Goal: Information Seeking & Learning: Learn about a topic

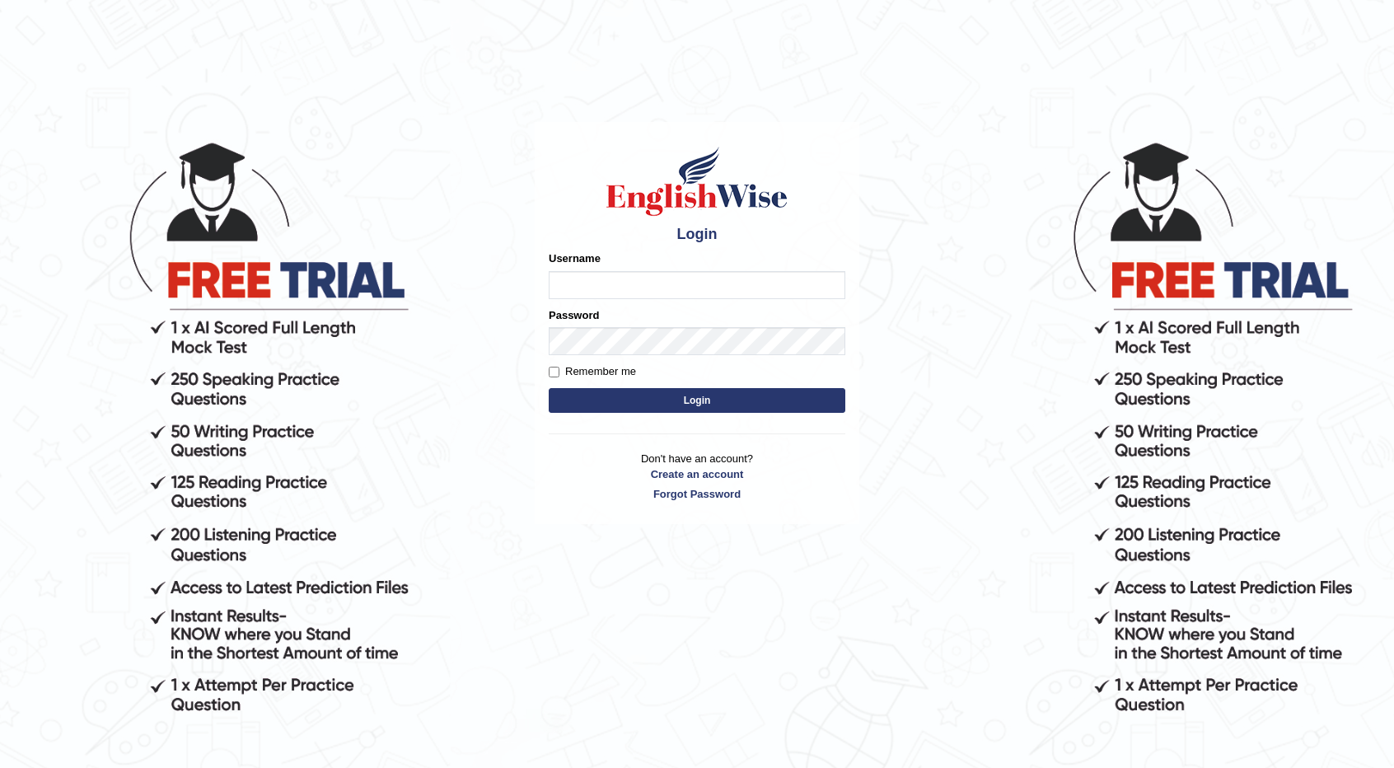
click at [645, 284] on input "Username" at bounding box center [697, 285] width 297 height 28
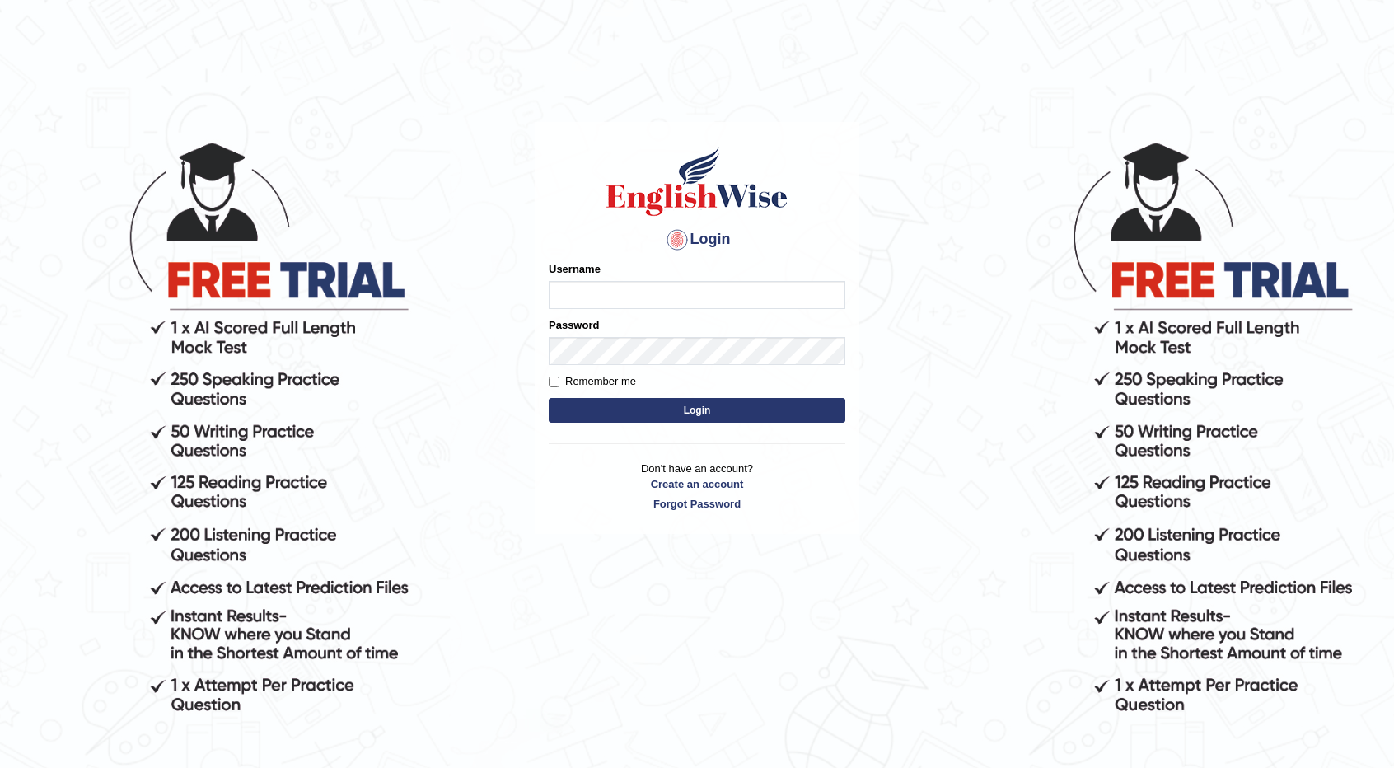
type input "hamzabashir_parramatta"
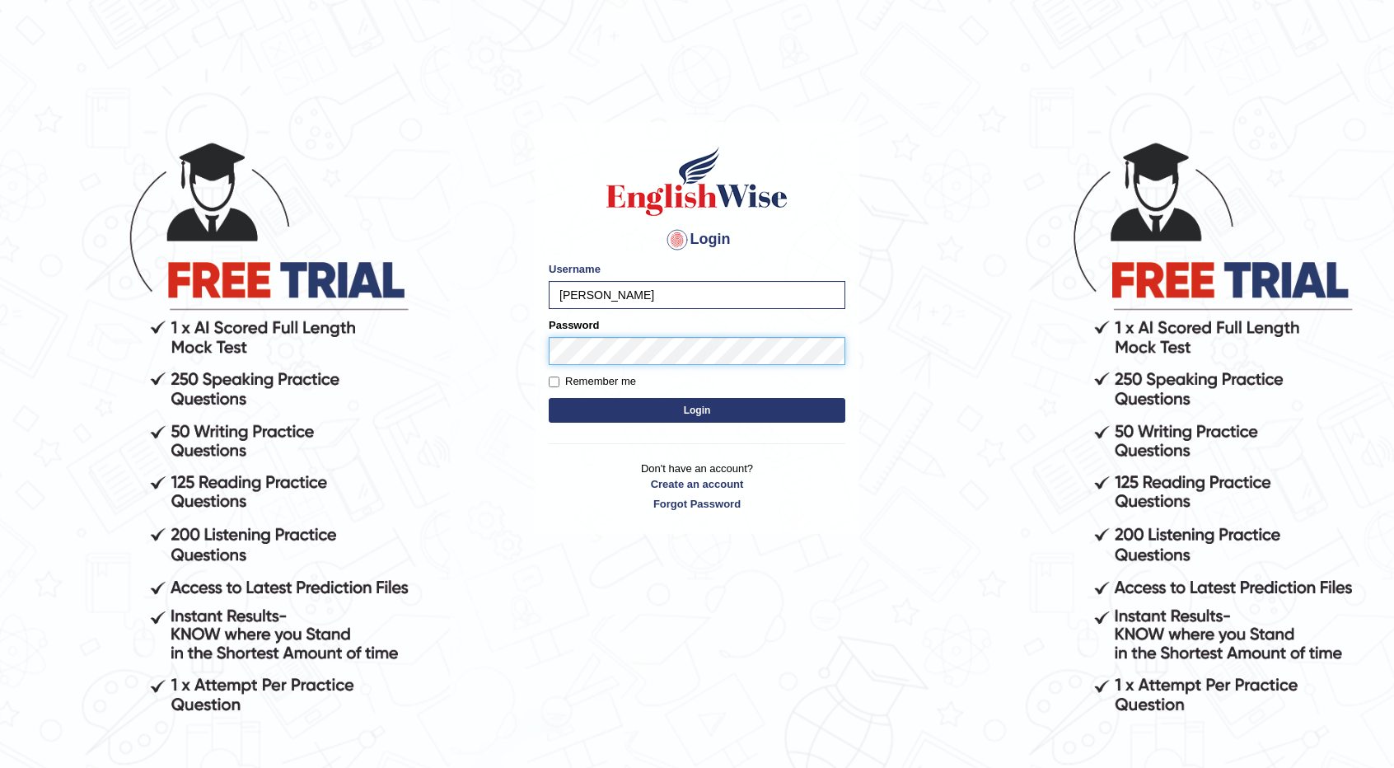
click at [549, 398] on button "Login" at bounding box center [697, 410] width 297 height 25
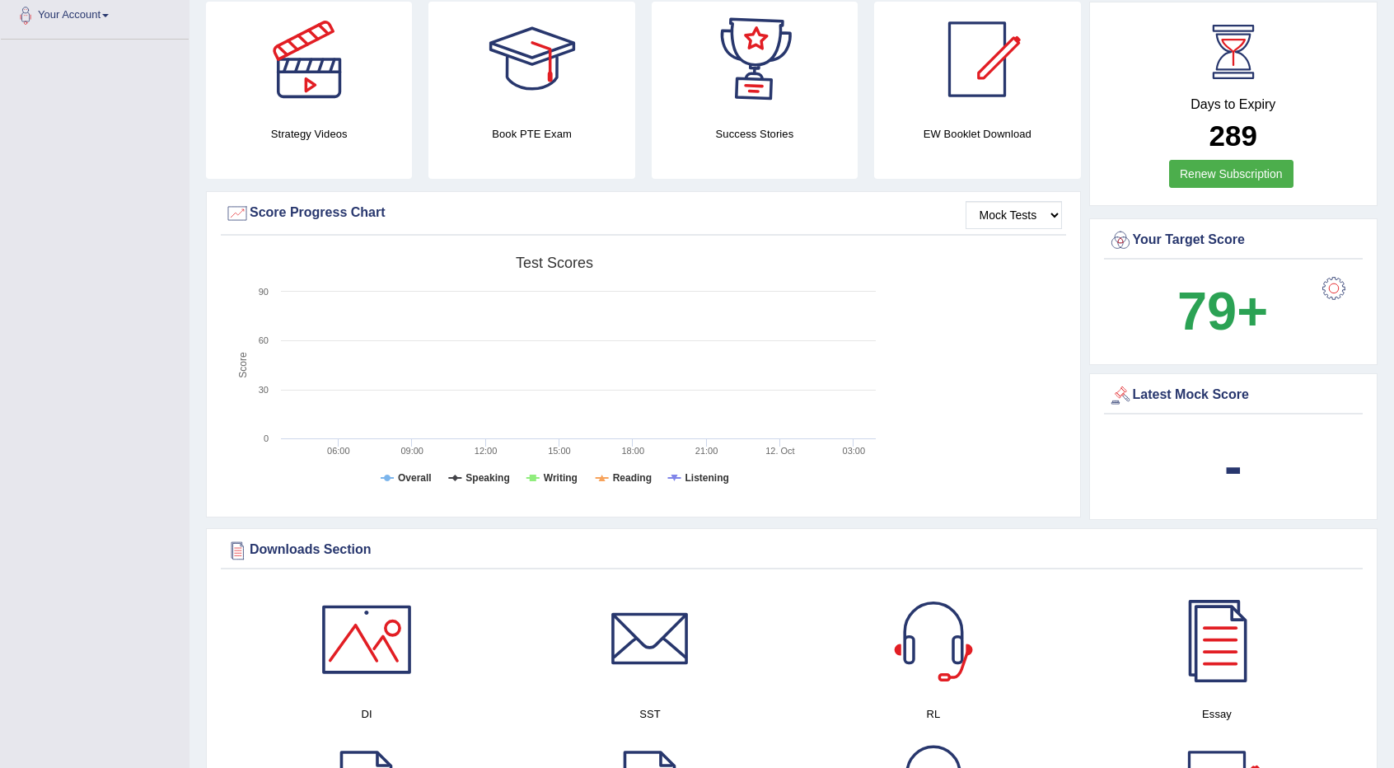
scroll to position [462, 0]
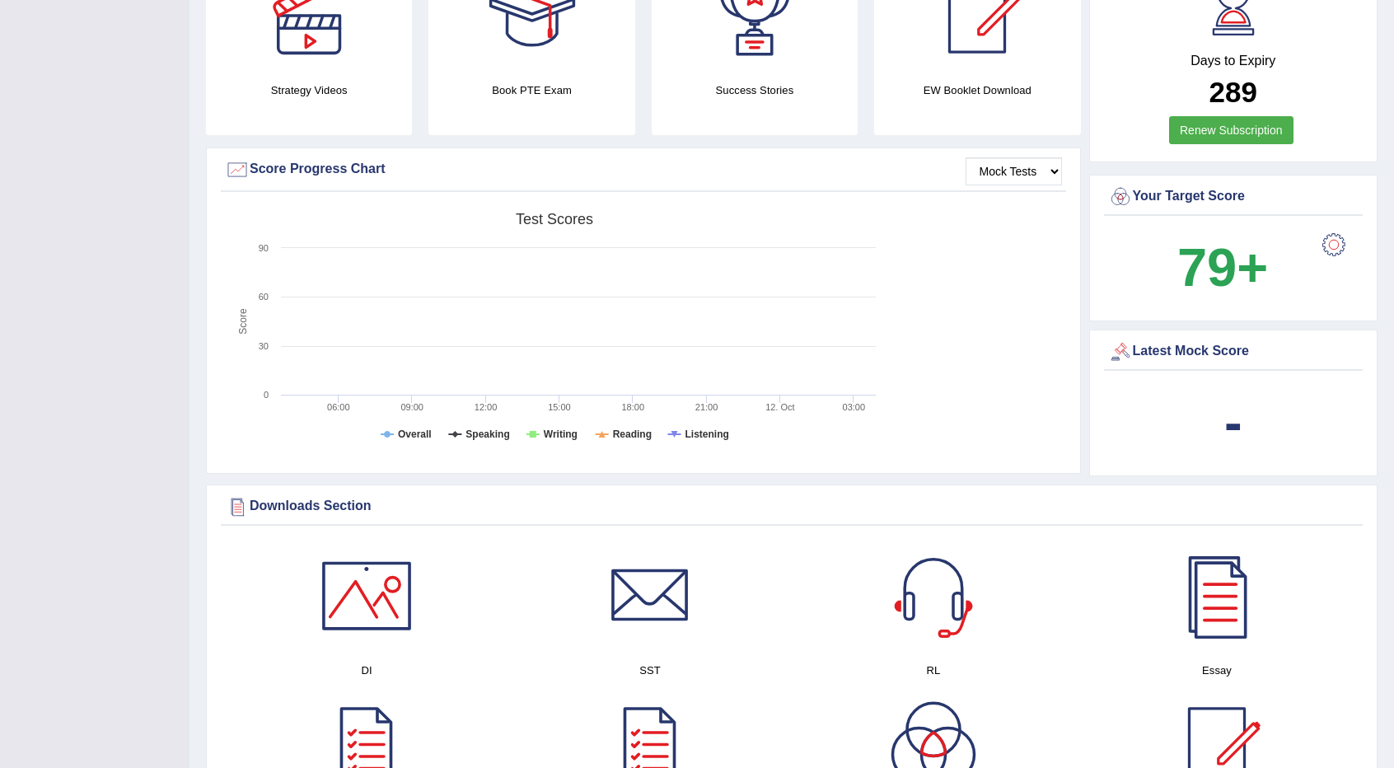
click at [1341, 241] on div at bounding box center [1334, 244] width 33 height 33
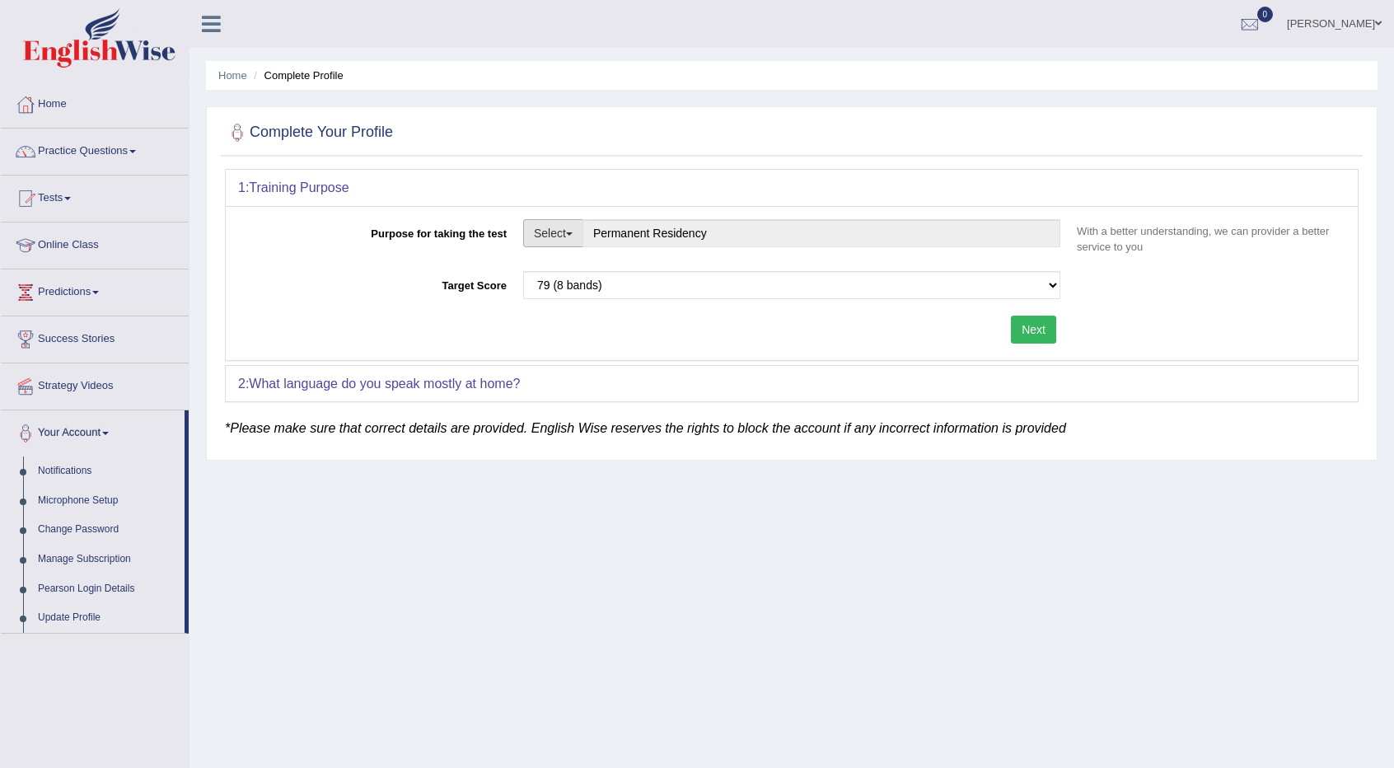
click at [570, 234] on span "button" at bounding box center [569, 233] width 7 height 3
click at [579, 293] on link "Permanent Residency" at bounding box center [597, 289] width 147 height 21
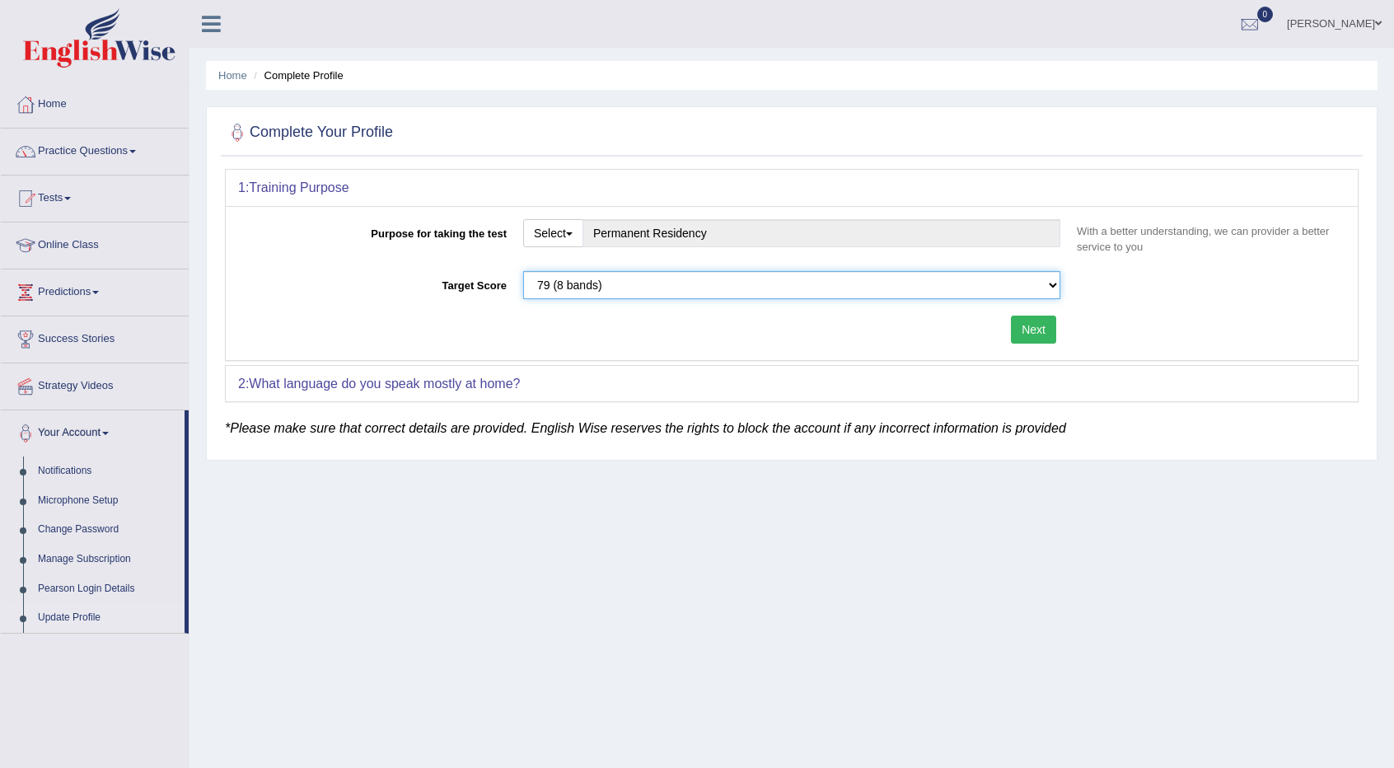
click at [607, 283] on select "Please select the correct value 50 (6 bands) 58 (6.5 bands) 65 (7 bands) 79 (8 …" at bounding box center [791, 285] width 537 height 28
click at [612, 552] on div "Home Complete Profile Complete Your Profile 1: Training Purpose Purpose for tak…" at bounding box center [792, 412] width 1205 height 824
click at [269, 377] on b "What language do you speak mostly at home?" at bounding box center [384, 384] width 271 height 14
click at [291, 432] on em "*Please make sure that correct details are provided. English Wise reserves the …" at bounding box center [645, 428] width 841 height 14
click at [480, 380] on b "What language do you speak mostly at home?" at bounding box center [384, 384] width 271 height 14
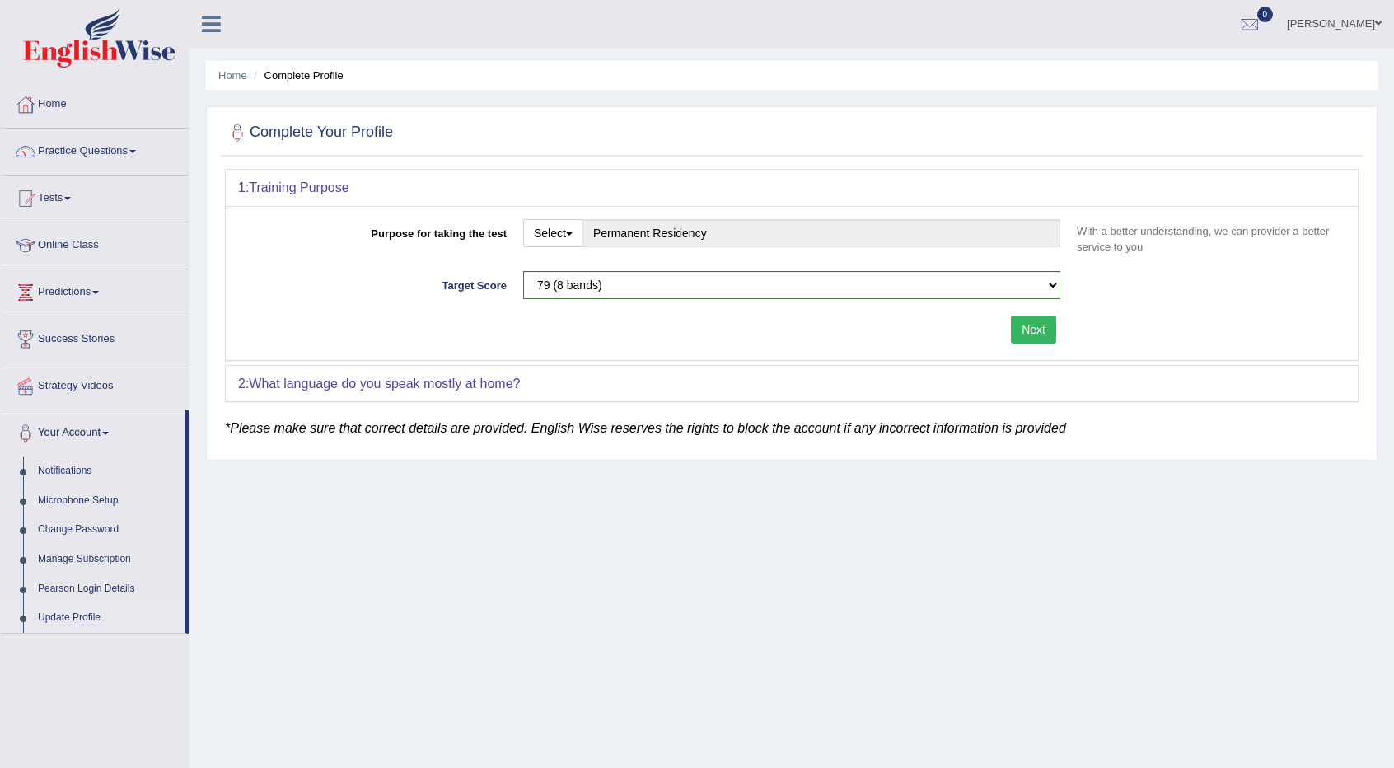
click at [1038, 321] on button "Next" at bounding box center [1033, 330] width 45 height 28
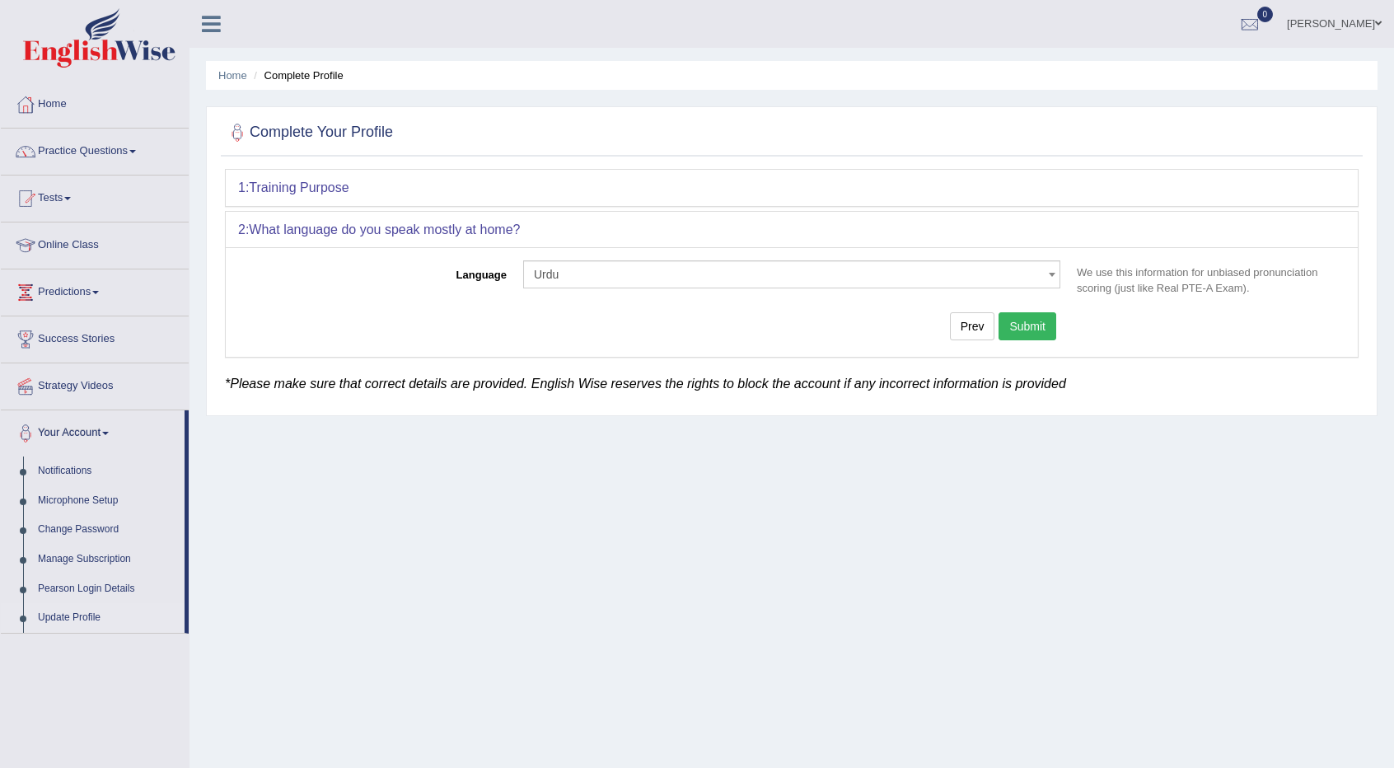
click at [1021, 326] on button "Submit" at bounding box center [1028, 326] width 58 height 28
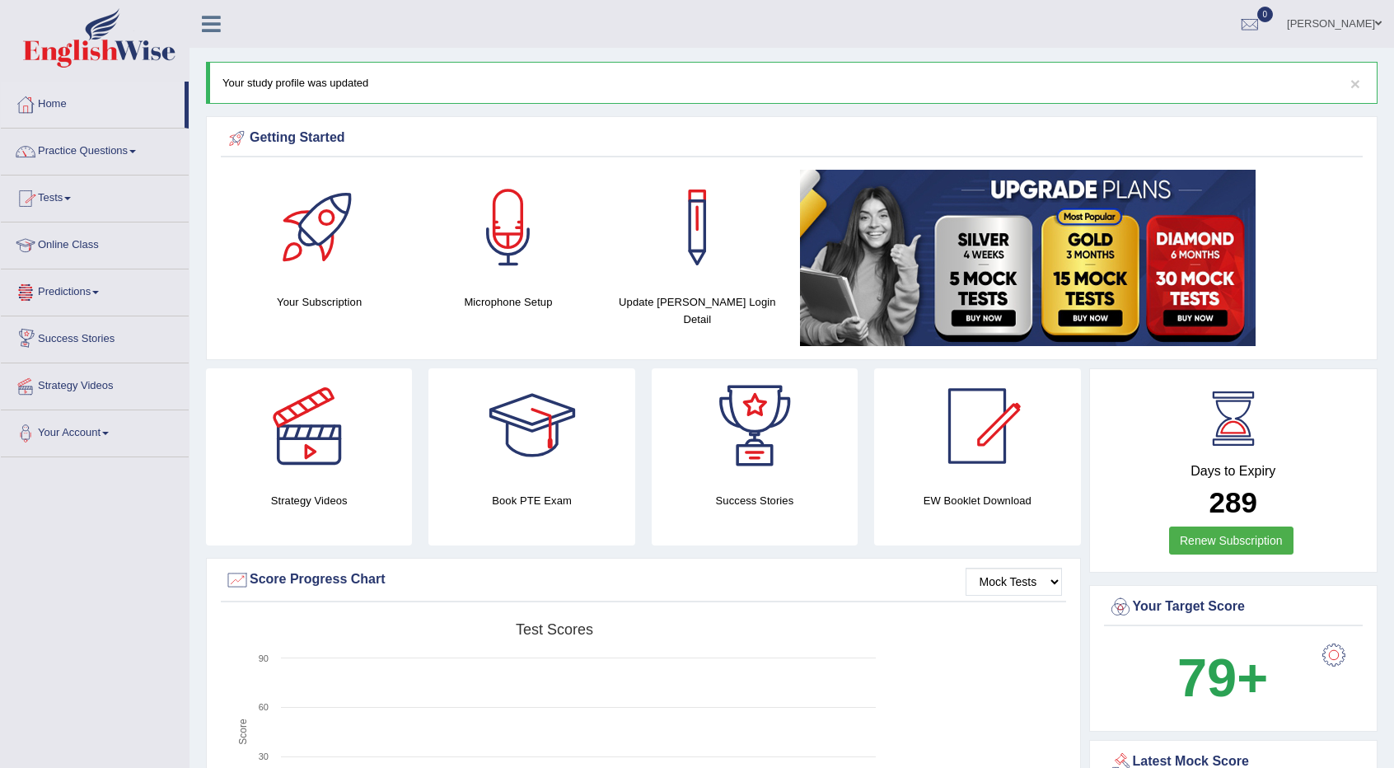
click at [119, 144] on link "Practice Questions" at bounding box center [95, 149] width 188 height 41
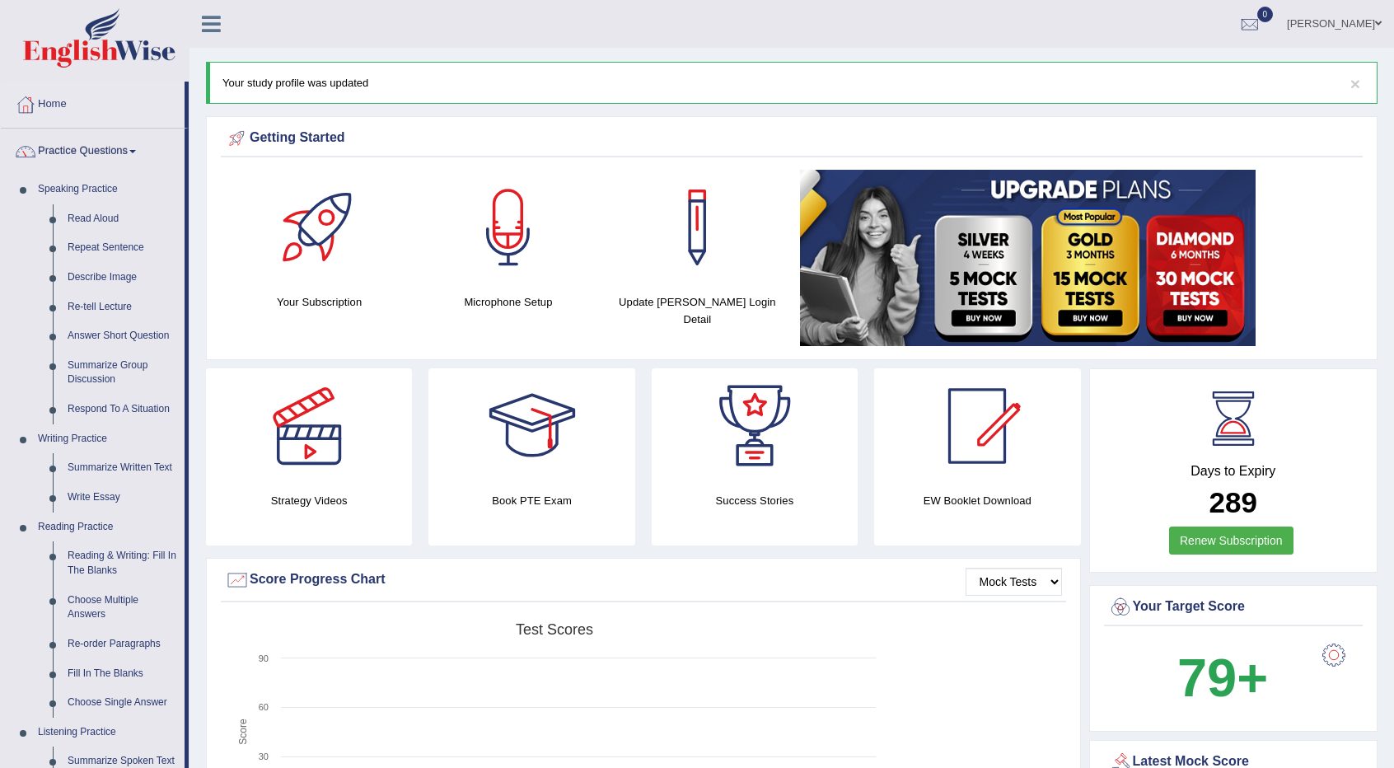
drag, startPoint x: 190, startPoint y: 162, endPoint x: 194, endPoint y: 204, distance: 42.2
drag, startPoint x: 187, startPoint y: 207, endPoint x: 185, endPoint y: 281, distance: 74.2
click at [185, 281] on li "Practice Questions Speaking Practice Read Aloud Repeat Sentence Describe Image …" at bounding box center [95, 592] width 188 height 927
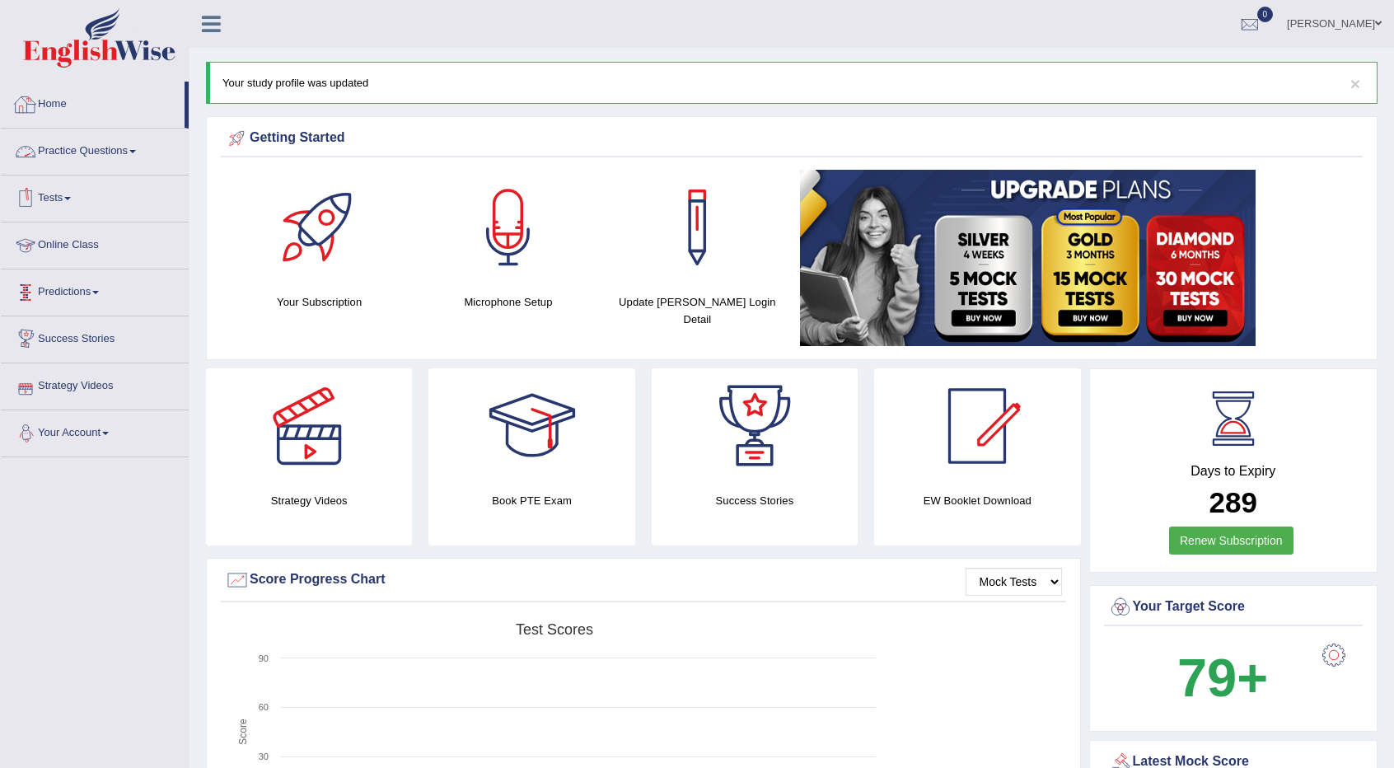
click at [104, 164] on link "Practice Questions" at bounding box center [95, 149] width 188 height 41
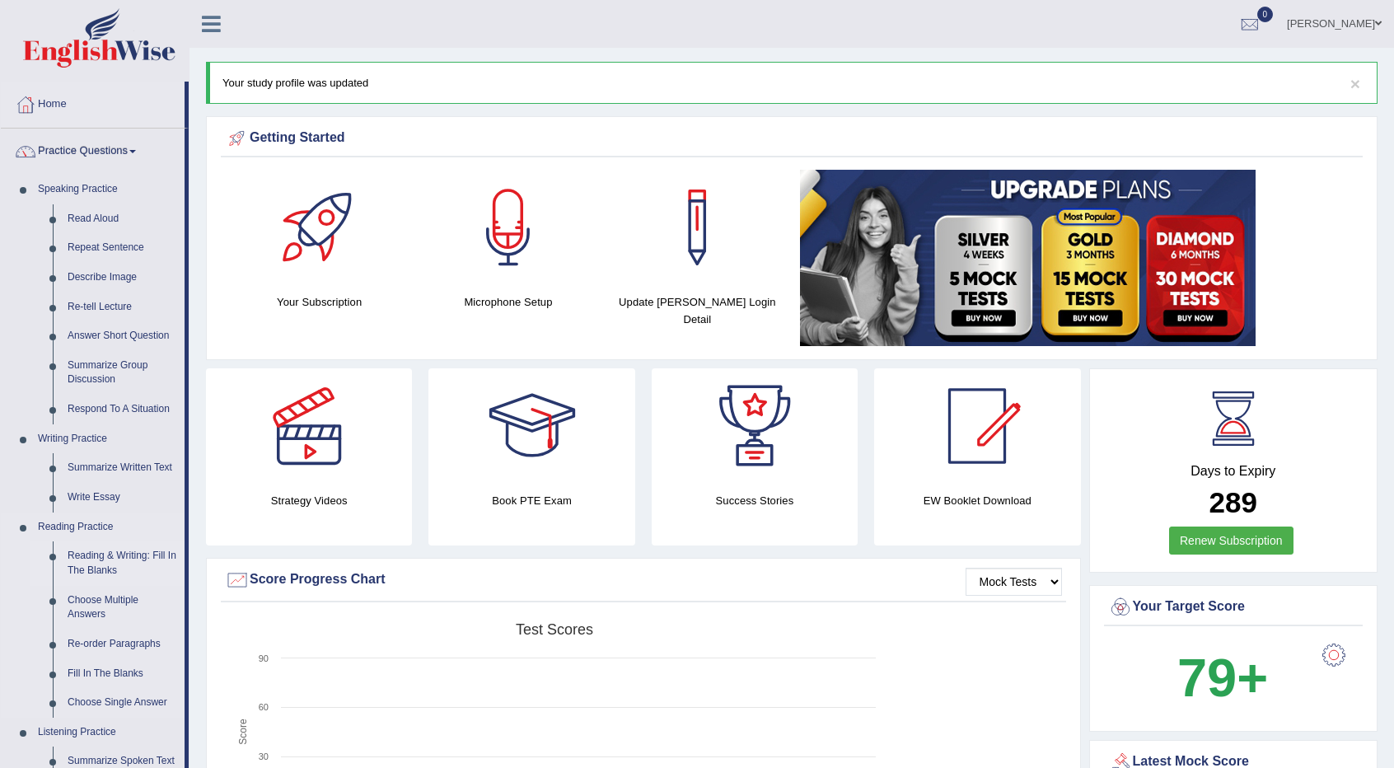
click at [143, 553] on link "Reading & Writing: Fill In The Blanks" at bounding box center [122, 563] width 124 height 44
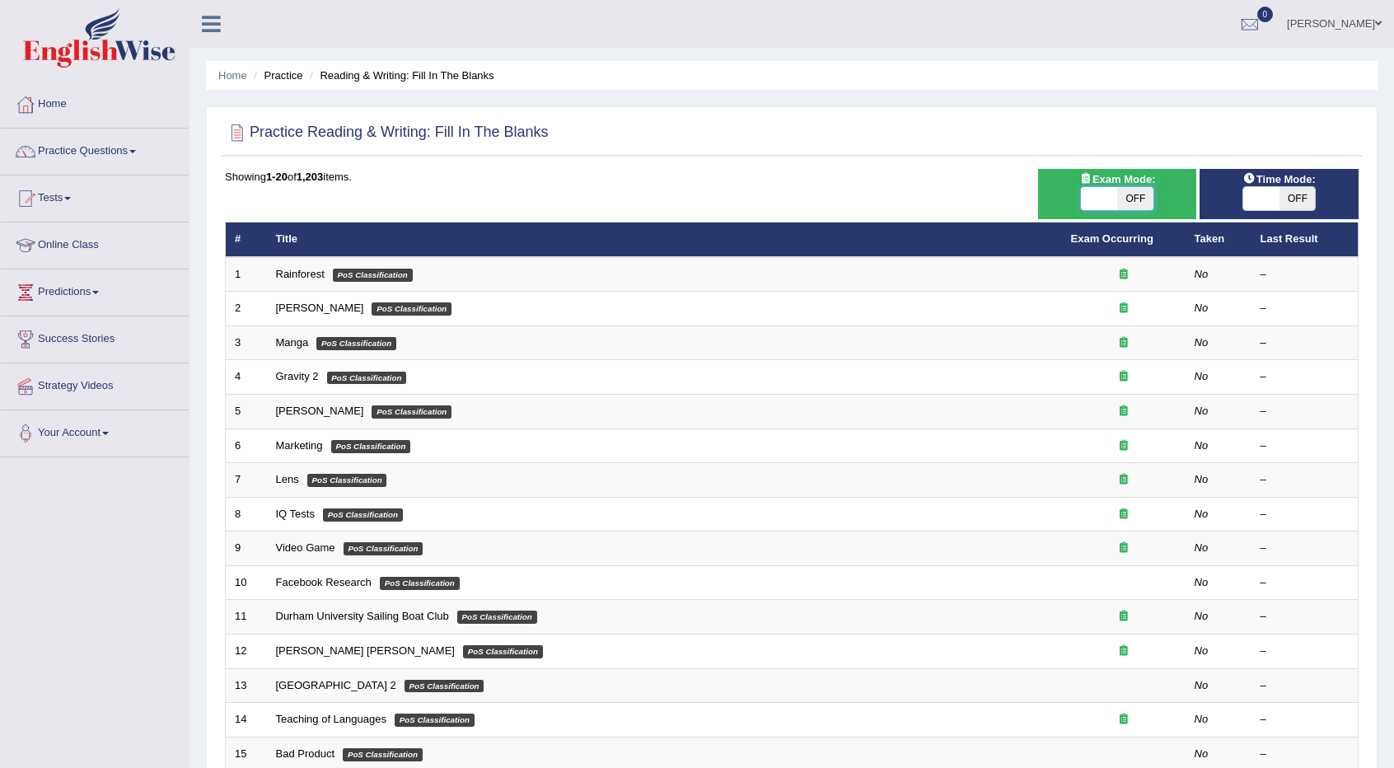
click at [1114, 204] on span at bounding box center [1099, 198] width 36 height 23
checkbox input "true"
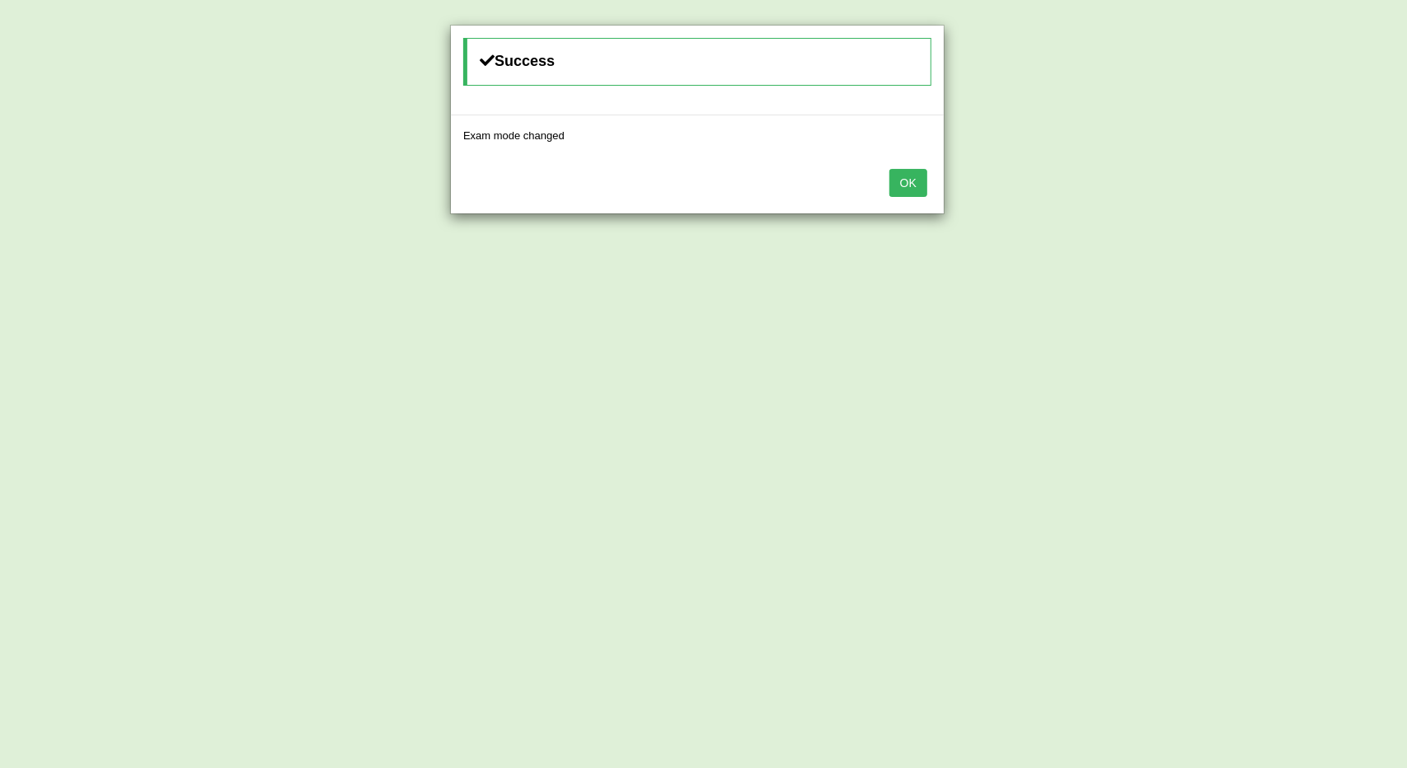
click at [909, 179] on button "OK" at bounding box center [908, 183] width 38 height 28
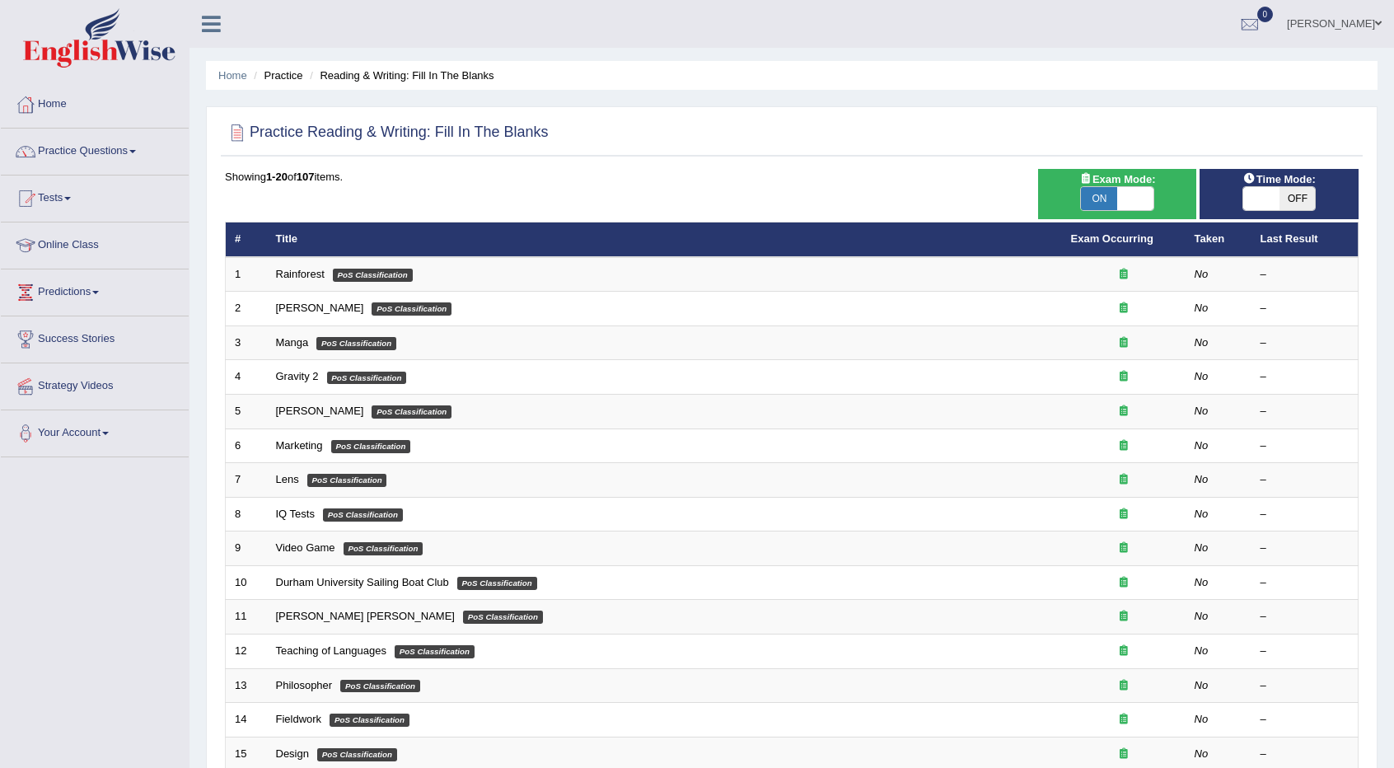
click at [1253, 199] on span at bounding box center [1262, 198] width 36 height 23
checkbox input "true"
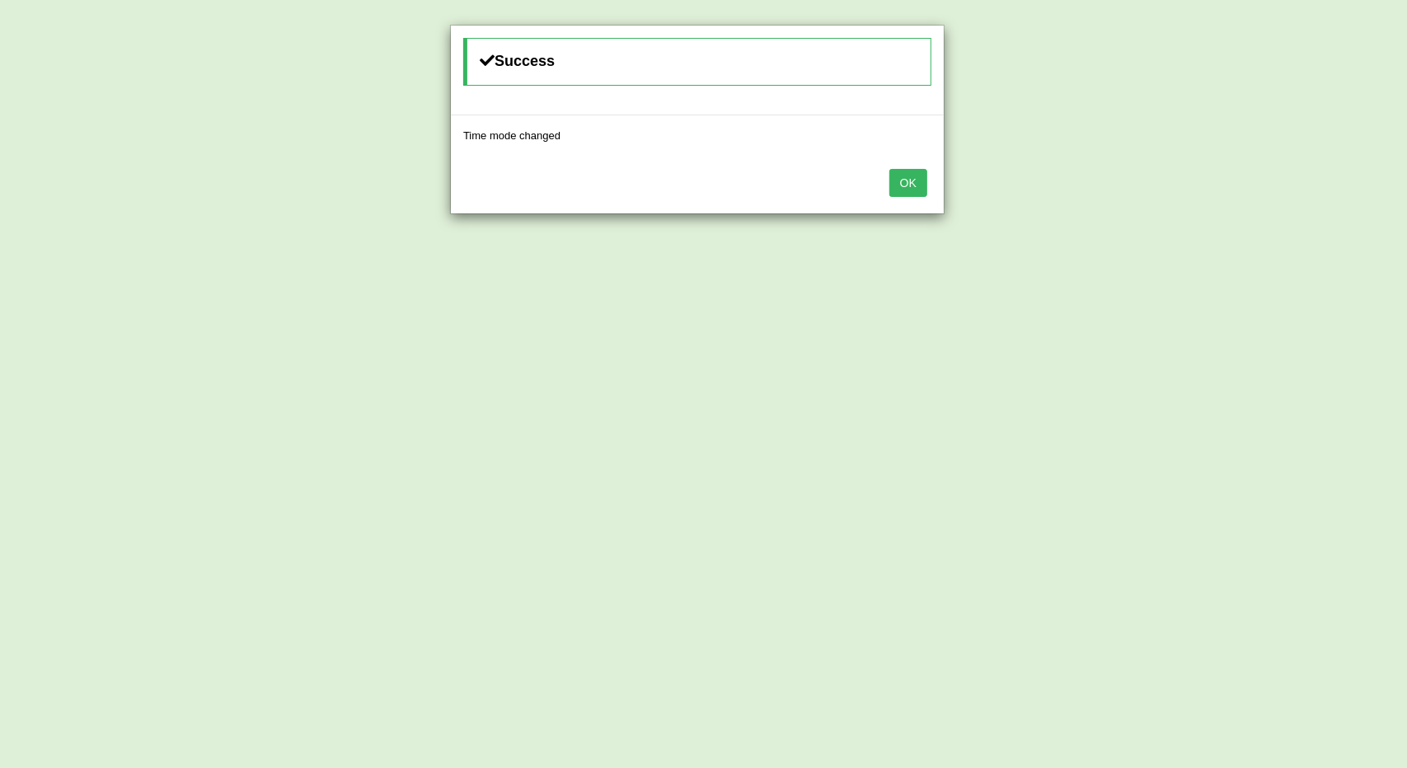
click at [916, 174] on button "OK" at bounding box center [908, 183] width 38 height 28
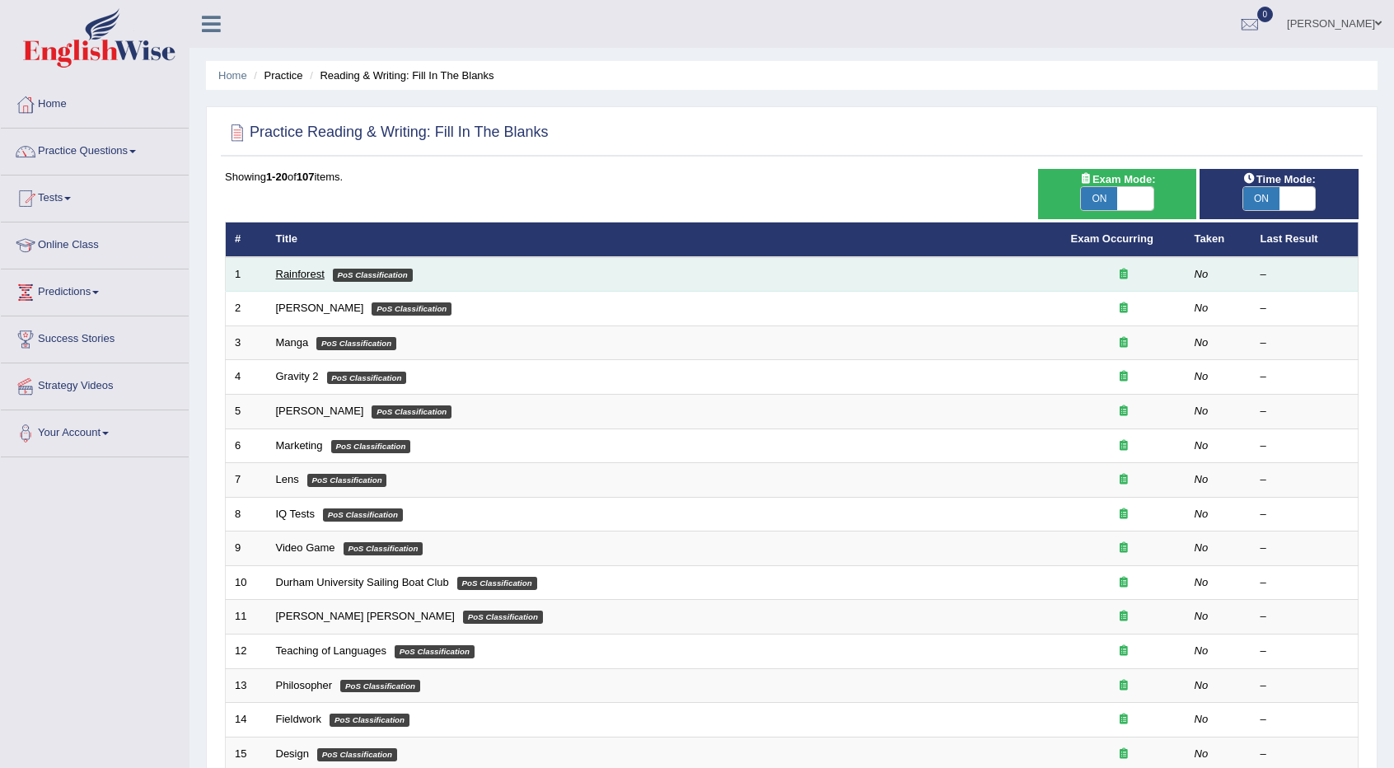
click at [298, 271] on link "Rainforest" at bounding box center [300, 274] width 49 height 12
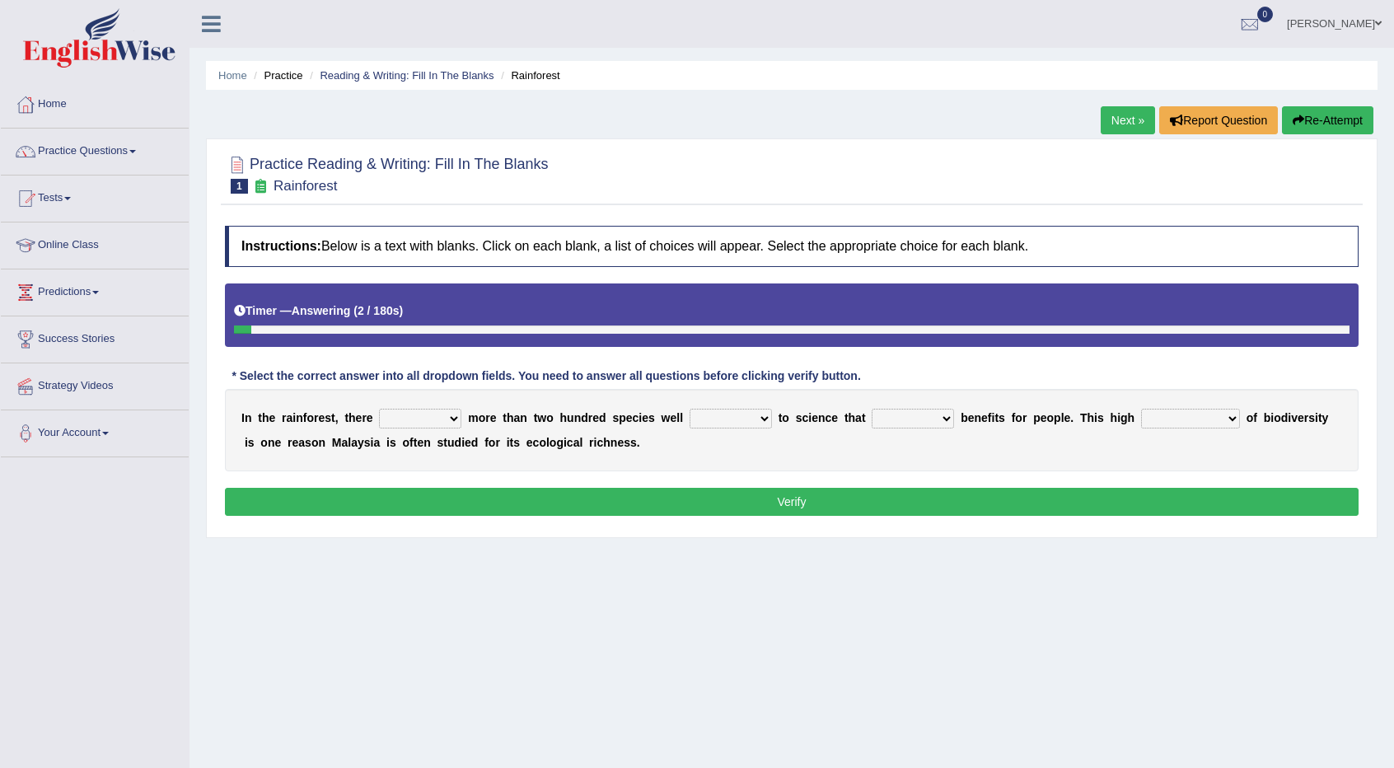
click at [442, 418] on select "have can be has is" at bounding box center [420, 419] width 82 height 20
select select "can be"
click at [379, 409] on select "have can be has is" at bounding box center [420, 419] width 82 height 20
click at [758, 415] on select "knowing known knew know" at bounding box center [731, 419] width 82 height 20
select select "known"
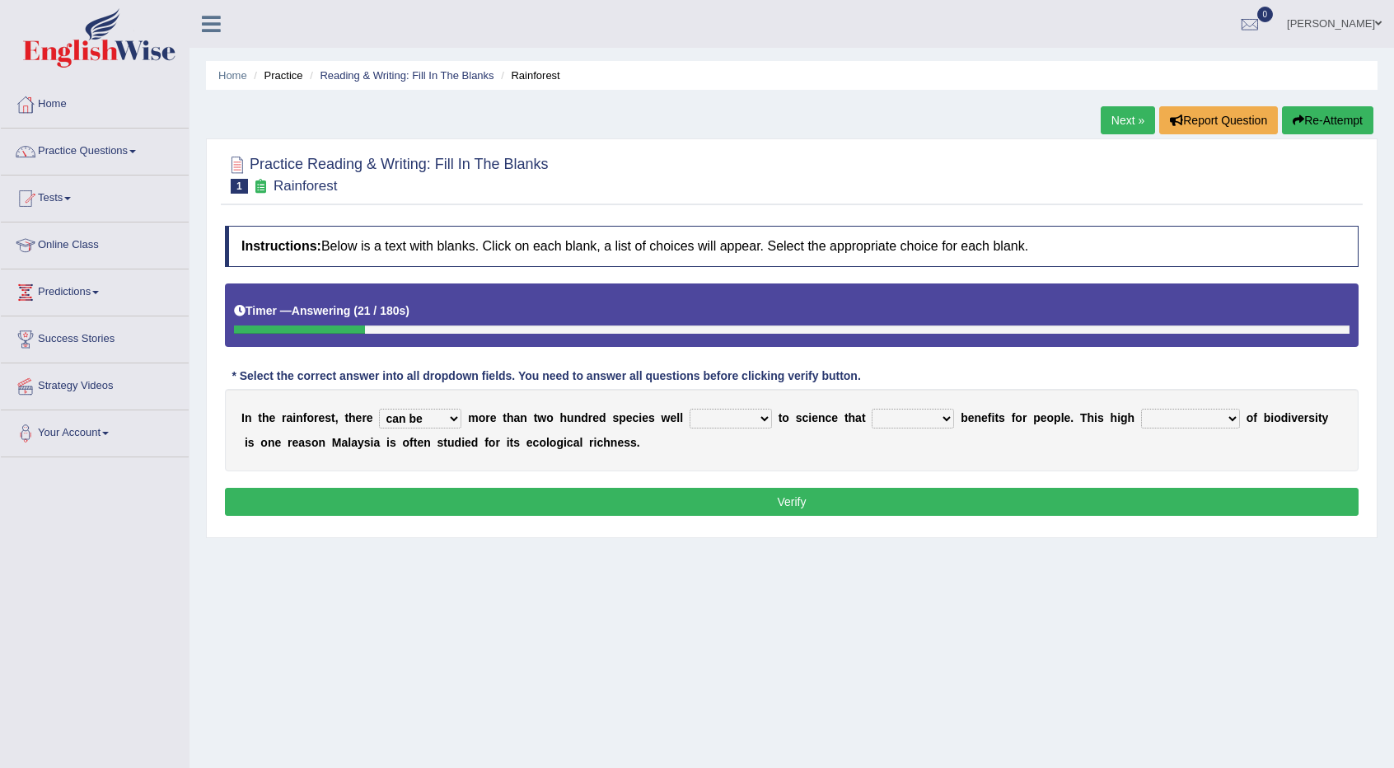
click at [690, 409] on select "knowing known knew know" at bounding box center [731, 419] width 82 height 20
click at [940, 420] on select "contain contained containing contains" at bounding box center [913, 419] width 82 height 20
select select "contains"
click at [872, 409] on select "contain contained containing contains" at bounding box center [913, 419] width 82 height 20
click at [1212, 411] on select "condensation conjunction continuity complexity" at bounding box center [1190, 419] width 99 height 20
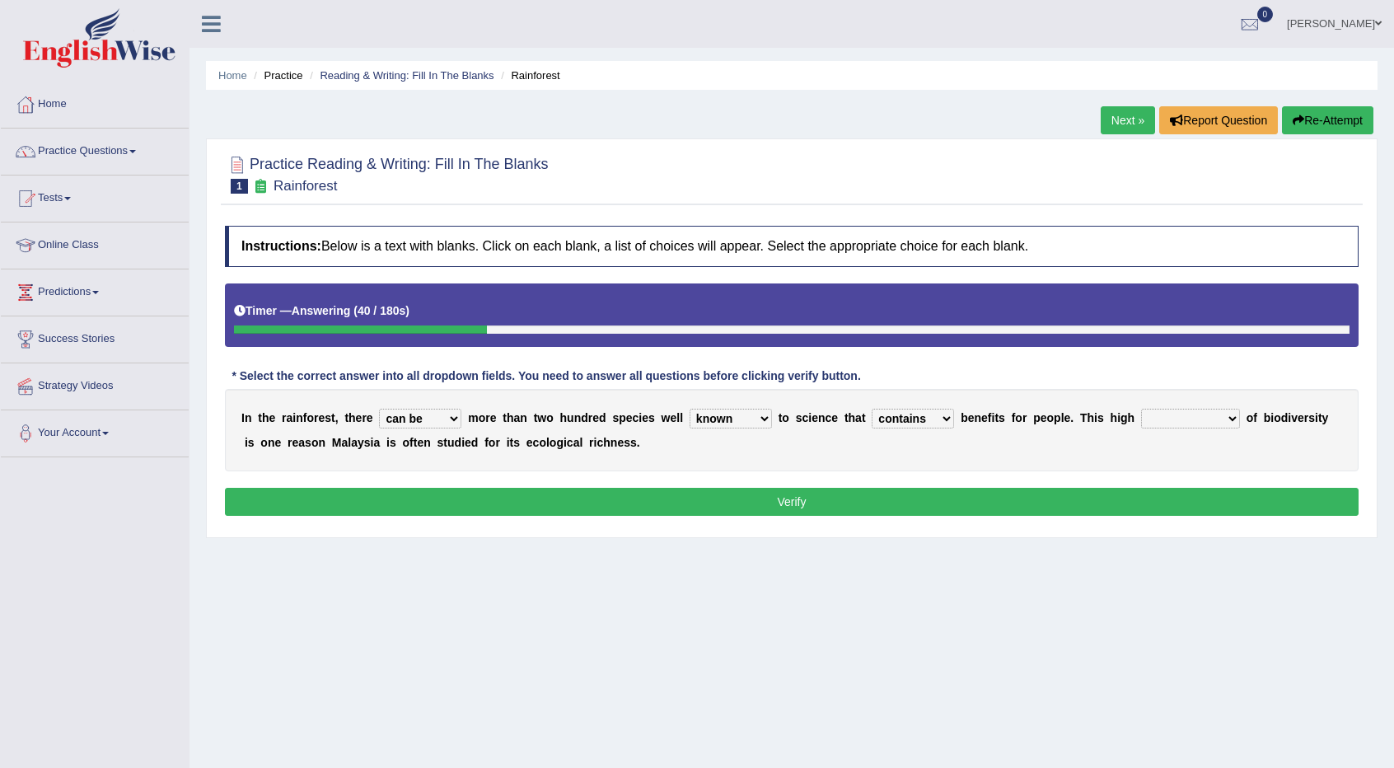
select select "condensation"
click at [1141, 409] on select "condensation conjunction continuity complexity" at bounding box center [1190, 419] width 99 height 20
click at [687, 500] on button "Verify" at bounding box center [792, 502] width 1134 height 28
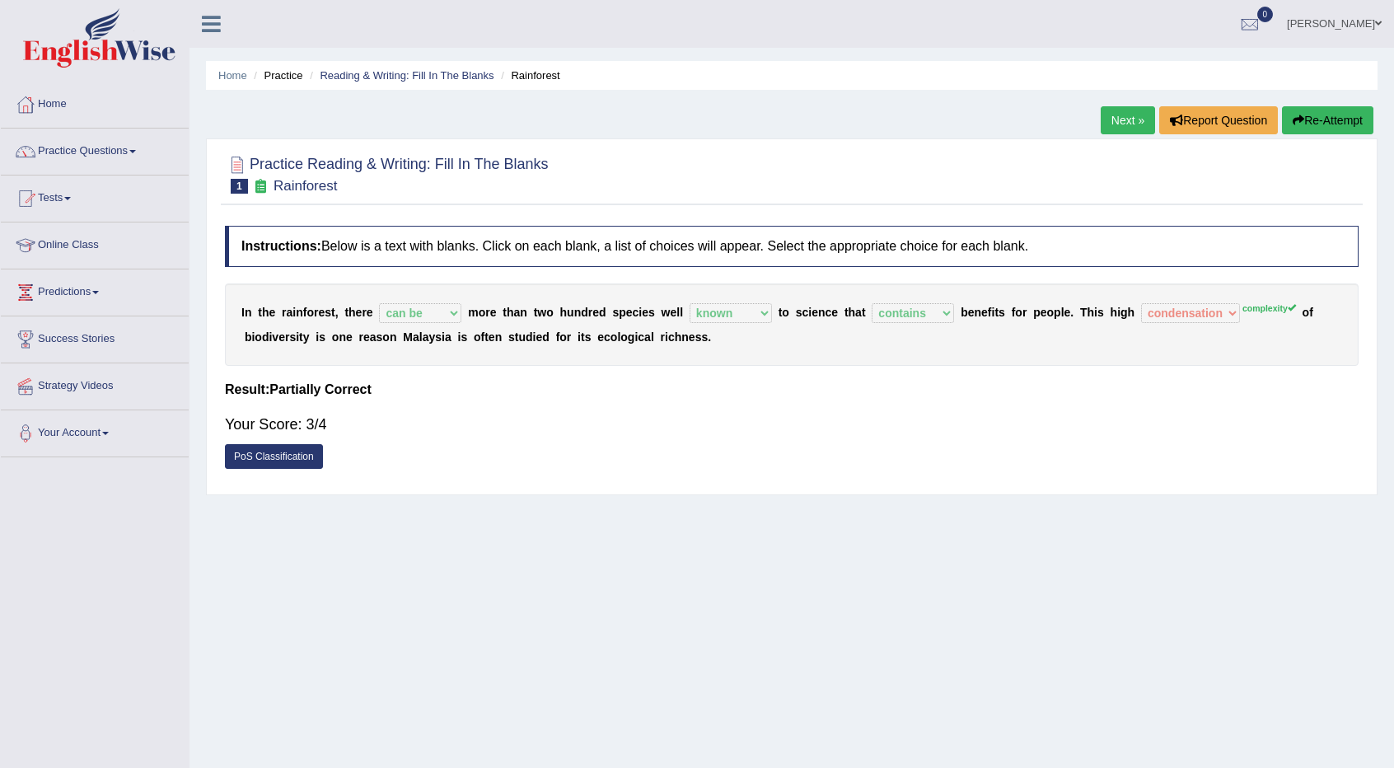
click at [275, 455] on link "PoS Classification" at bounding box center [274, 456] width 98 height 25
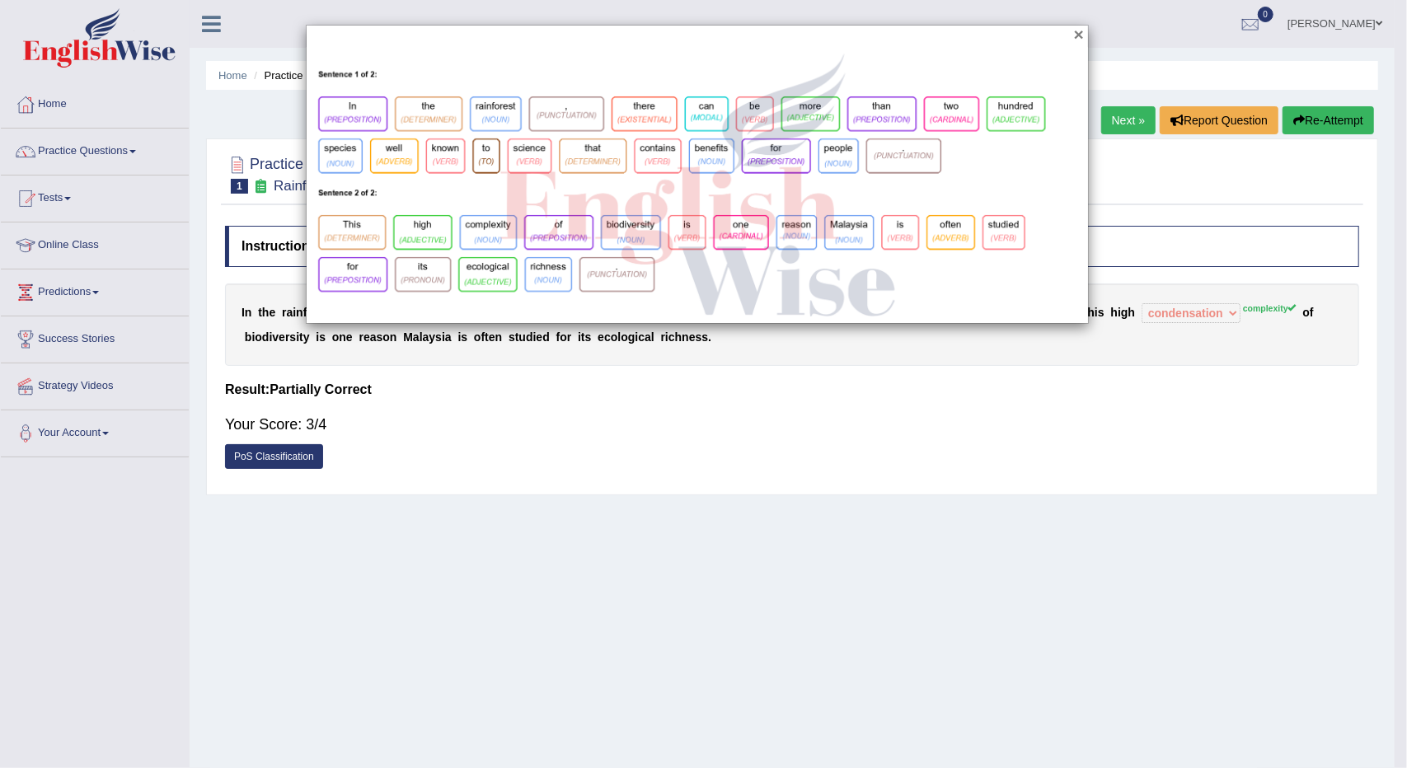
click at [1080, 31] on button "×" at bounding box center [1079, 34] width 10 height 17
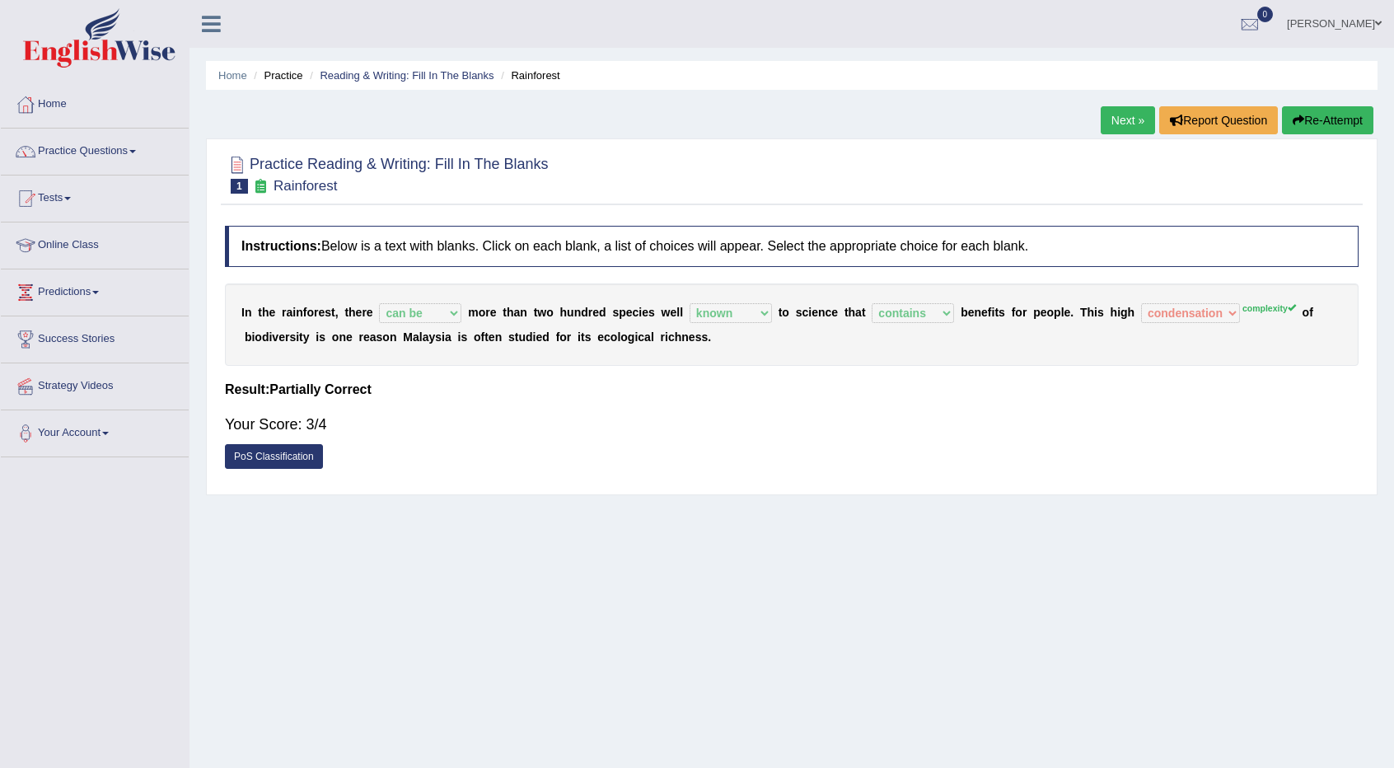
click at [1346, 121] on button "Re-Attempt" at bounding box center [1327, 120] width 91 height 28
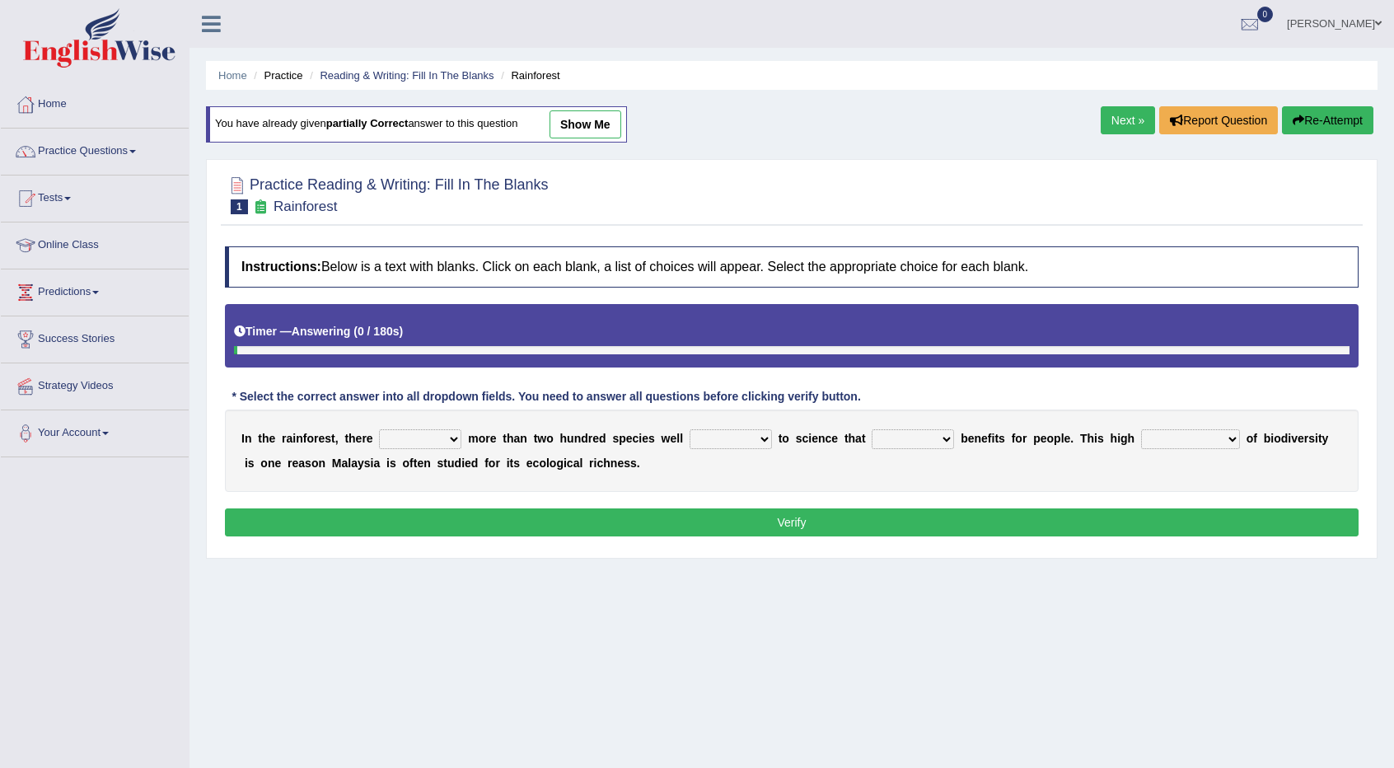
click at [400, 434] on select "have can be has is" at bounding box center [420, 439] width 82 height 20
select select "can be"
click at [379, 429] on select "have can be has is" at bounding box center [420, 439] width 82 height 20
click at [749, 438] on select "knowing known knew know" at bounding box center [731, 439] width 82 height 20
select select "known"
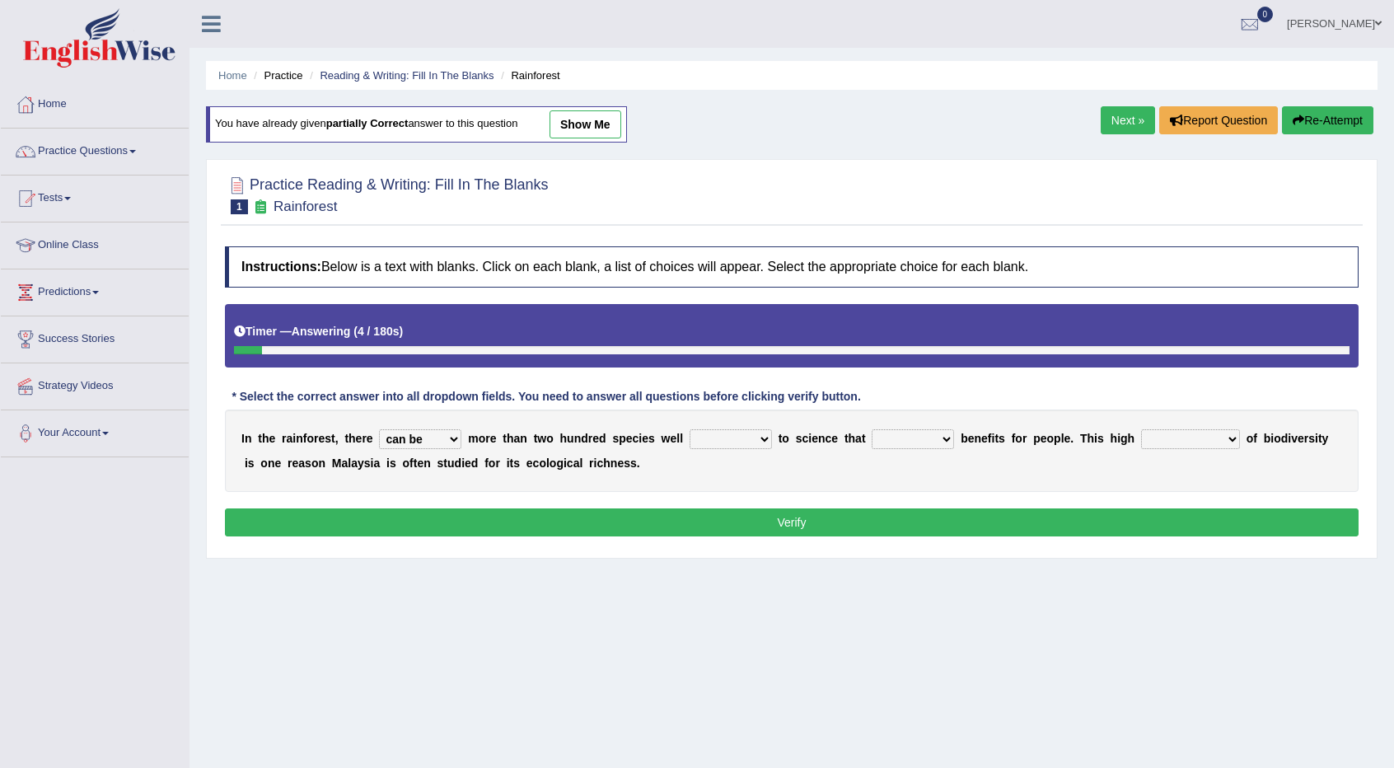
click at [690, 429] on select "knowing known knew know" at bounding box center [731, 439] width 82 height 20
click at [892, 431] on select "contain contained containing contains" at bounding box center [913, 439] width 82 height 20
select select "contains"
click at [872, 429] on select "contain contained containing contains" at bounding box center [913, 439] width 82 height 20
click at [1195, 429] on select "condensation conjunction continuity complexity" at bounding box center [1190, 439] width 99 height 20
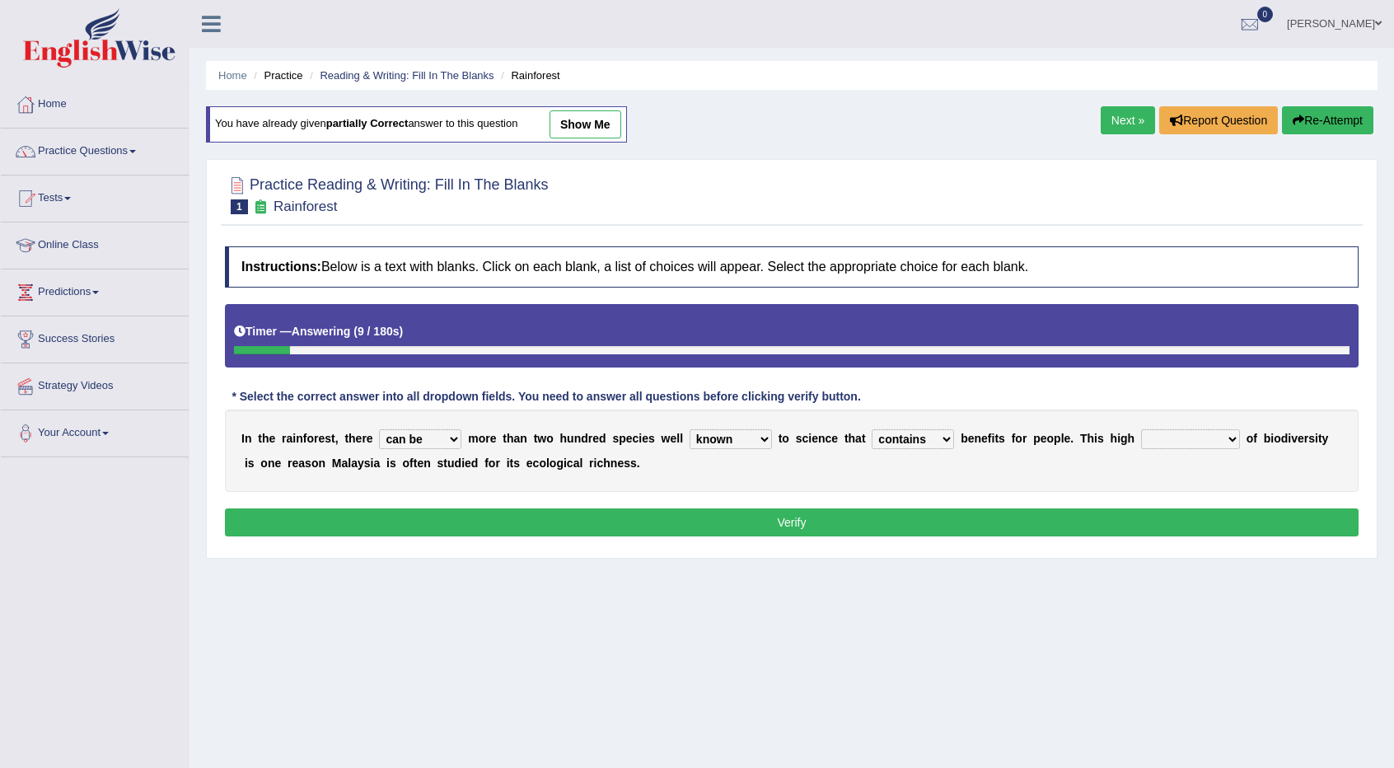
select select "complexity"
click at [1141, 429] on select "condensation conjunction continuity complexity" at bounding box center [1190, 439] width 99 height 20
click at [984, 512] on button "Verify" at bounding box center [792, 523] width 1134 height 28
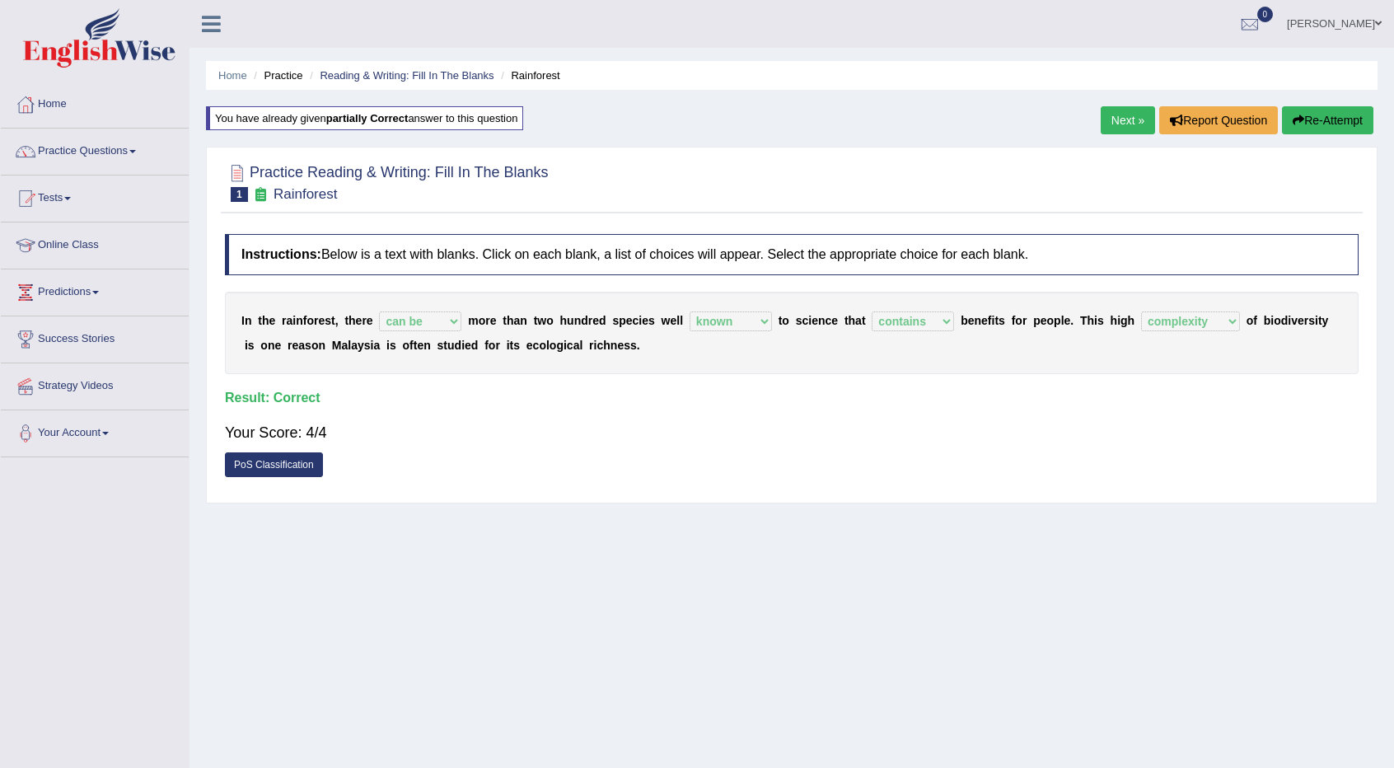
click at [1113, 124] on link "Next »" at bounding box center [1128, 120] width 54 height 28
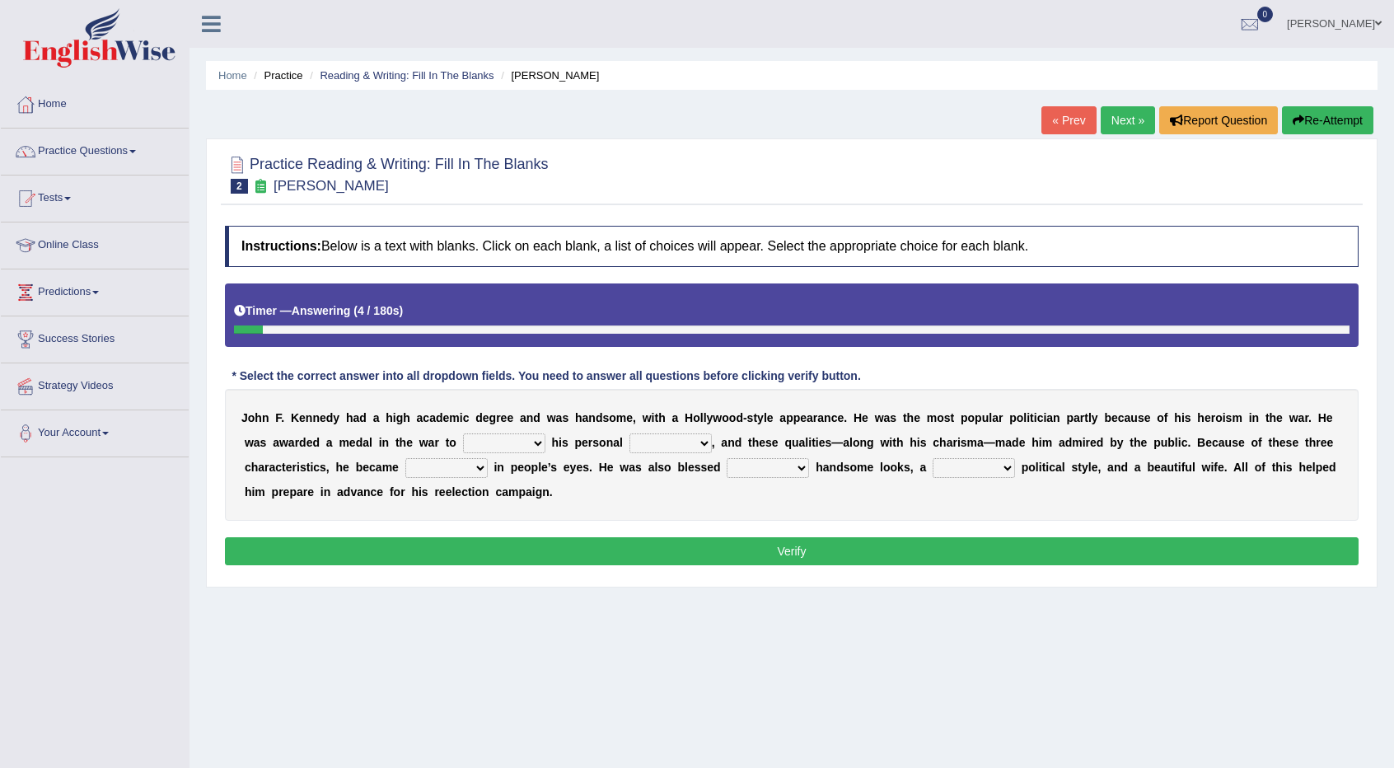
click at [512, 444] on select "prove show evidence upthrow" at bounding box center [504, 444] width 82 height 20
select select "show"
click at [463, 434] on select "prove show evidence upthrow" at bounding box center [504, 444] width 82 height 20
click at [649, 441] on select "passion courage charm liking" at bounding box center [671, 444] width 82 height 20
select select "courage"
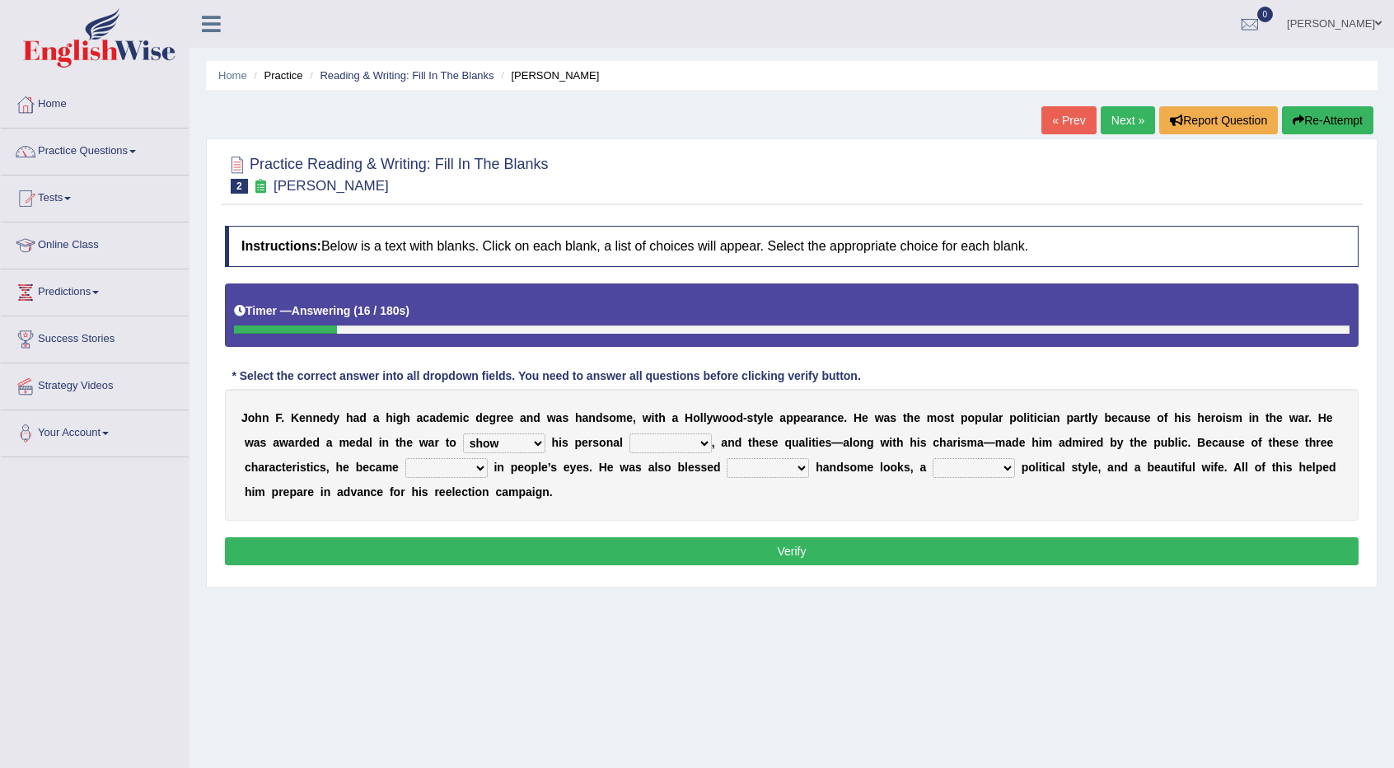
click at [630, 434] on select "passion courage charm liking" at bounding box center [671, 444] width 82 height 20
click at [472, 464] on select "iconic ironic identical impotent" at bounding box center [446, 468] width 82 height 20
select select "iconic"
click at [405, 458] on select "iconic ironic identical impotent" at bounding box center [446, 468] width 82 height 20
click at [793, 461] on select "with in upon to" at bounding box center [768, 468] width 82 height 20
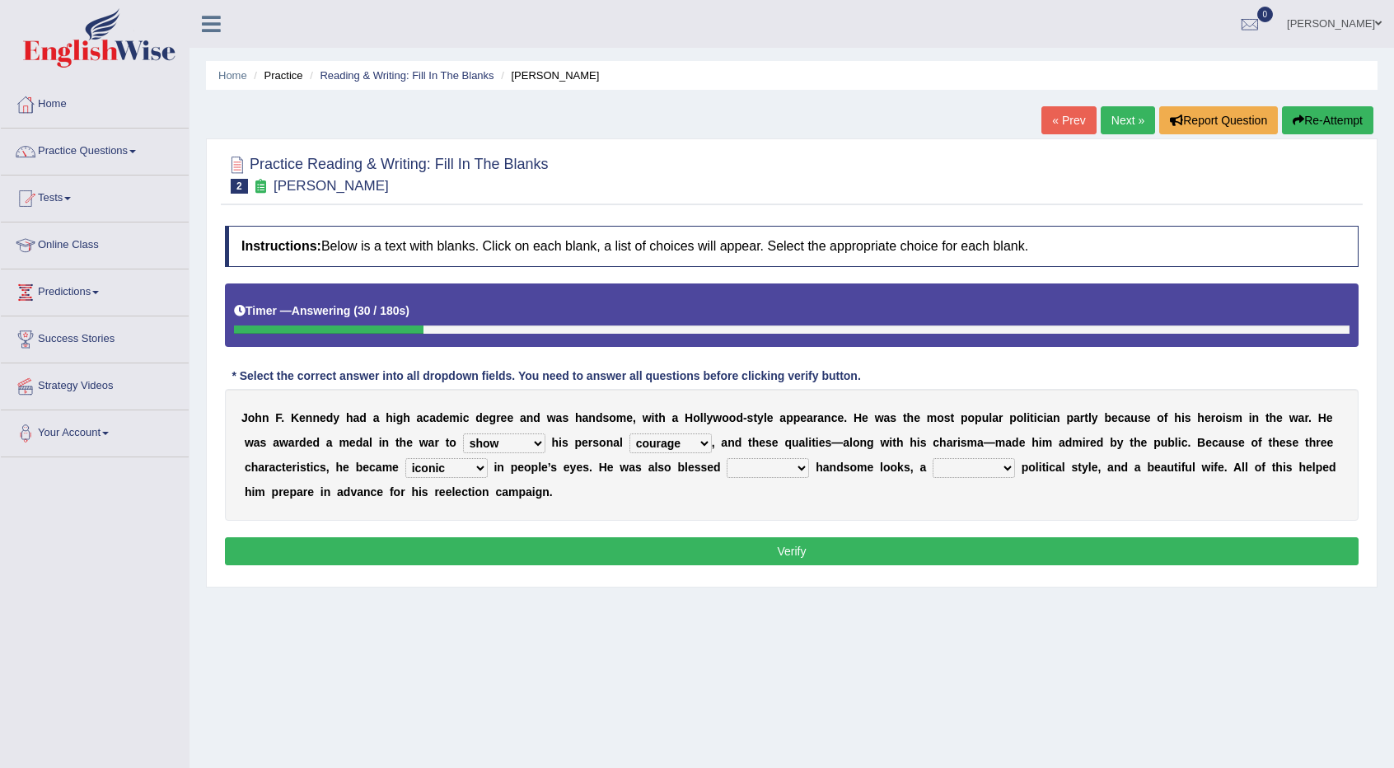
select select "with"
click at [727, 458] on select "with in upon to" at bounding box center [768, 468] width 82 height 20
click at [1001, 462] on select "mending mends mended mend" at bounding box center [974, 468] width 82 height 20
select select "mending"
click at [933, 458] on select "mending mends mended mend" at bounding box center [974, 468] width 82 height 20
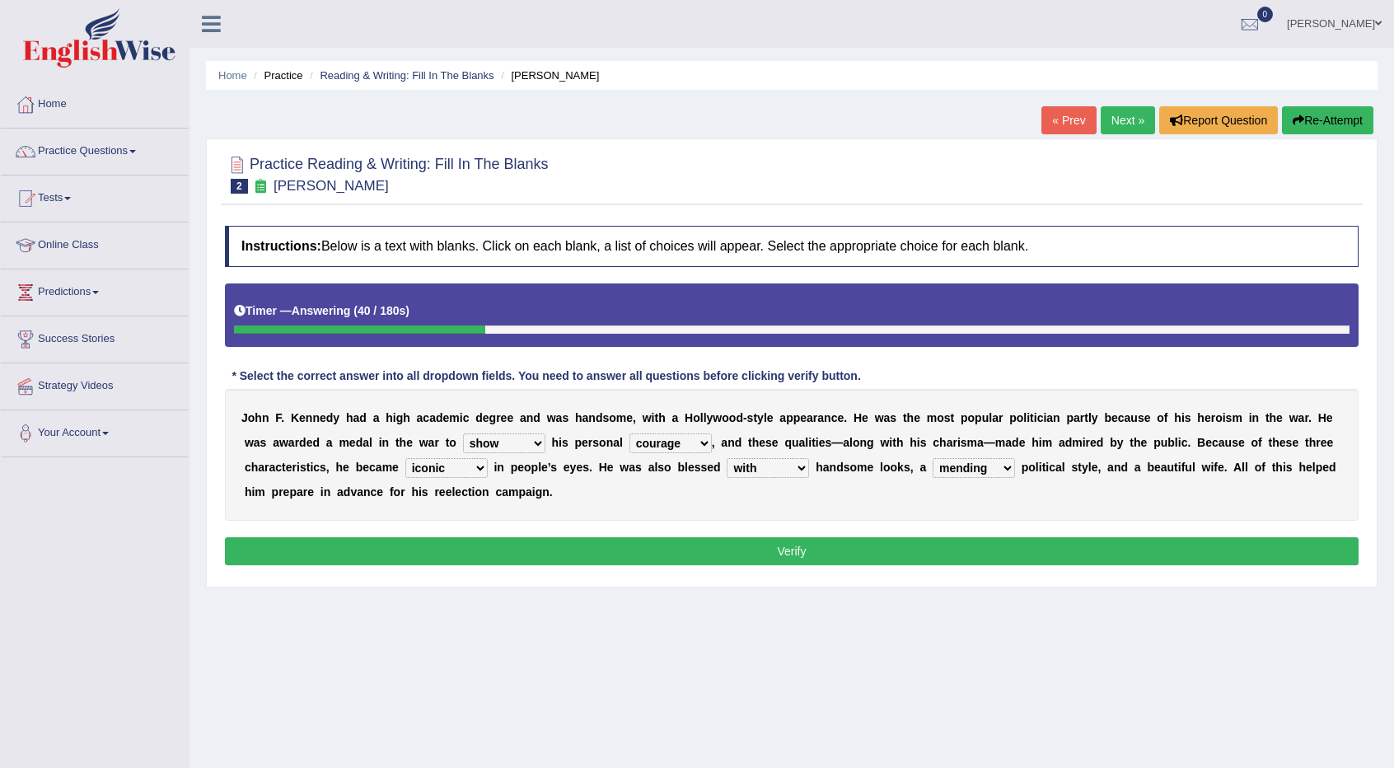
click at [869, 556] on button "Verify" at bounding box center [792, 551] width 1134 height 28
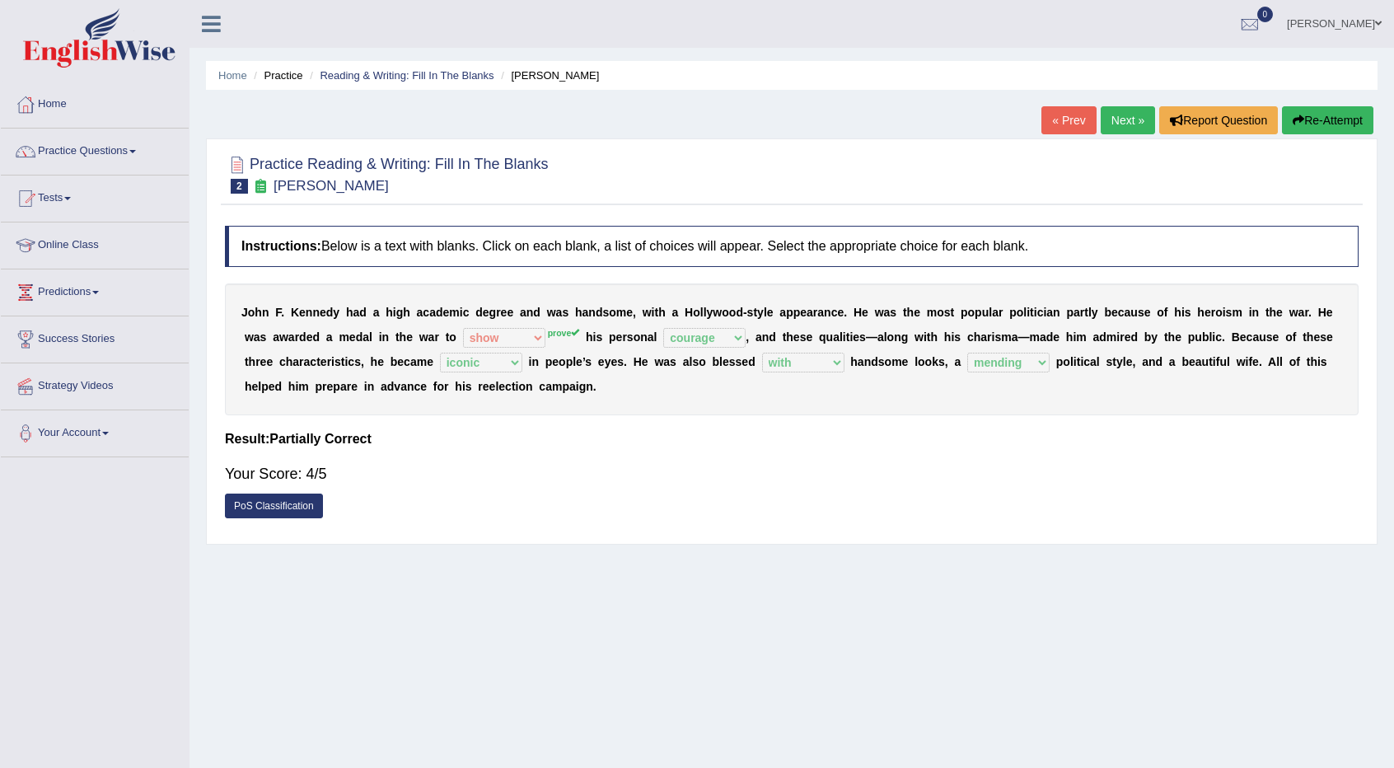
click at [1124, 127] on link "Next »" at bounding box center [1128, 120] width 54 height 28
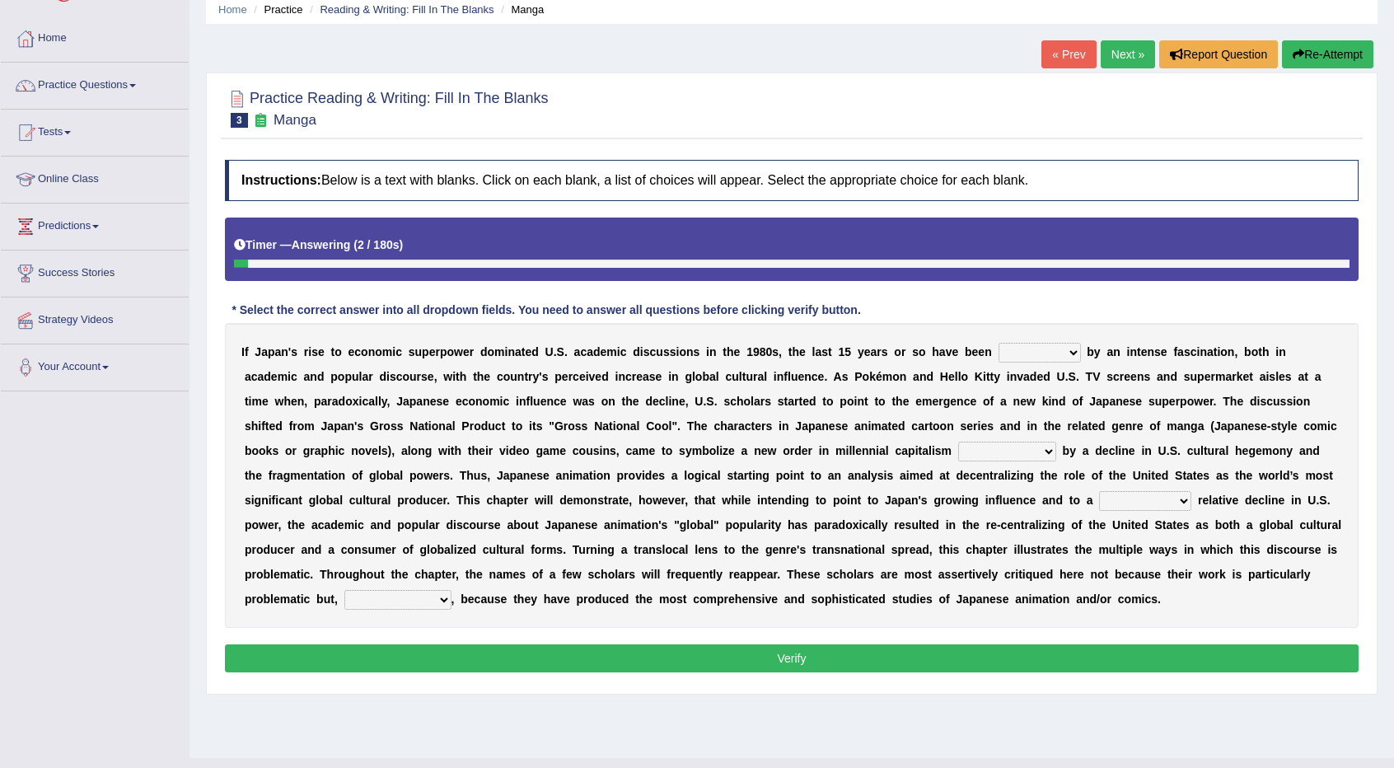
scroll to position [97, 0]
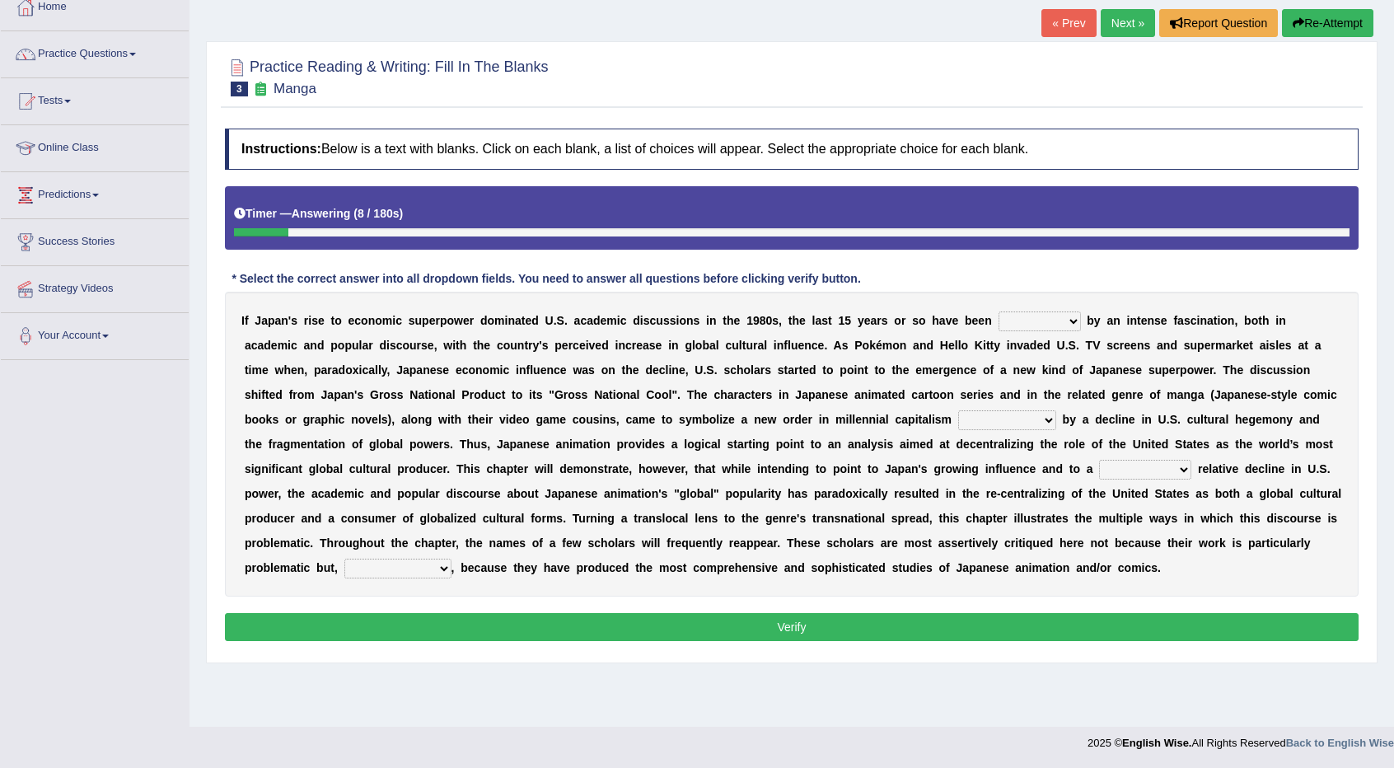
click at [1068, 319] on select "marked dedicated made inspired" at bounding box center [1040, 322] width 82 height 20
select select "marked"
click at [999, 312] on select "marked dedicated made inspired" at bounding box center [1040, 322] width 82 height 20
click at [1045, 417] on select "pocessed characterized opposed tangled" at bounding box center [1008, 420] width 98 height 20
select select "pocessed"
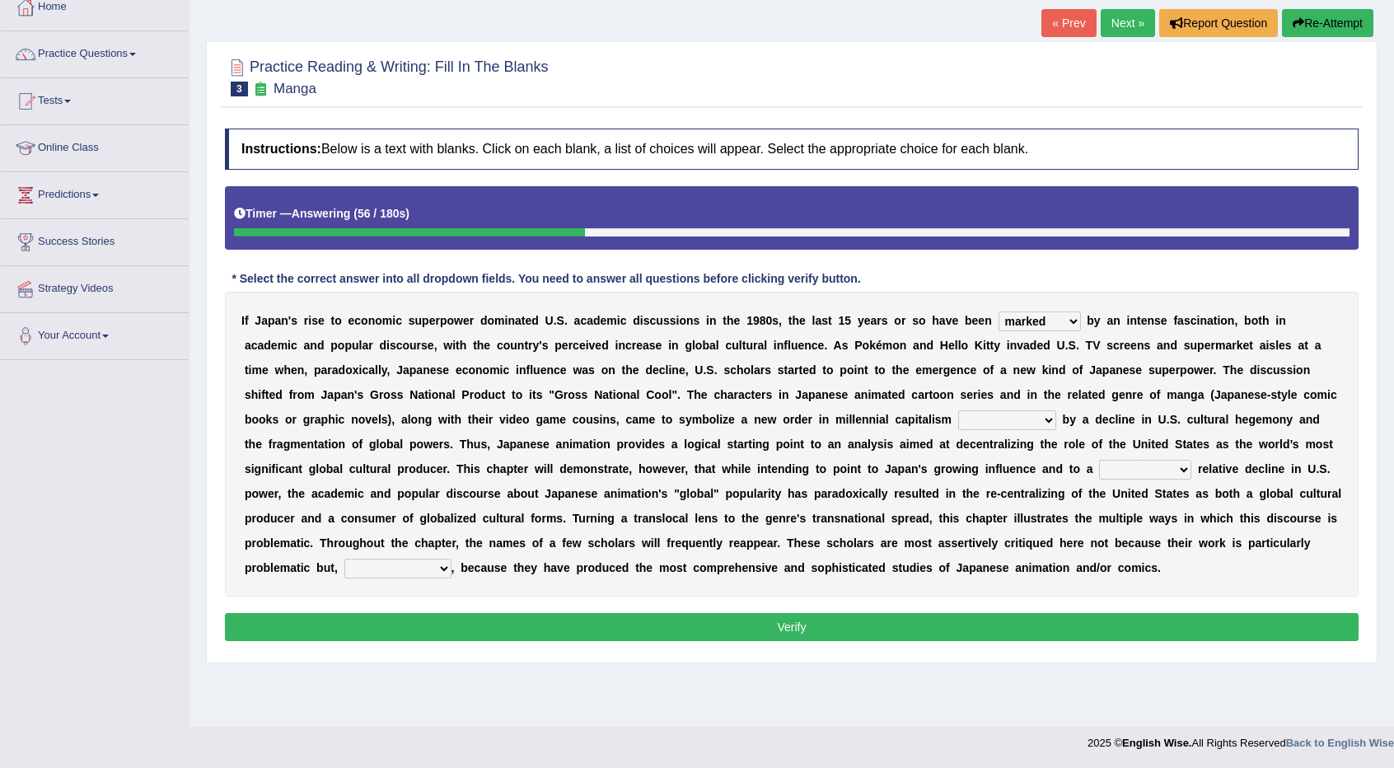
click at [959, 410] on select "pocessed characterized opposed tangled" at bounding box center [1008, 420] width 98 height 20
click at [1140, 465] on select "concomitant discrete proportional legitimate" at bounding box center [1145, 470] width 92 height 20
select select "discrete"
click at [1099, 460] on select "concomitant discrete proportional legitimate" at bounding box center [1145, 470] width 92 height 20
click at [418, 565] on select "however on the contrary in addition on the whole" at bounding box center [398, 569] width 107 height 20
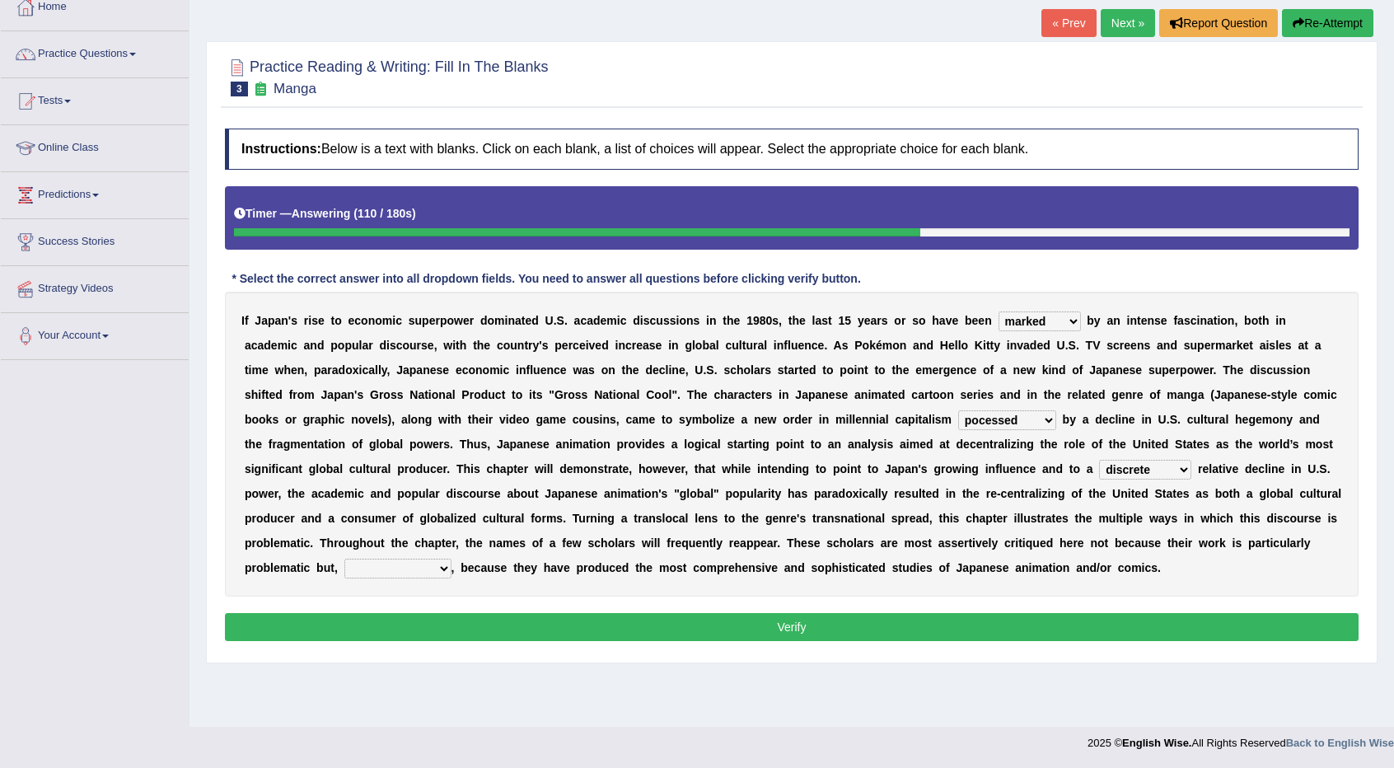
select select "on the contrary"
click at [345, 559] on select "however on the contrary in addition on the whole" at bounding box center [398, 569] width 107 height 20
click at [403, 630] on button "Verify" at bounding box center [792, 627] width 1134 height 28
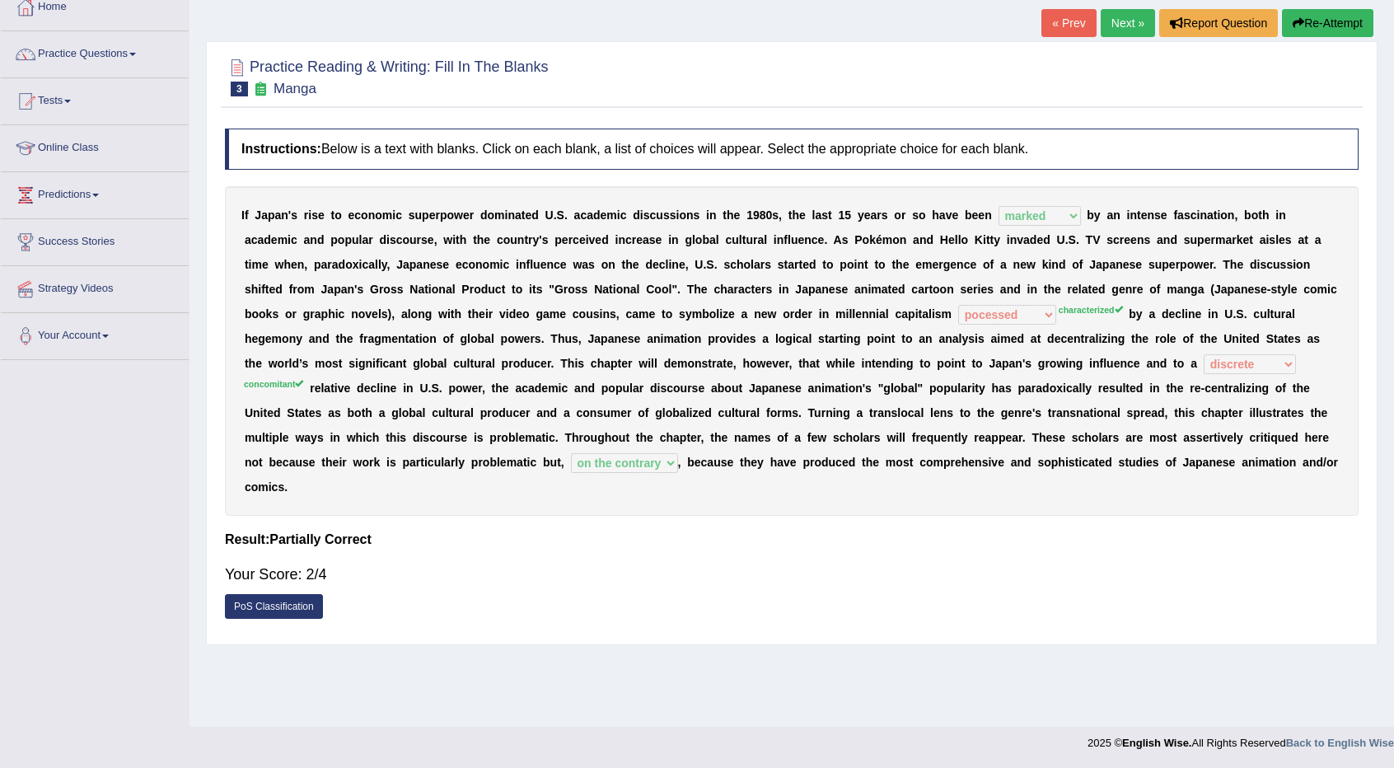
click at [275, 594] on link "PoS Classification" at bounding box center [274, 606] width 98 height 25
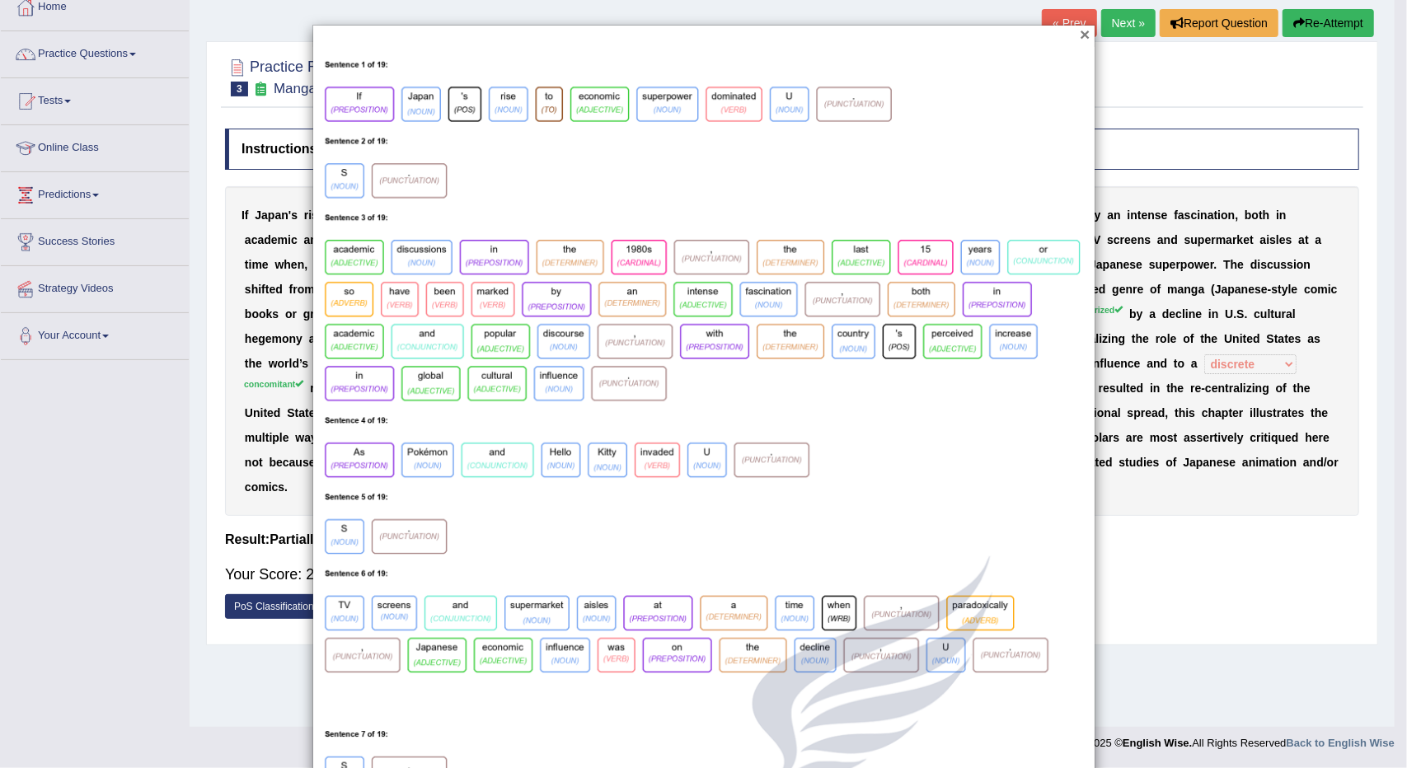
click at [1080, 39] on button "×" at bounding box center [1085, 34] width 10 height 17
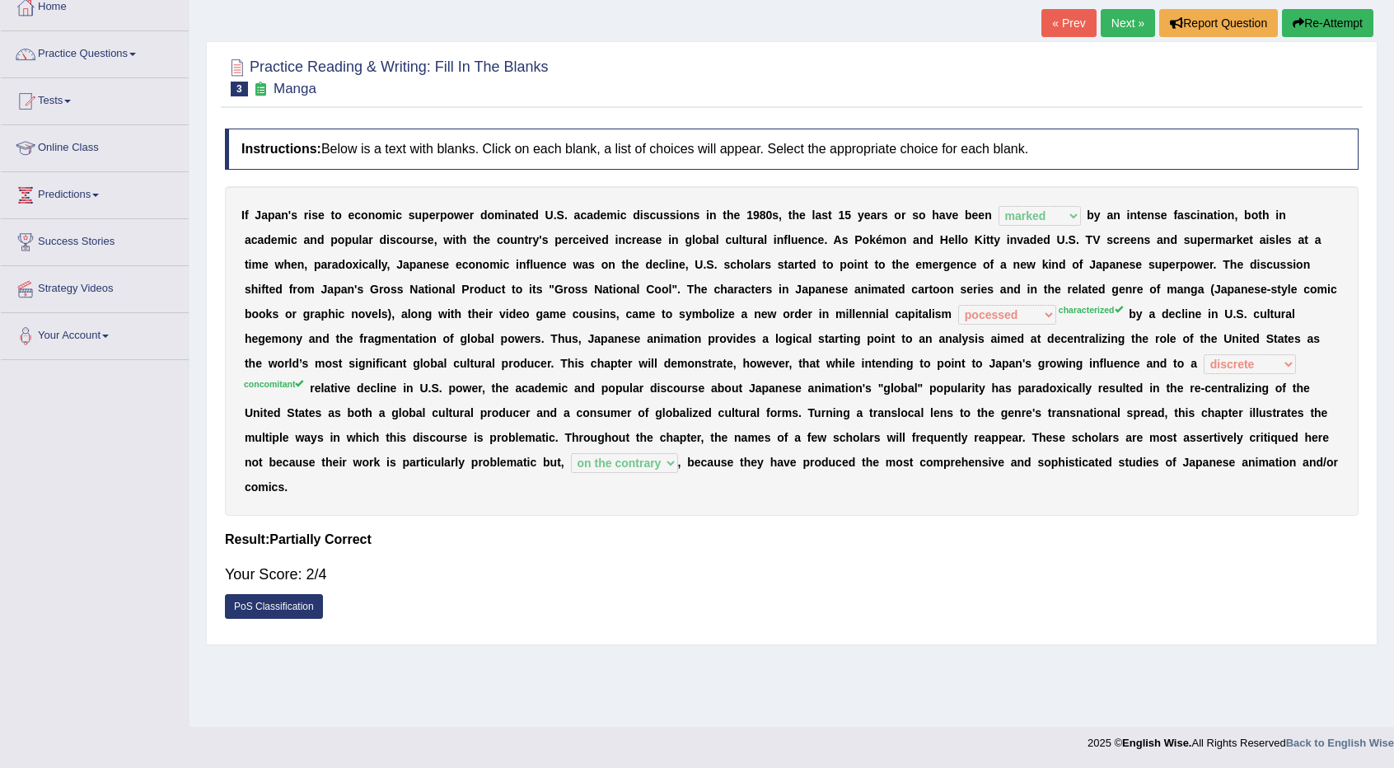
click at [1309, 26] on button "Re-Attempt" at bounding box center [1327, 23] width 91 height 28
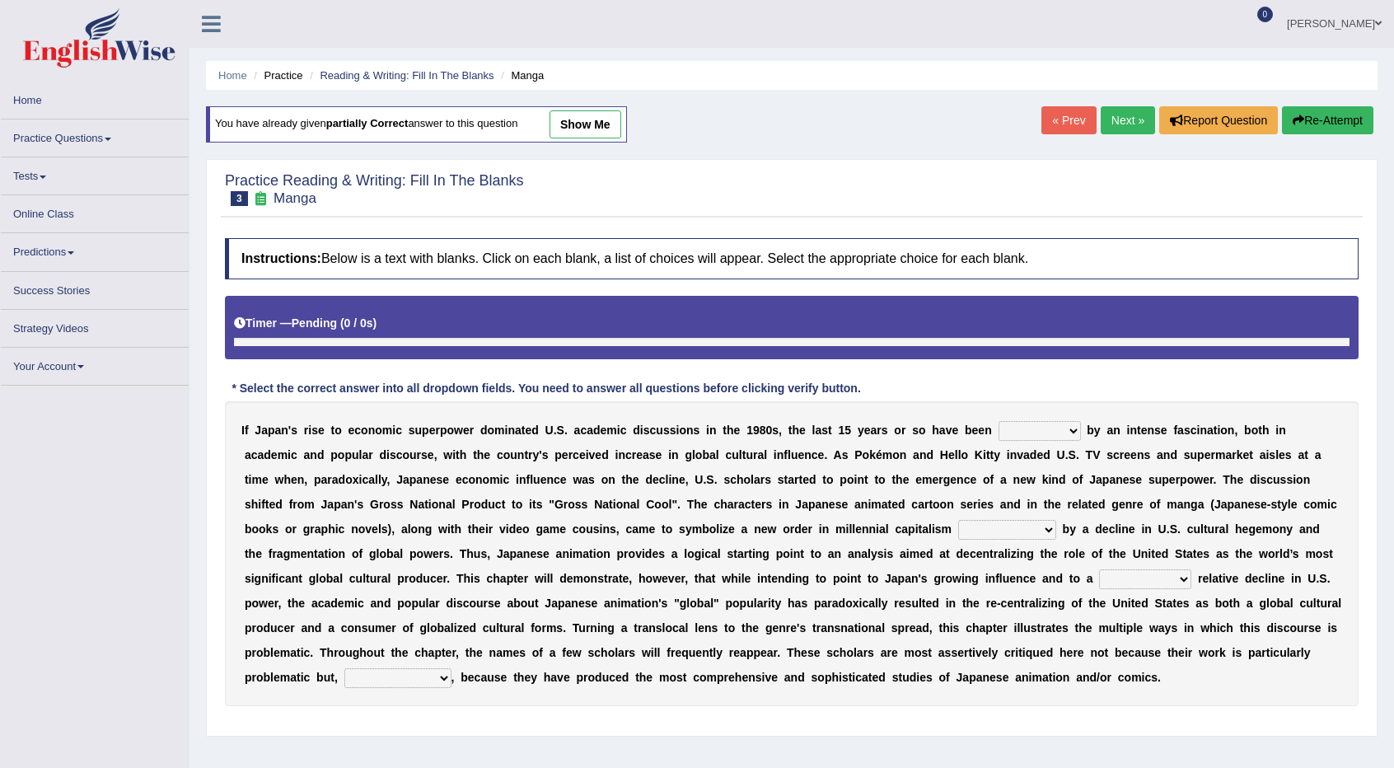
click at [1046, 425] on div "I f J a p a n ' s r i s e t o e c o n o m i c s u p e r p o w e r d o m i n a t…" at bounding box center [792, 553] width 1134 height 305
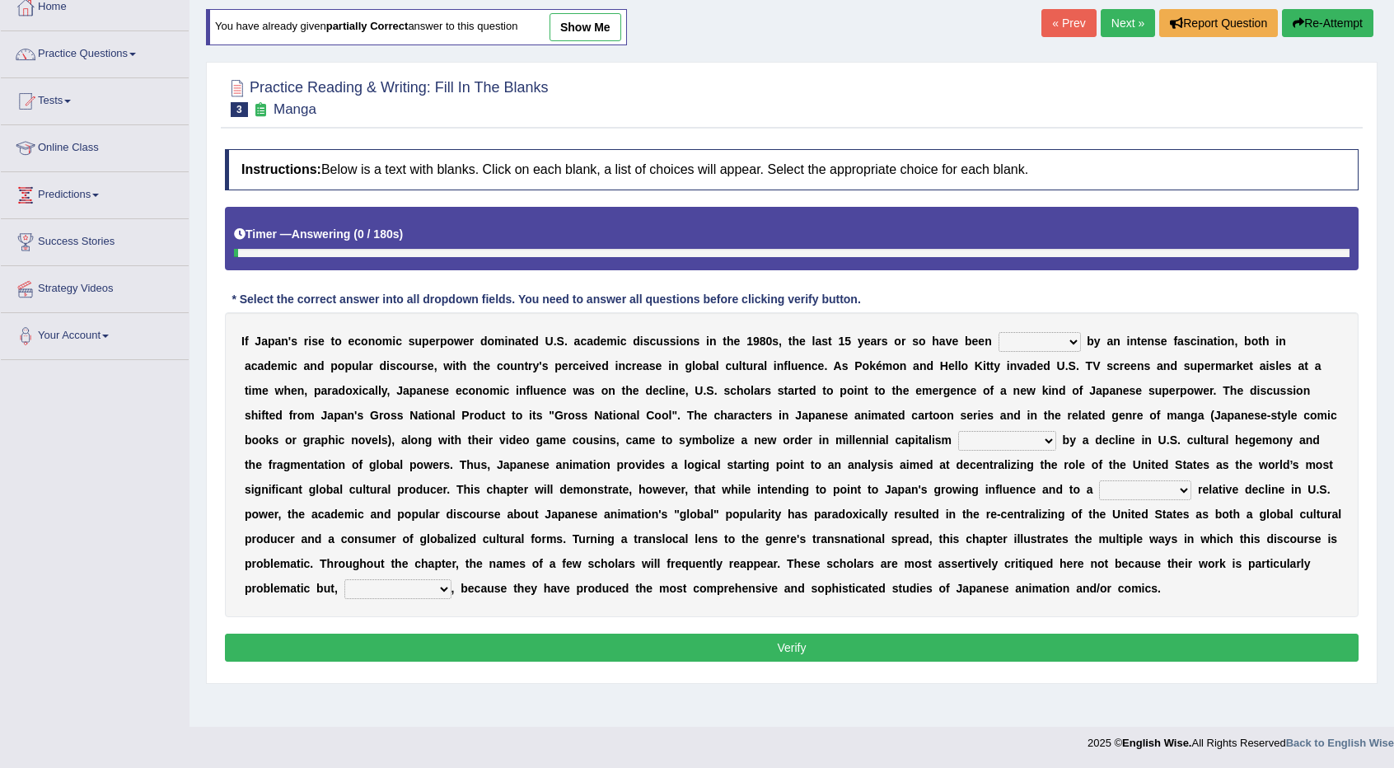
click at [1051, 333] on select "marked dedicated made inspired" at bounding box center [1040, 342] width 82 height 20
select select "dedicated"
click at [999, 332] on select "marked dedicated made inspired" at bounding box center [1040, 342] width 82 height 20
click at [1010, 440] on select "pocessed characterized opposed tangled" at bounding box center [1008, 441] width 98 height 20
select select "characterized"
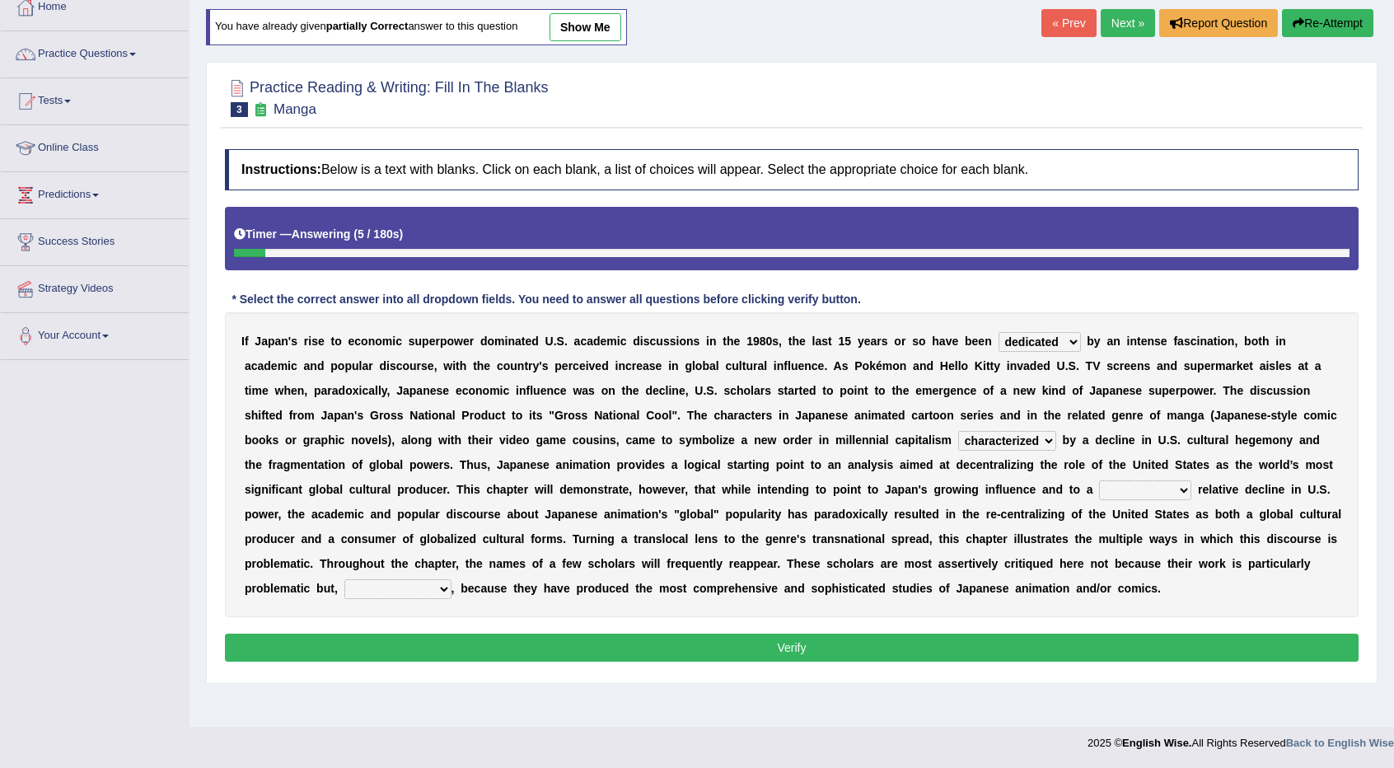
click at [959, 431] on select "pocessed characterized opposed tangled" at bounding box center [1008, 441] width 98 height 20
click at [1162, 483] on select "concomitant discrete proportional legitimate" at bounding box center [1145, 490] width 92 height 20
select select "concomitant"
click at [1099, 480] on select "concomitant discrete proportional legitimate" at bounding box center [1145, 490] width 92 height 20
click at [422, 586] on select "however on the contrary in addition on the whole" at bounding box center [398, 589] width 107 height 20
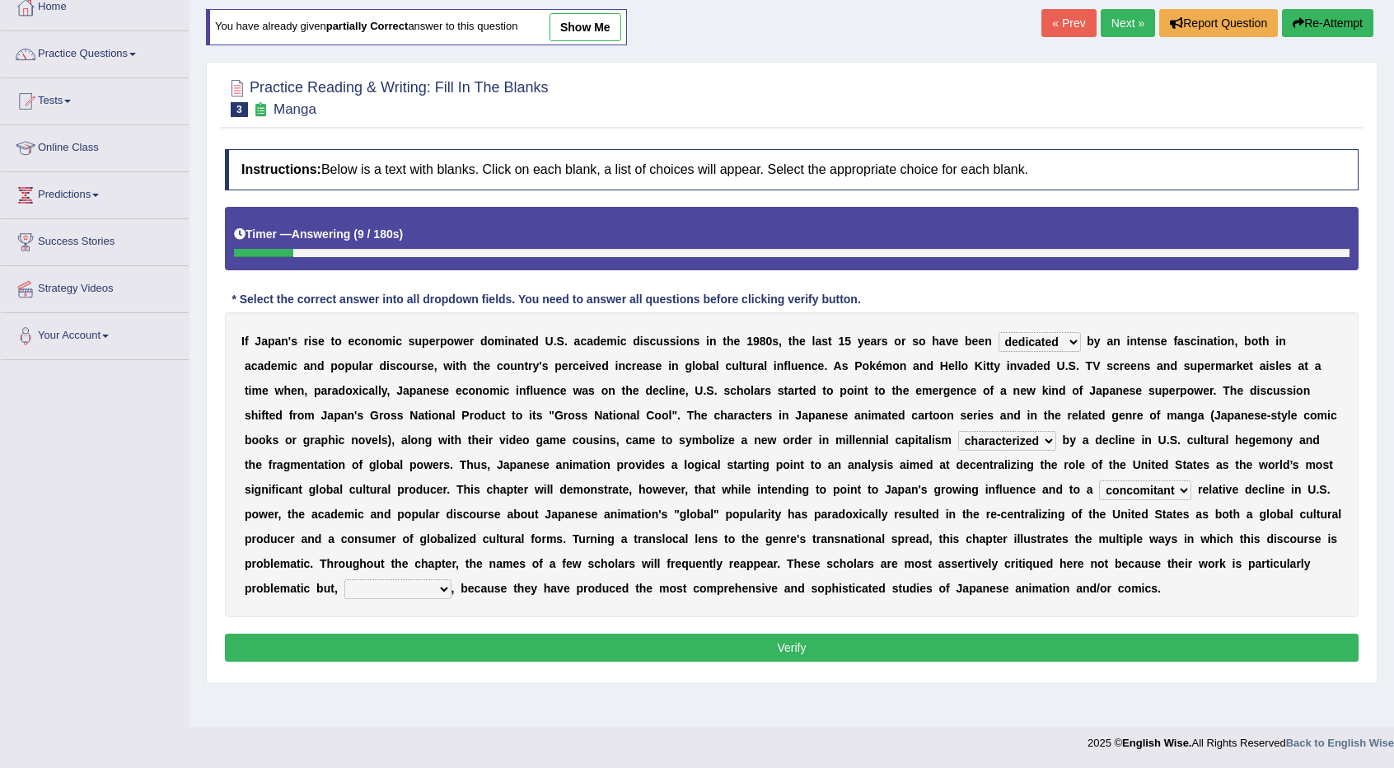
select select "on the contrary"
click at [345, 579] on select "however on the contrary in addition on the whole" at bounding box center [398, 589] width 107 height 20
click at [435, 643] on button "Verify" at bounding box center [792, 648] width 1134 height 28
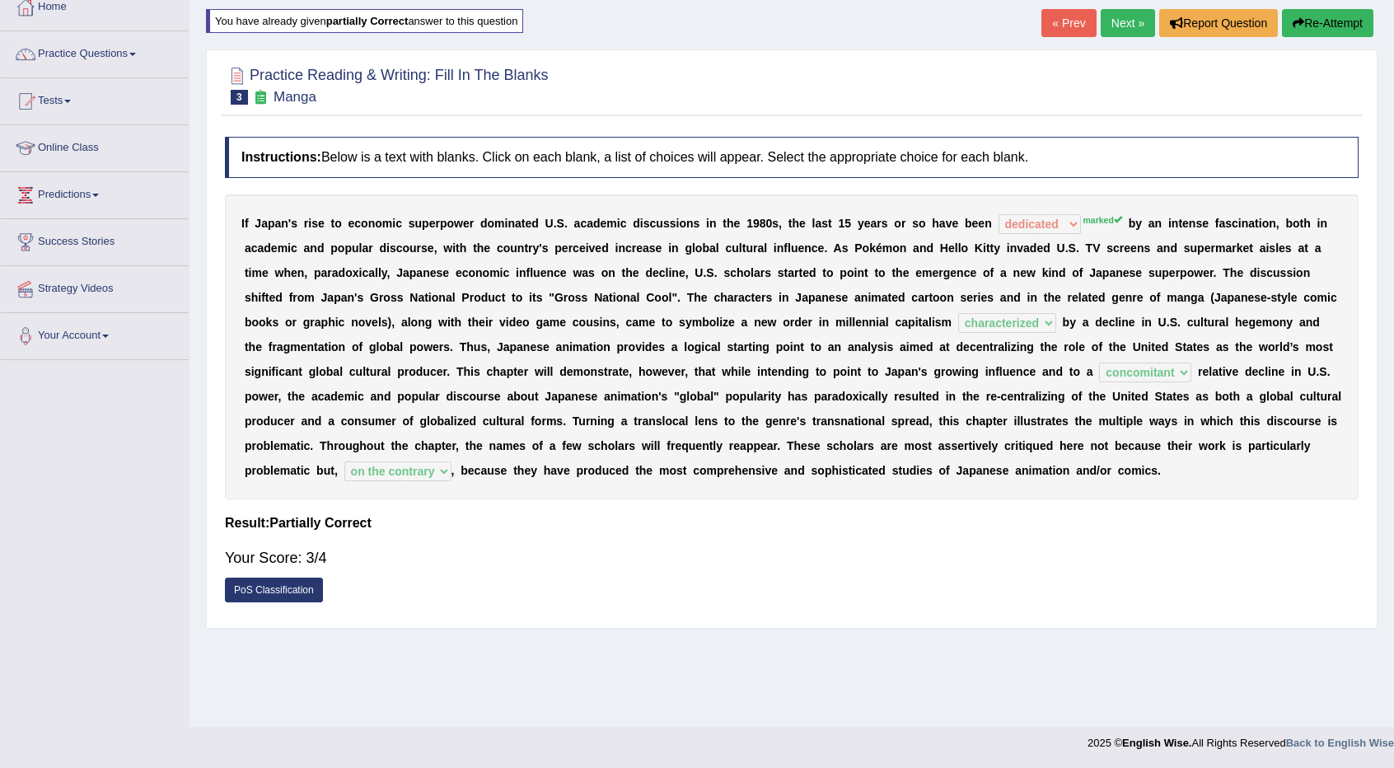
click at [1122, 21] on link "Next »" at bounding box center [1128, 23] width 54 height 28
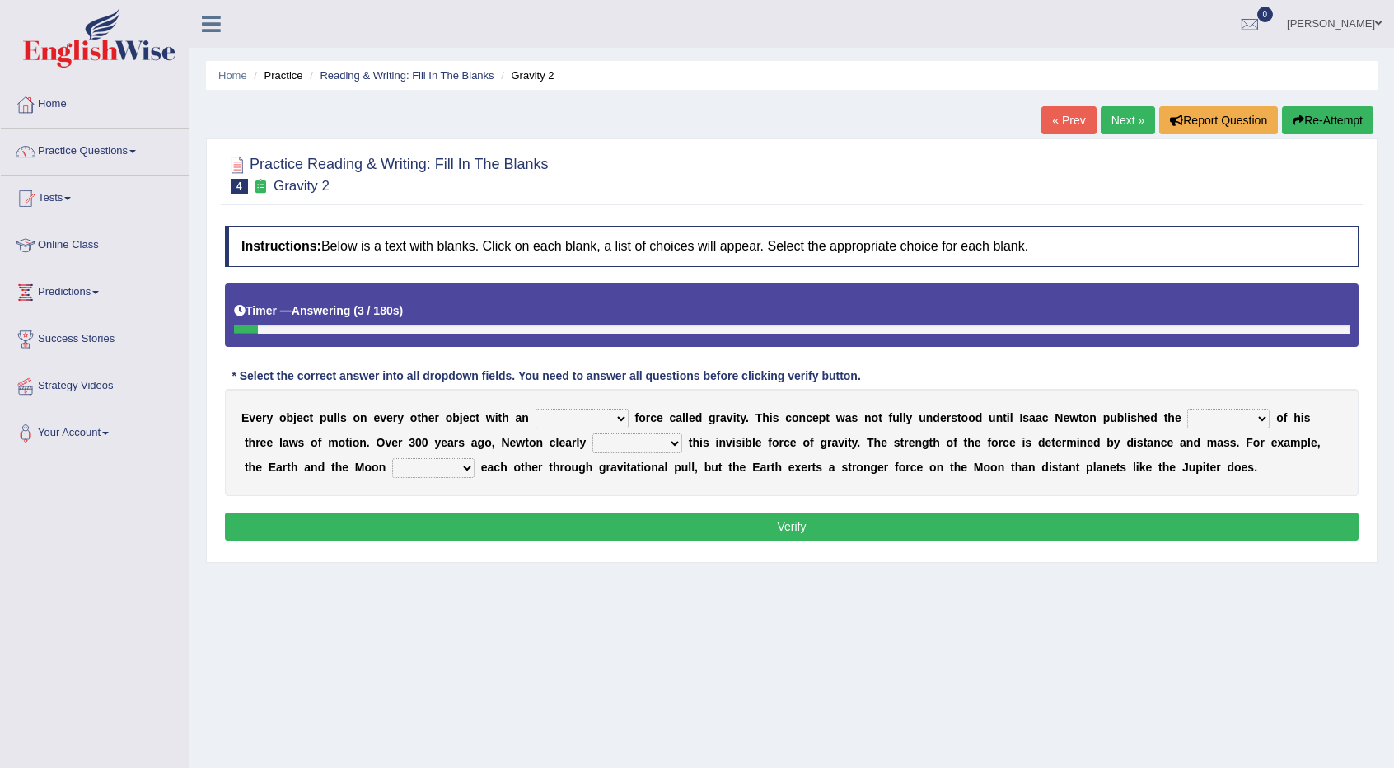
click at [575, 413] on select "invisible unknown unbelievable inconsistent" at bounding box center [582, 419] width 93 height 20
select select "invisible"
click at [536, 409] on select "invisible unknown unbelievable inconsistent" at bounding box center [582, 419] width 93 height 20
click at [1233, 414] on select "concept theory method argument" at bounding box center [1229, 419] width 82 height 20
select select "theory"
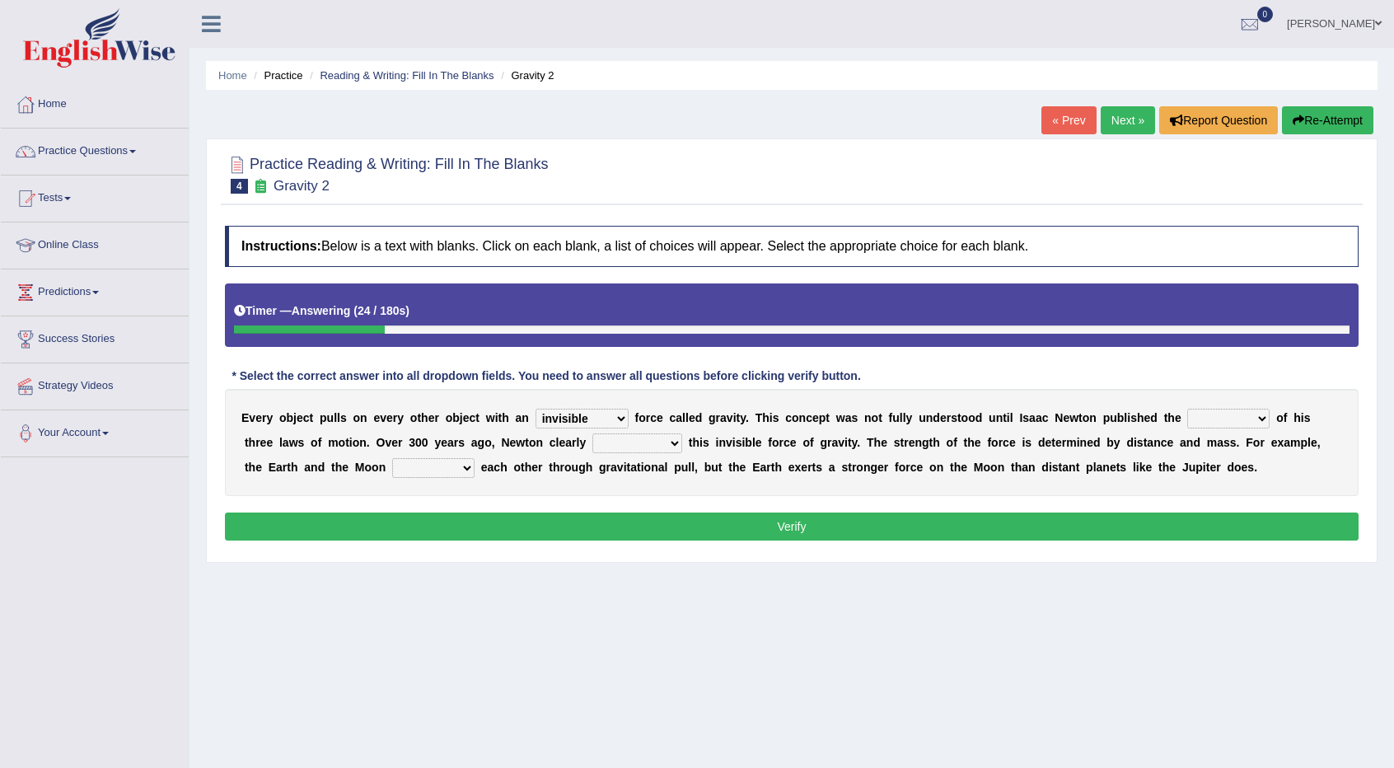
click at [1188, 409] on select "concept theory method argument" at bounding box center [1229, 419] width 82 height 20
click at [656, 442] on select "explained undermined overturned realized" at bounding box center [638, 444] width 90 height 20
select select "explained"
click at [593, 434] on select "explained undermined overturned realized" at bounding box center [638, 444] width 90 height 20
click at [427, 464] on select "affect spin evade span" at bounding box center [433, 468] width 82 height 20
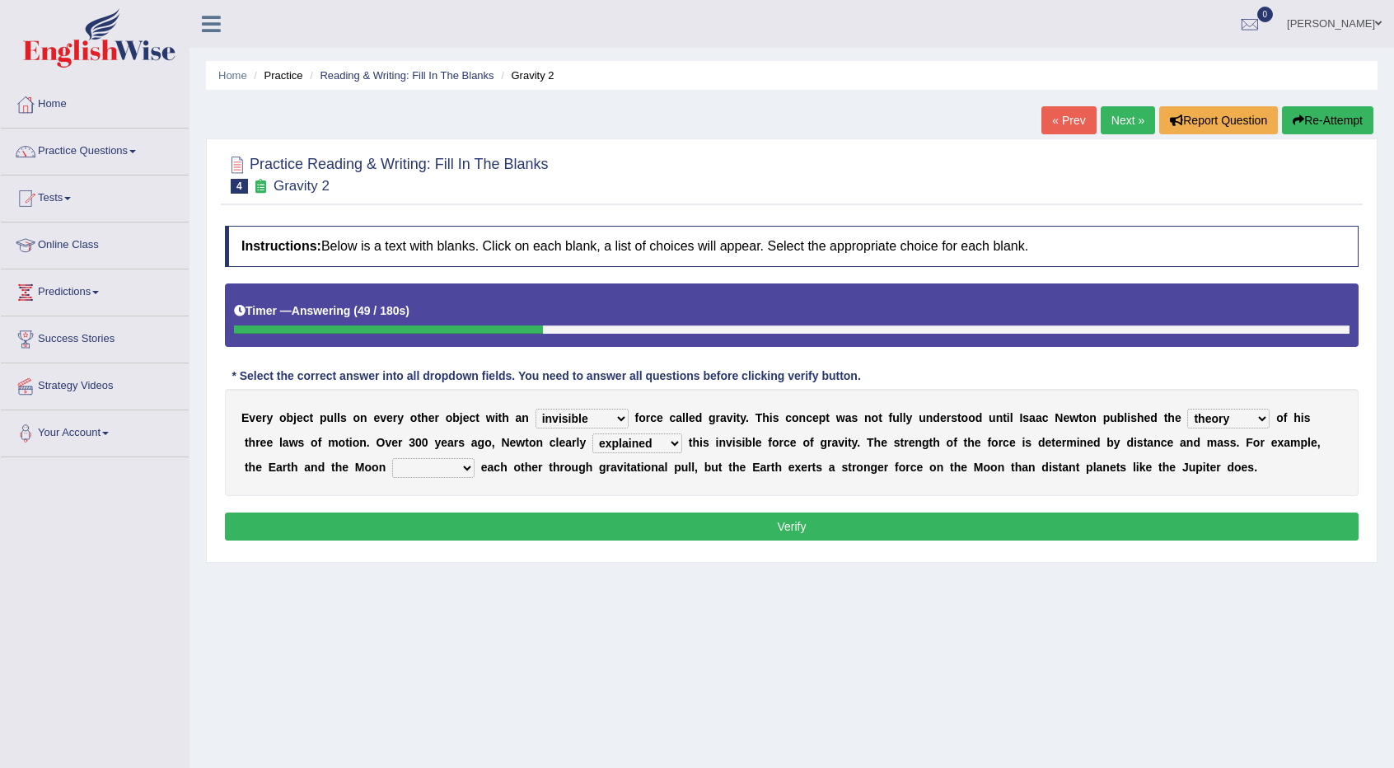
select select "affect"
click at [392, 458] on select "affect spin evade span" at bounding box center [433, 468] width 82 height 20
click at [443, 525] on button "Verify" at bounding box center [792, 527] width 1134 height 28
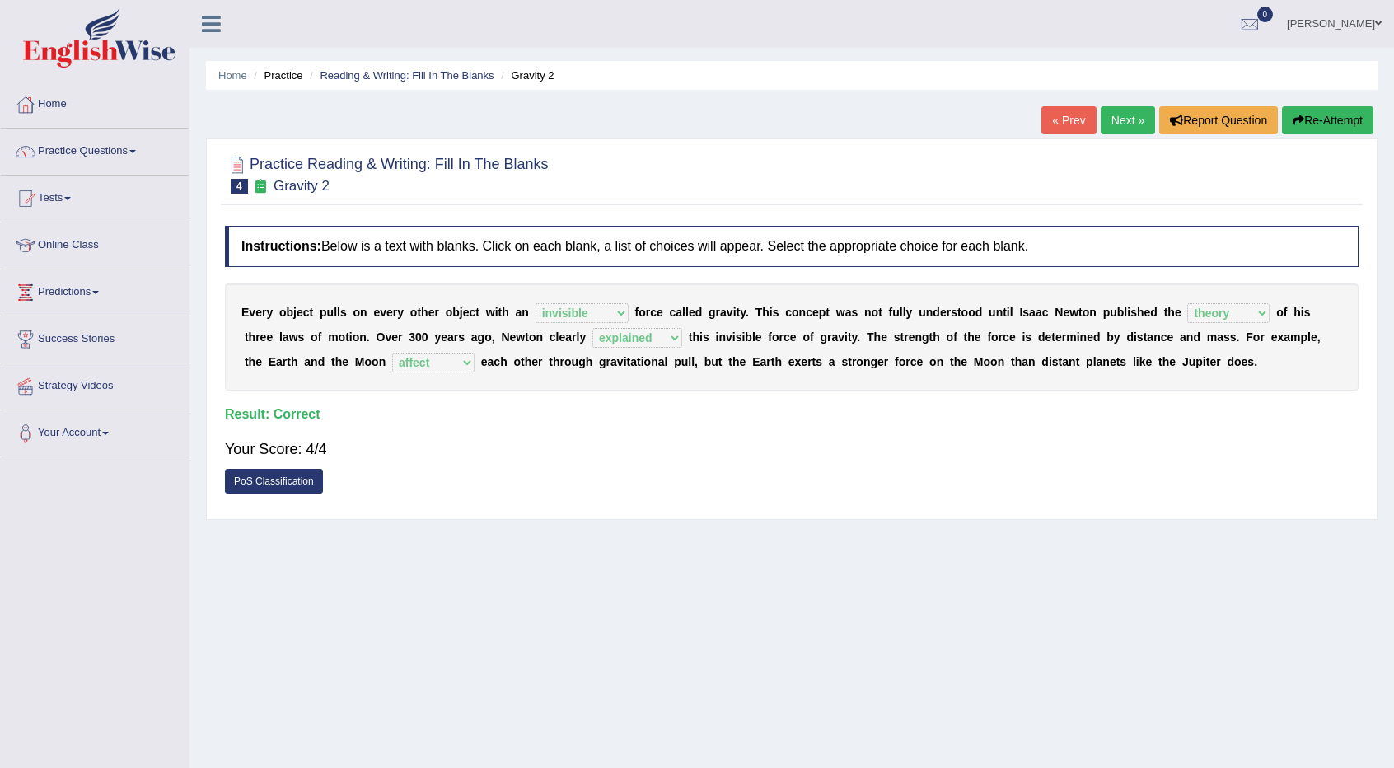
click at [1115, 116] on link "Next »" at bounding box center [1128, 120] width 54 height 28
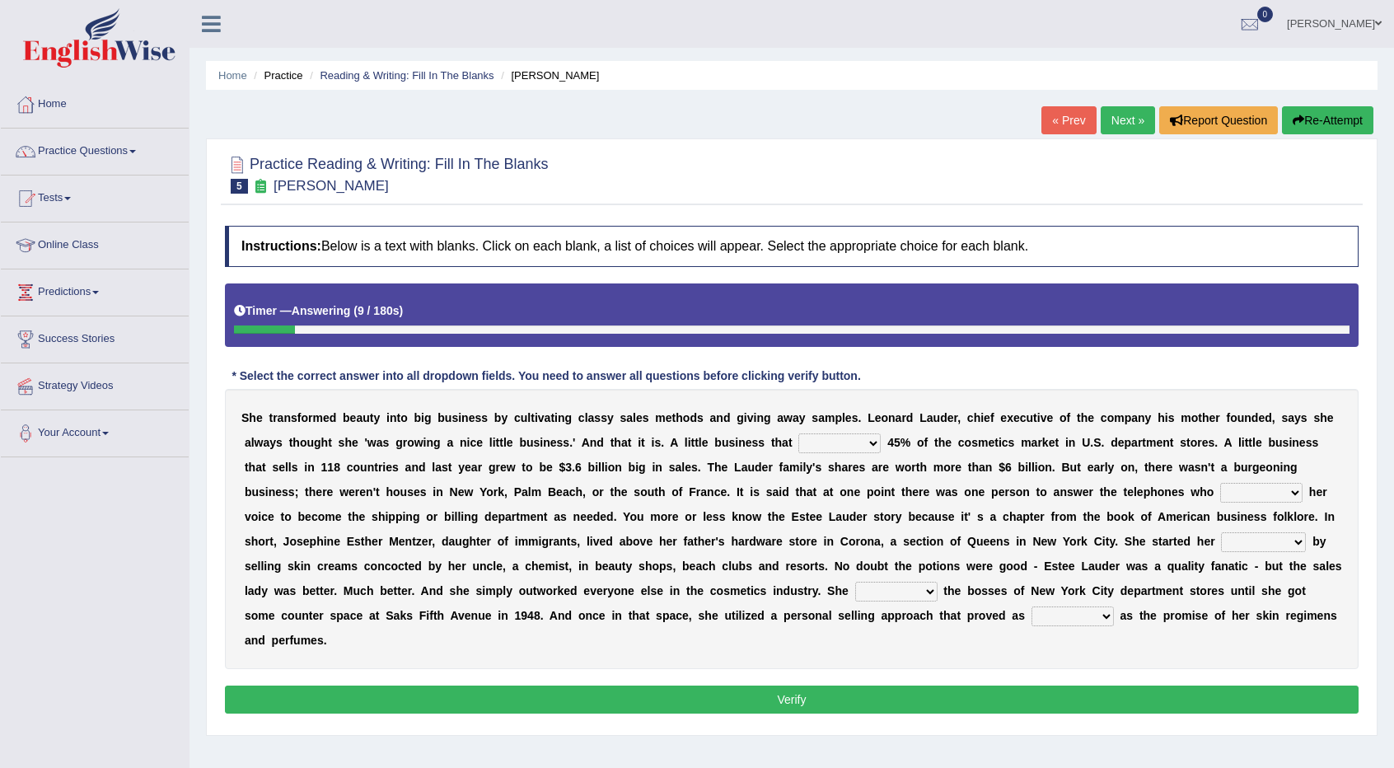
click at [845, 438] on select "has controls makes maintains" at bounding box center [840, 444] width 82 height 20
click at [799, 434] on select "has controls makes maintains" at bounding box center [840, 444] width 82 height 20
click at [847, 438] on select "has controls makes maintains" at bounding box center [840, 444] width 82 height 20
select select "makes"
click at [799, 434] on select "has controls makes maintains" at bounding box center [840, 444] width 82 height 20
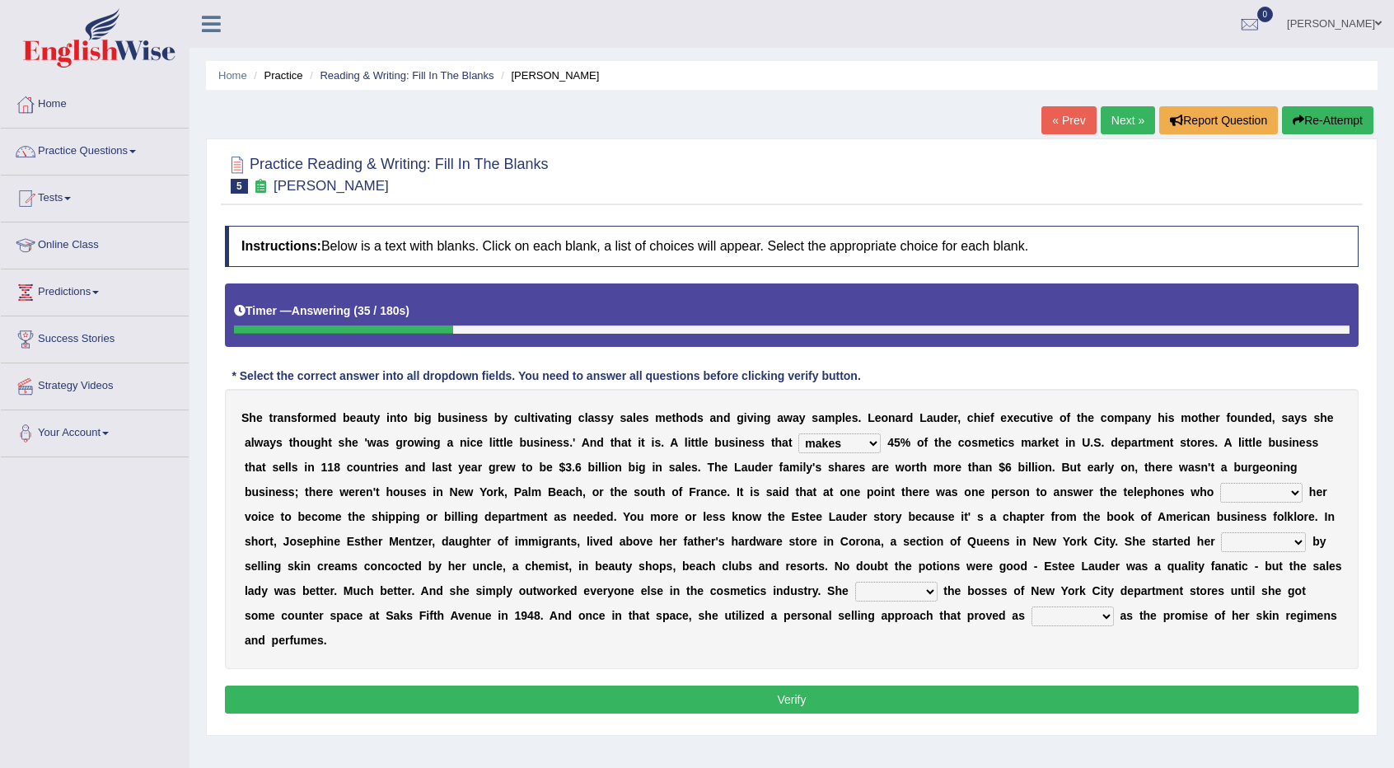
click at [1294, 489] on select "switched changed raised used" at bounding box center [1262, 493] width 82 height 20
select select "used"
click at [1221, 483] on select "switched changed raised used" at bounding box center [1262, 493] width 82 height 20
click at [1263, 538] on select "job institute companion enterprise" at bounding box center [1263, 542] width 85 height 20
select select "enterprise"
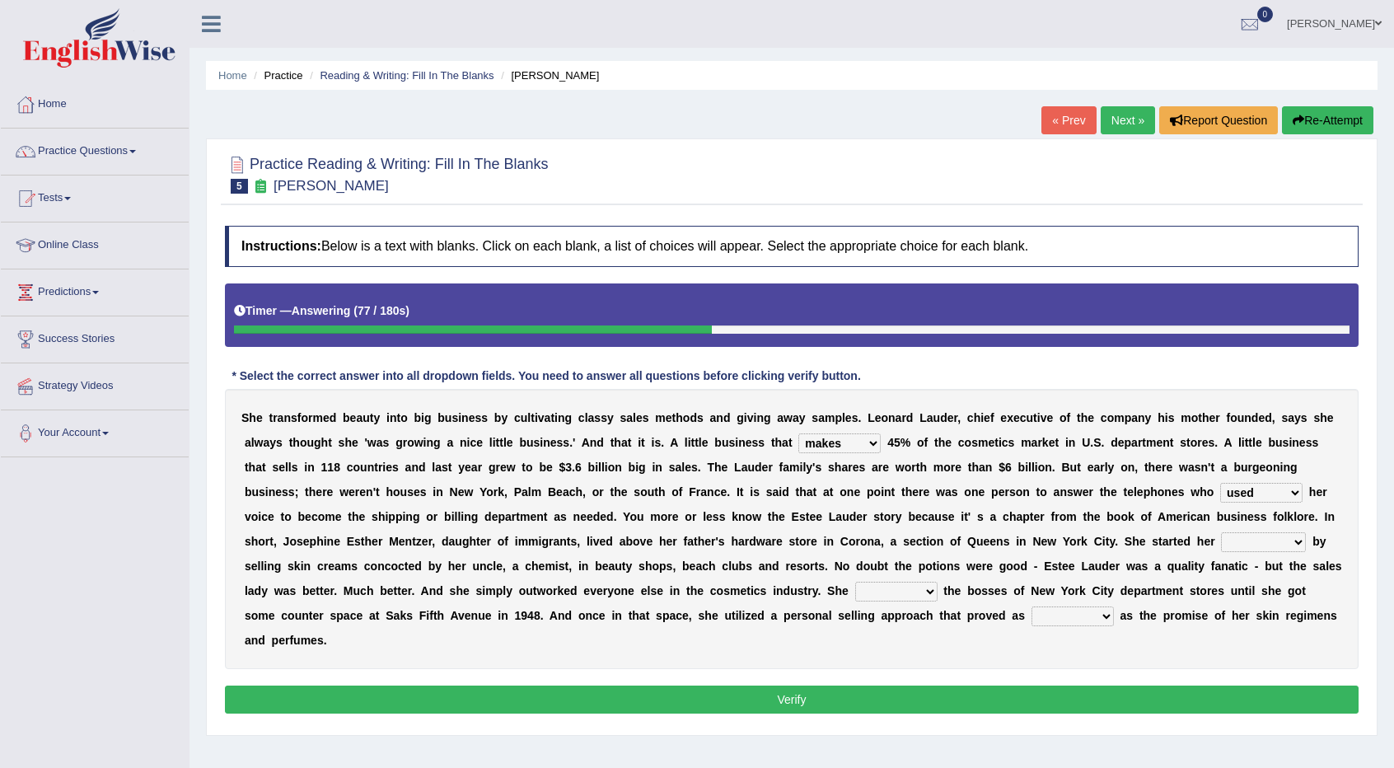
click at [1221, 532] on select "job institute companion enterprise" at bounding box center [1263, 542] width 85 height 20
click at [901, 590] on select "stated bridged stalked heaved" at bounding box center [896, 592] width 82 height 20
select select "stated"
click at [855, 582] on select "stated bridged stalked heaved" at bounding box center [896, 592] width 82 height 20
click at [1067, 608] on select "potent ruthless potential expensive" at bounding box center [1073, 617] width 82 height 20
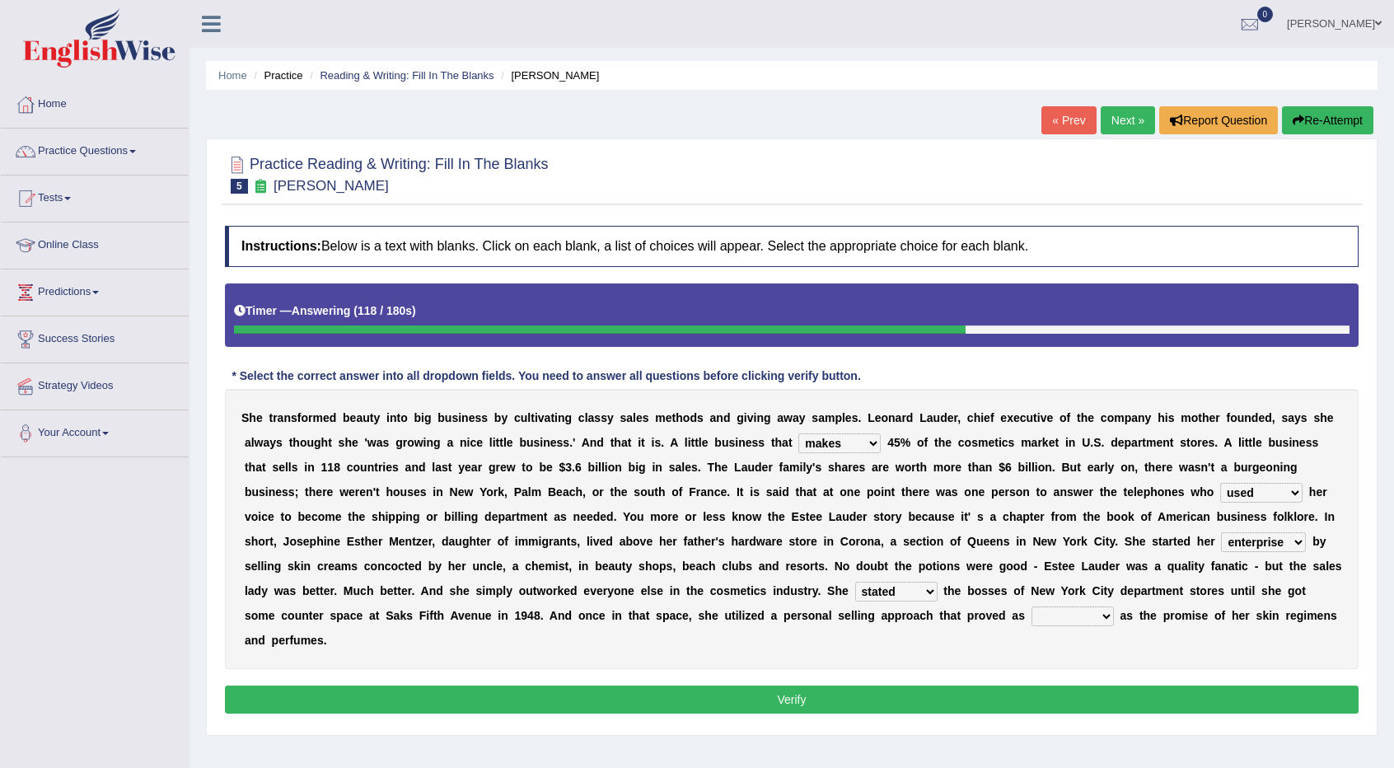
select select "potent"
click at [1032, 607] on select "potent ruthless potential expensive" at bounding box center [1073, 617] width 82 height 20
click at [1043, 696] on button "Verify" at bounding box center [792, 700] width 1134 height 28
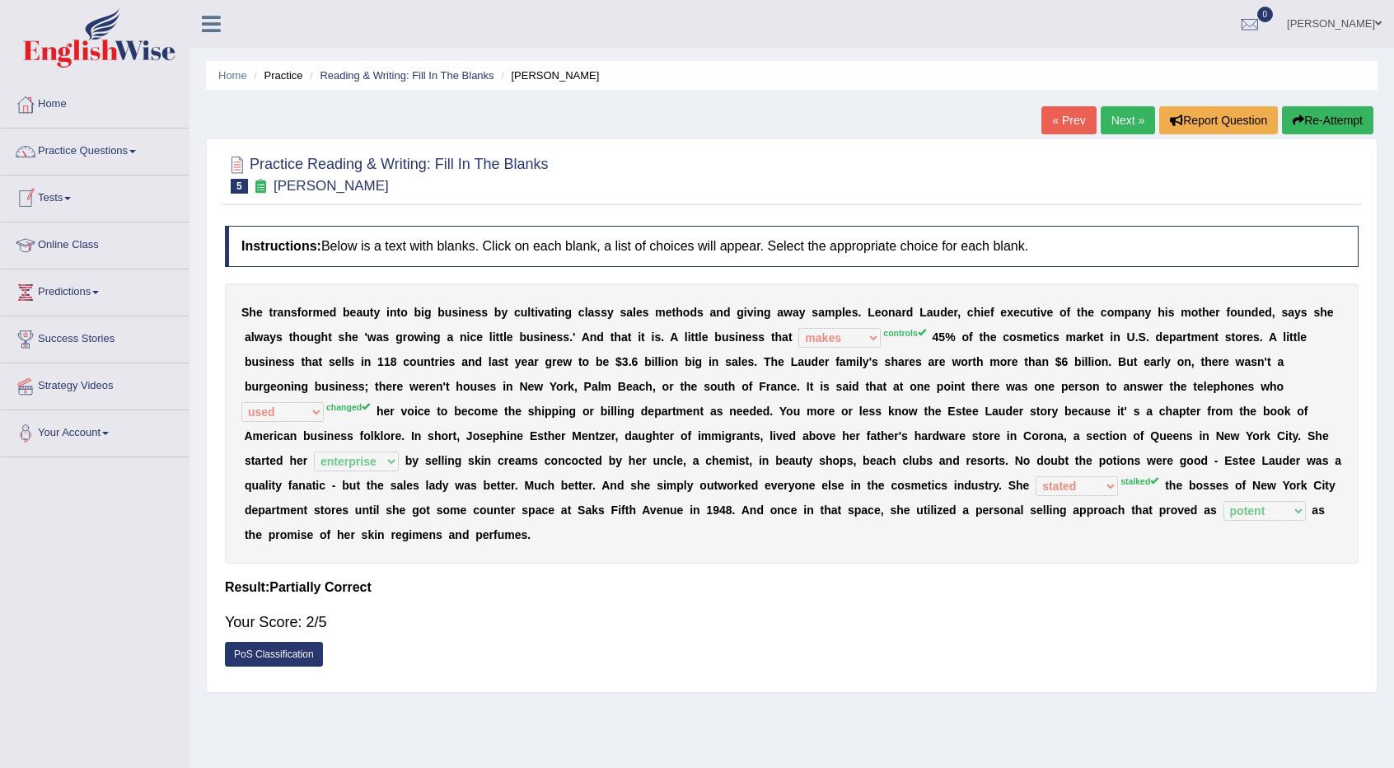
click at [74, 190] on link "Tests" at bounding box center [95, 196] width 188 height 41
click at [89, 377] on link "Predictions" at bounding box center [95, 378] width 188 height 41
click at [73, 143] on link "Practice Questions" at bounding box center [95, 149] width 188 height 41
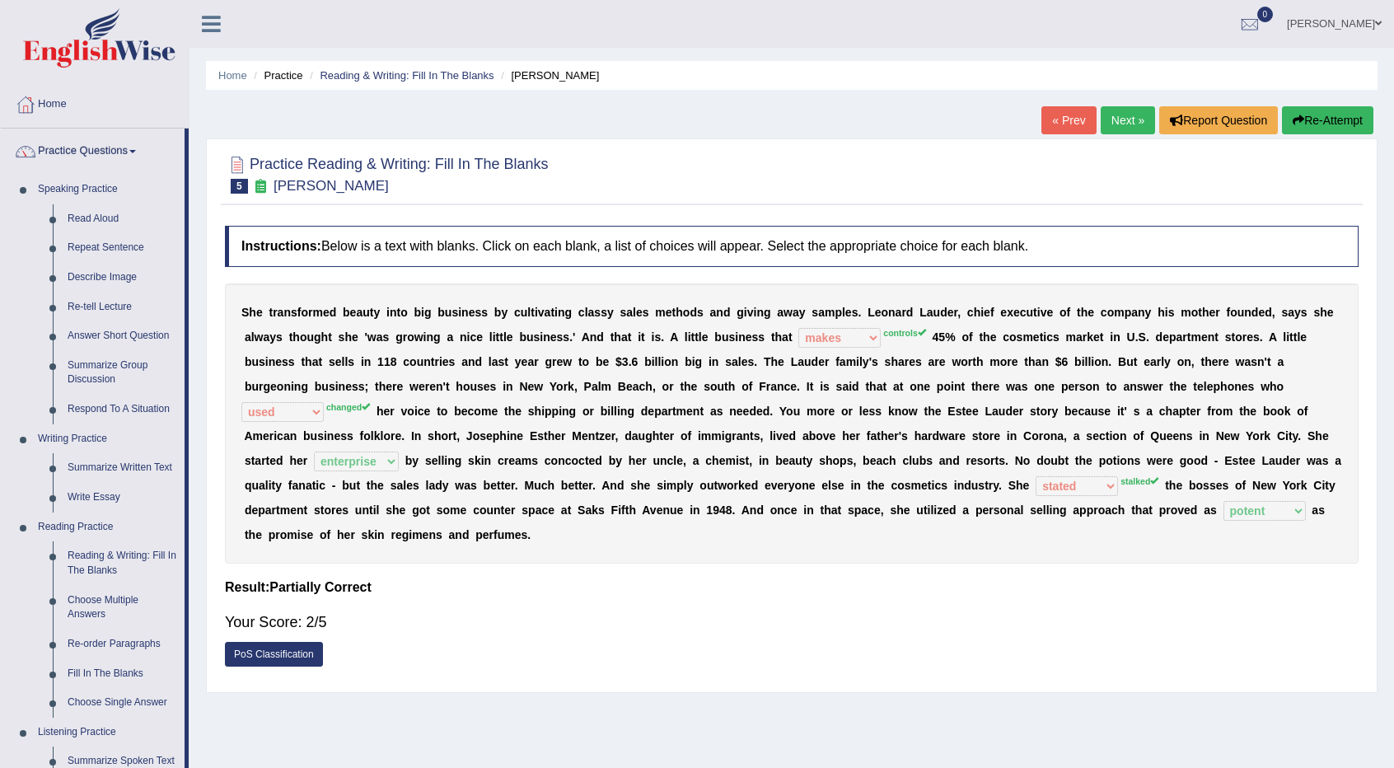
drag, startPoint x: 189, startPoint y: 216, endPoint x: 192, endPoint y: 274, distance: 57.8
click at [192, 274] on div "Toggle navigation Home Practice Questions Speaking Practice Read Aloud Repeat S…" at bounding box center [697, 428] width 1394 height 857
click at [112, 602] on link "Choose Multiple Answers" at bounding box center [122, 608] width 124 height 44
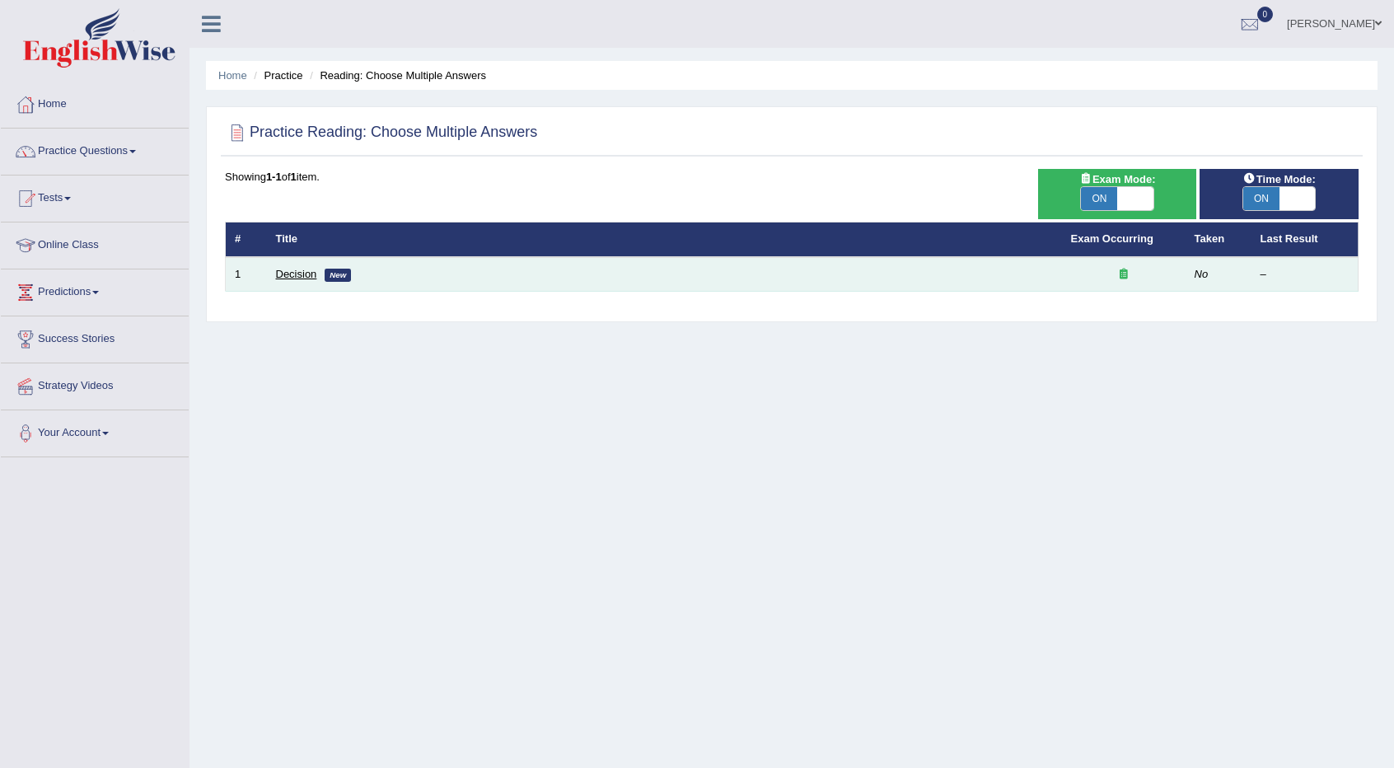
click at [294, 270] on link "Decision" at bounding box center [296, 274] width 41 height 12
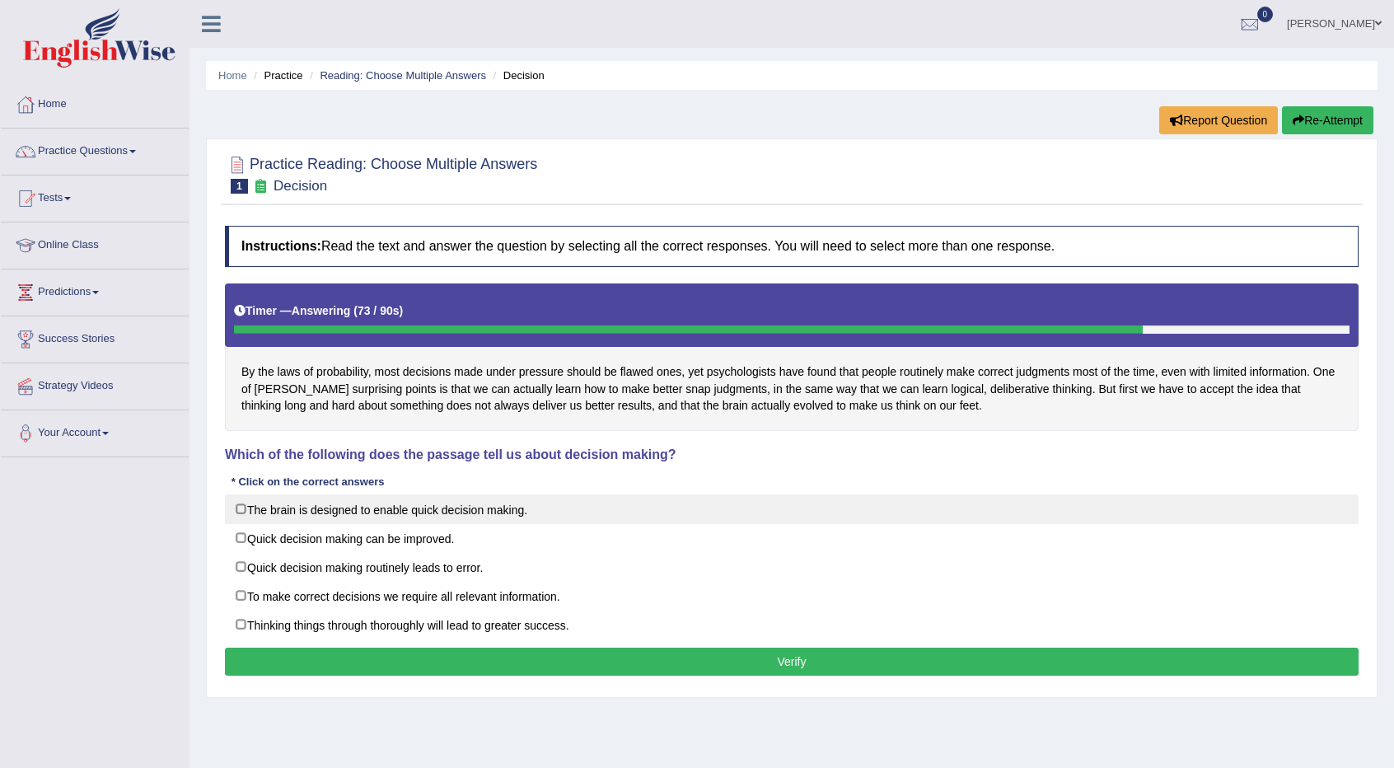
click at [240, 502] on label "The brain is designed to enable quick decision making." at bounding box center [792, 510] width 1134 height 30
checkbox input "true"
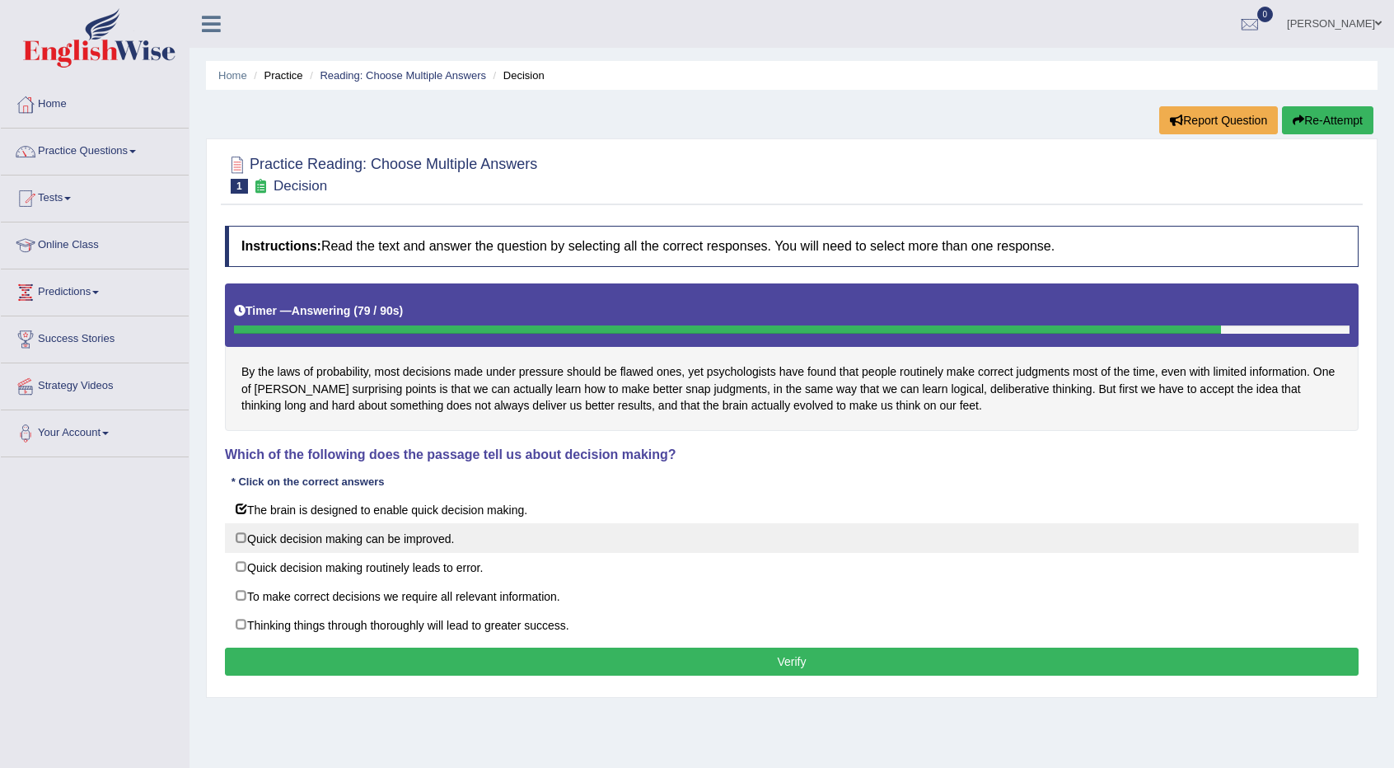
click at [239, 531] on label "Quick decision making can be improved." at bounding box center [792, 538] width 1134 height 30
checkbox input "true"
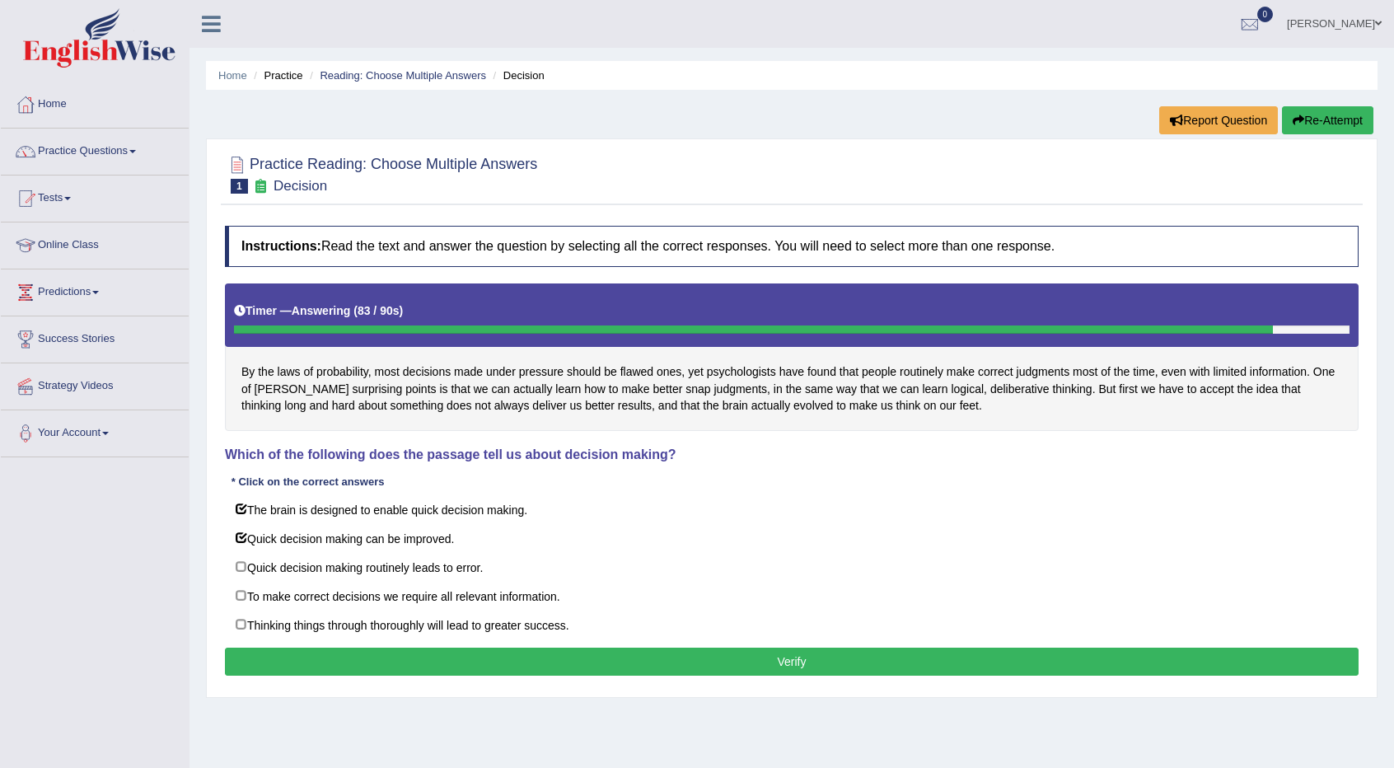
click at [429, 648] on button "Verify" at bounding box center [792, 662] width 1134 height 28
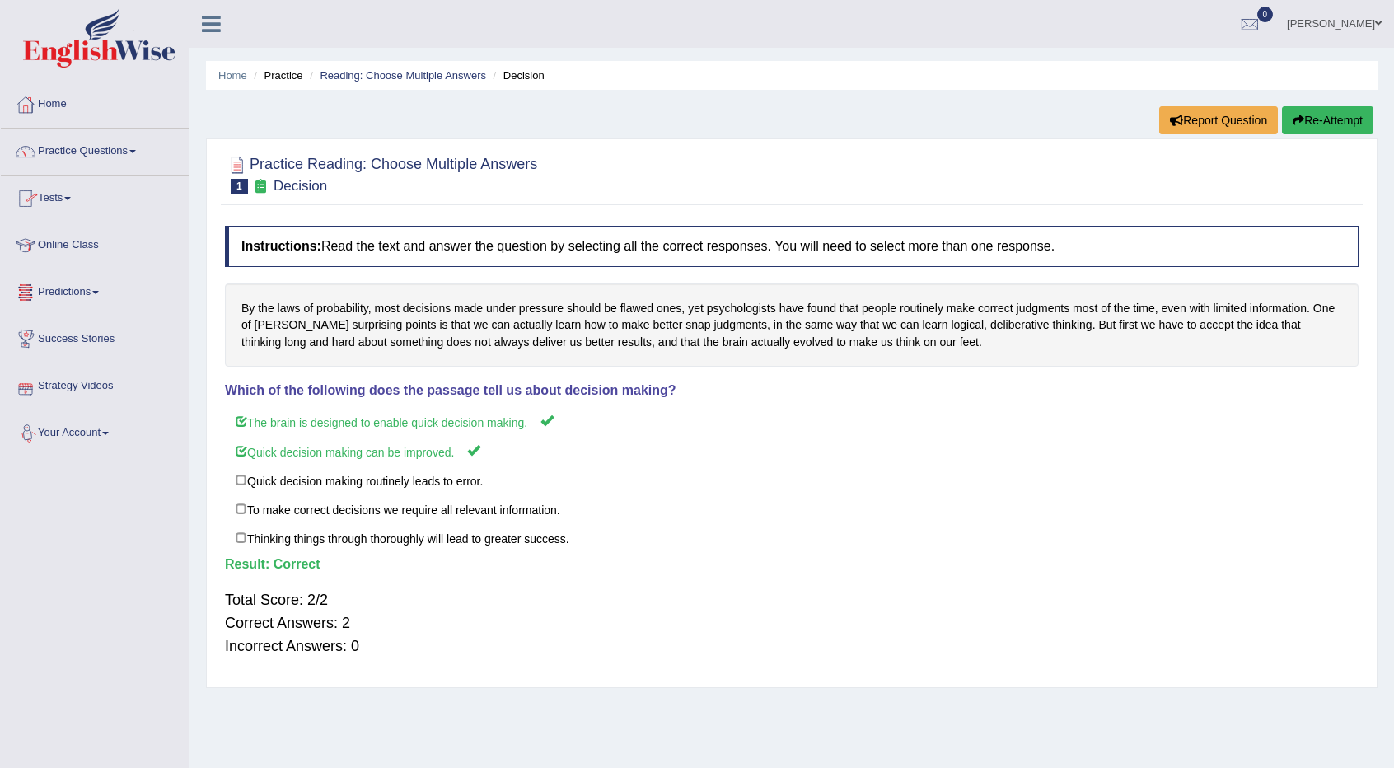
click at [73, 202] on link "Tests" at bounding box center [95, 196] width 188 height 41
click at [96, 380] on link "Predictions" at bounding box center [95, 378] width 188 height 41
click at [53, 148] on link "Practice Questions" at bounding box center [95, 149] width 188 height 41
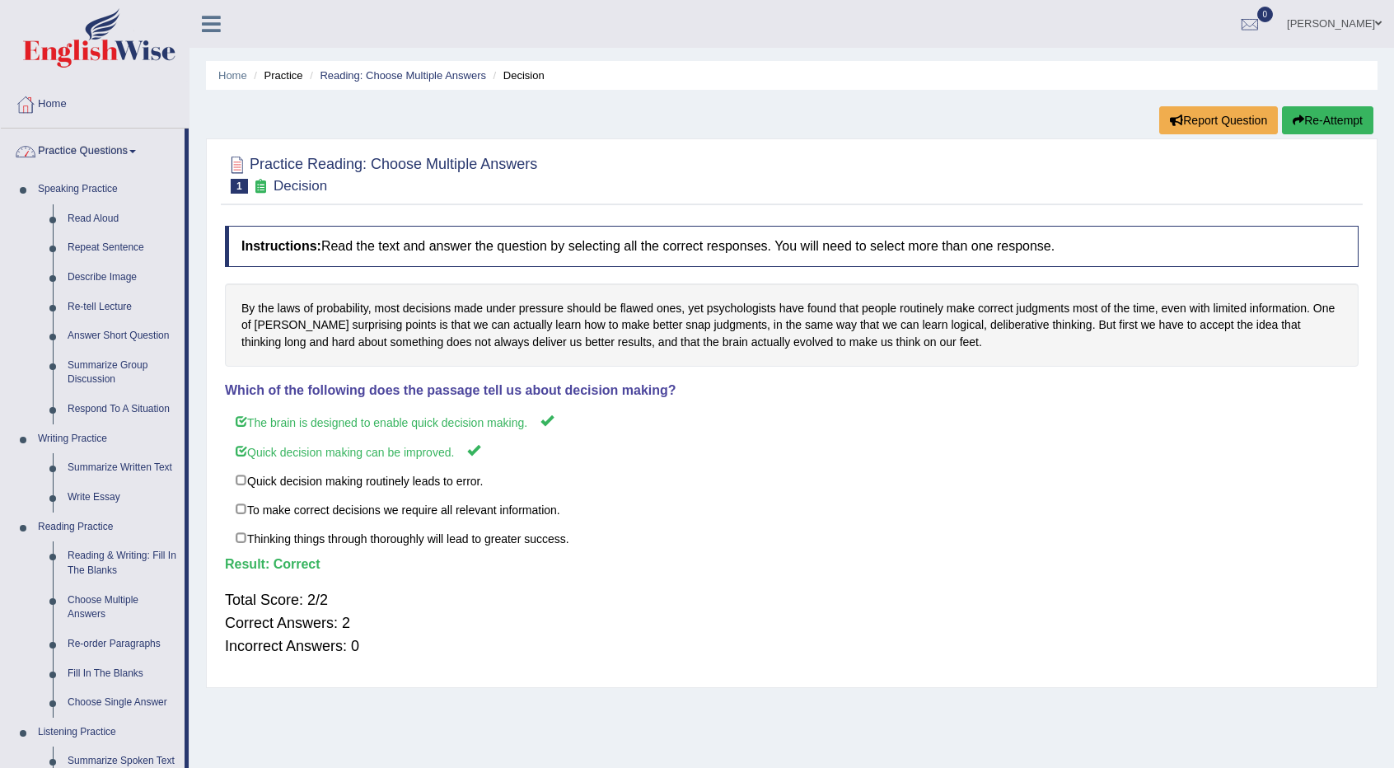
click at [112, 144] on link "Practice Questions" at bounding box center [93, 149] width 184 height 41
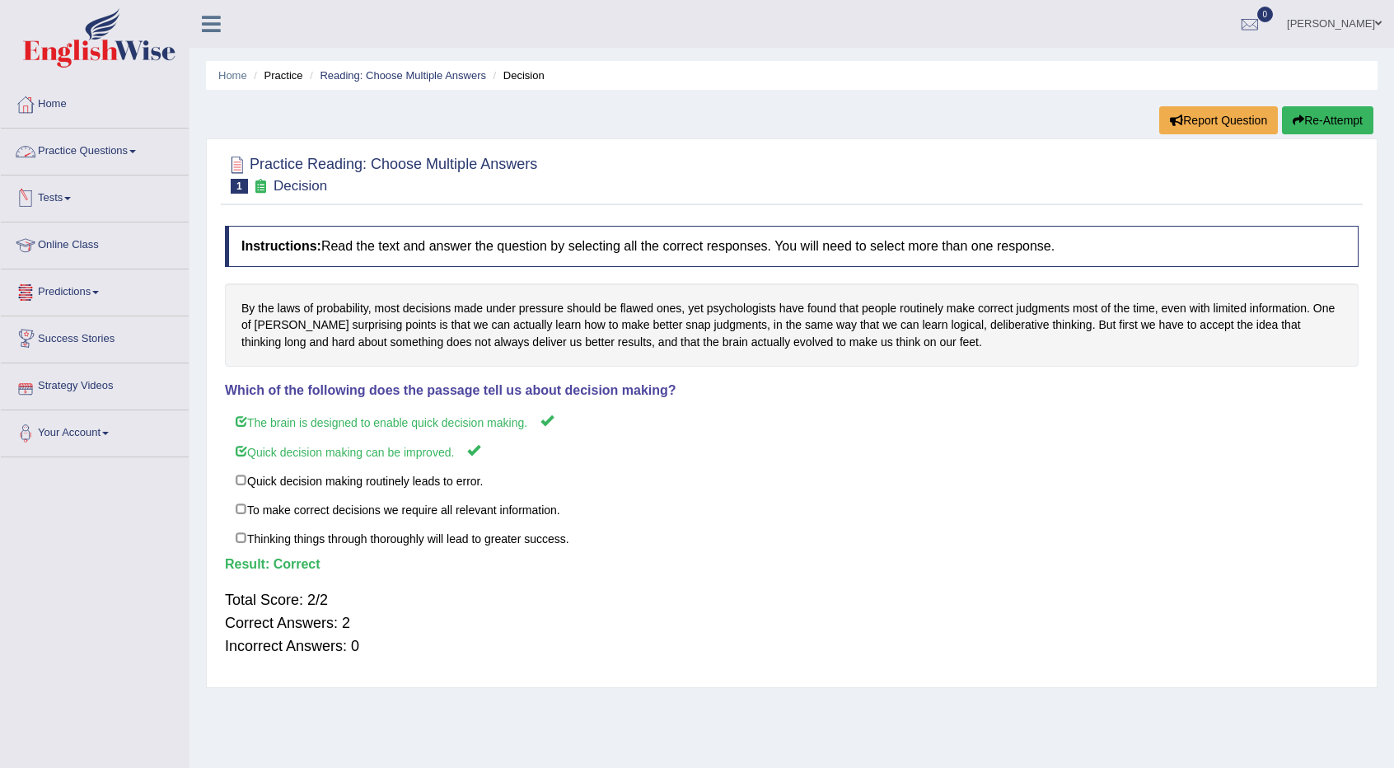
click at [106, 143] on link "Practice Questions" at bounding box center [95, 149] width 188 height 41
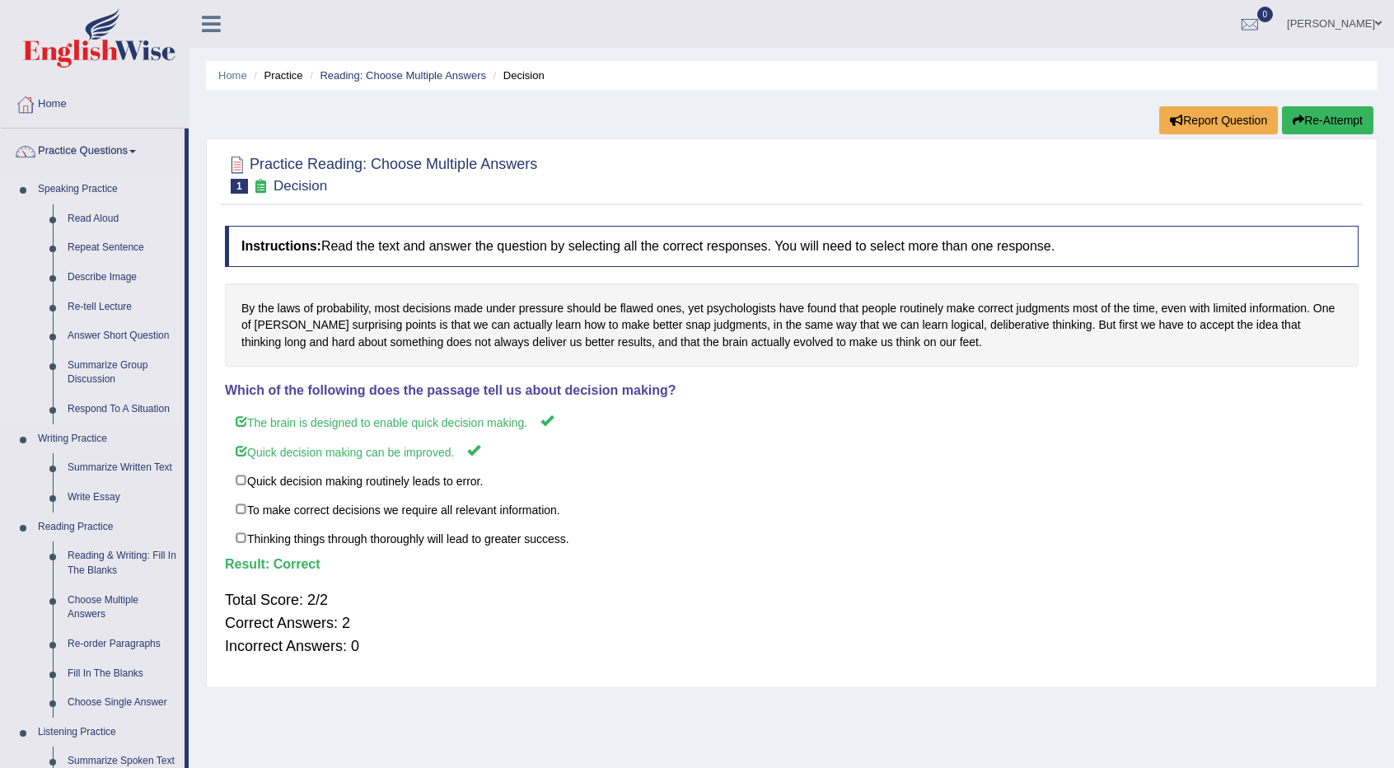
click at [54, 192] on link "Speaking Practice" at bounding box center [107, 190] width 154 height 30
click at [105, 640] on link "Re-order Paragraphs" at bounding box center [122, 645] width 124 height 30
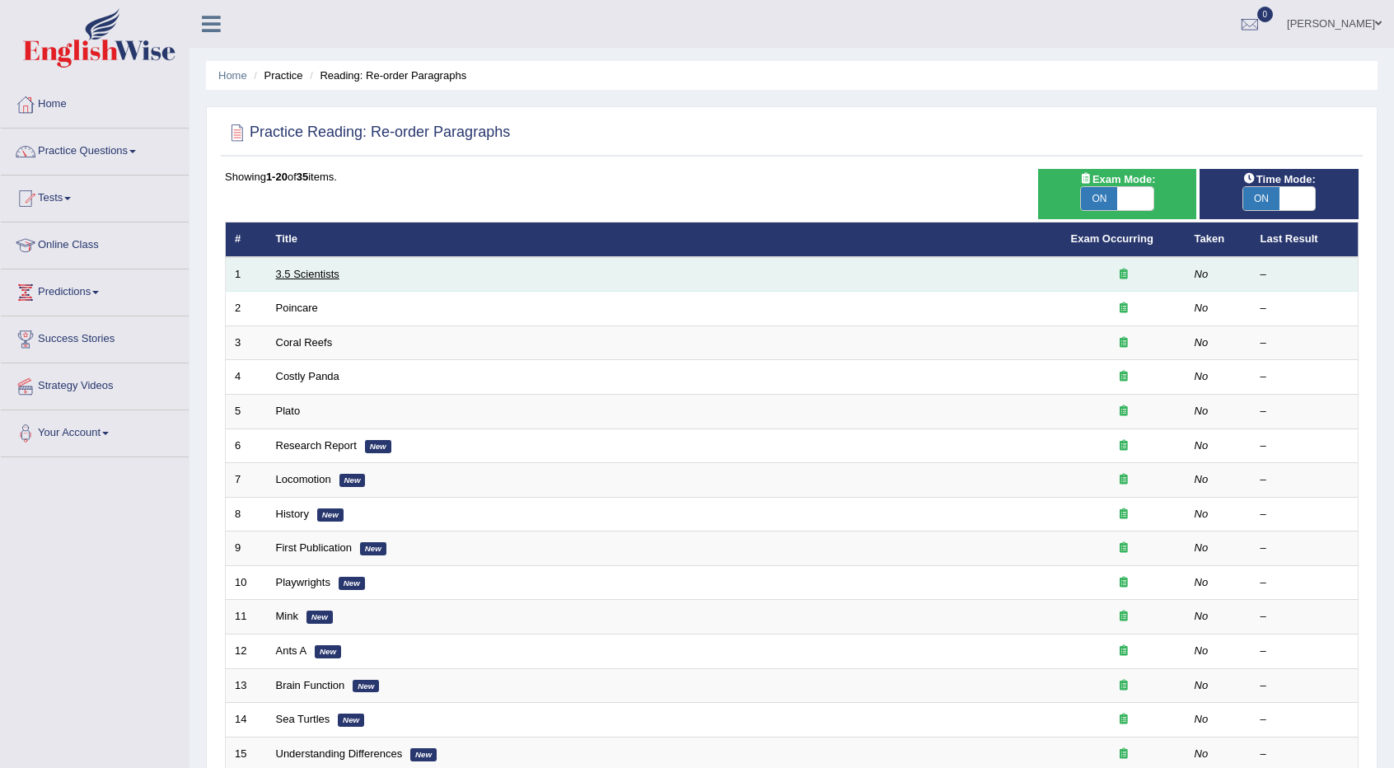
click at [295, 268] on link "3.5 Scientists" at bounding box center [307, 274] width 63 height 12
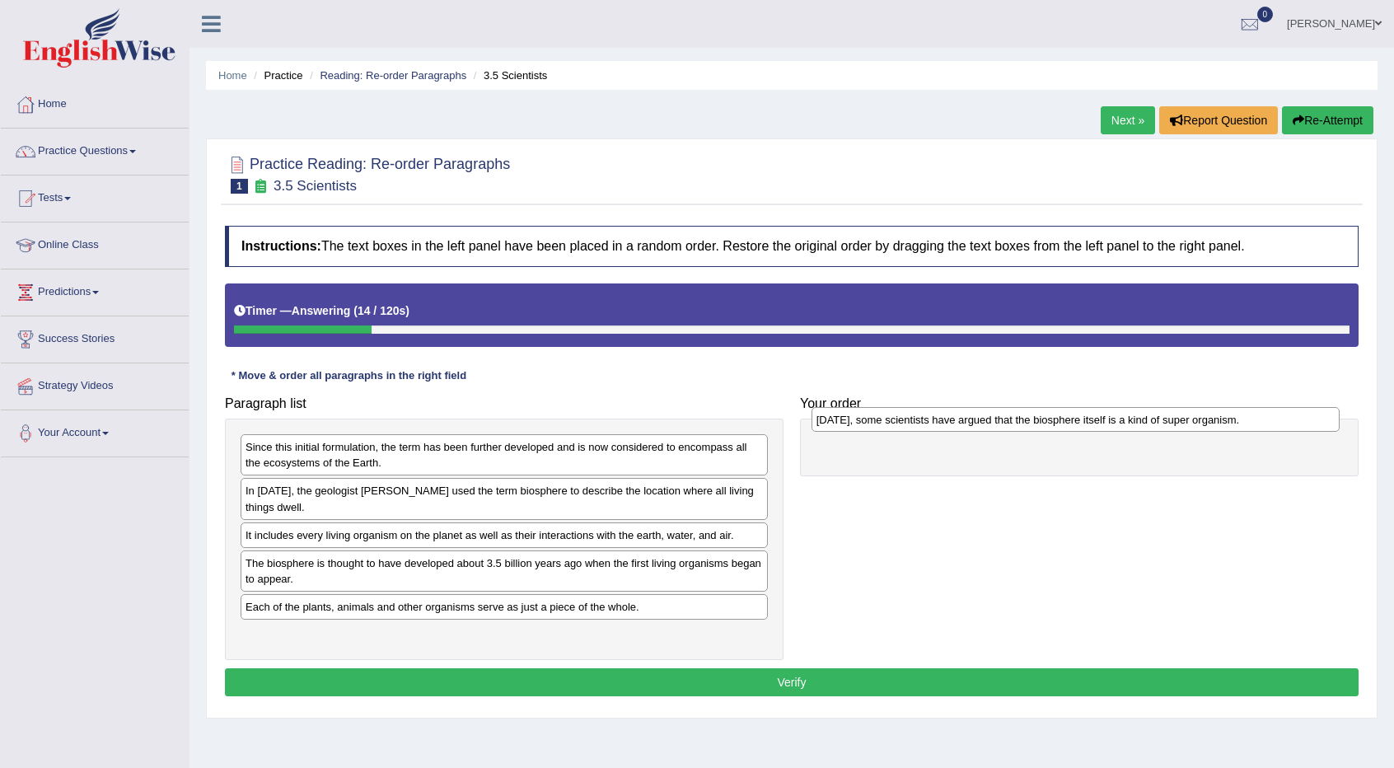
drag, startPoint x: 351, startPoint y: 535, endPoint x: 918, endPoint y: 425, distance: 577.5
click at [918, 425] on div "[DATE], some scientists have argued that the biosphere itself is a kind of supe…" at bounding box center [1076, 419] width 528 height 25
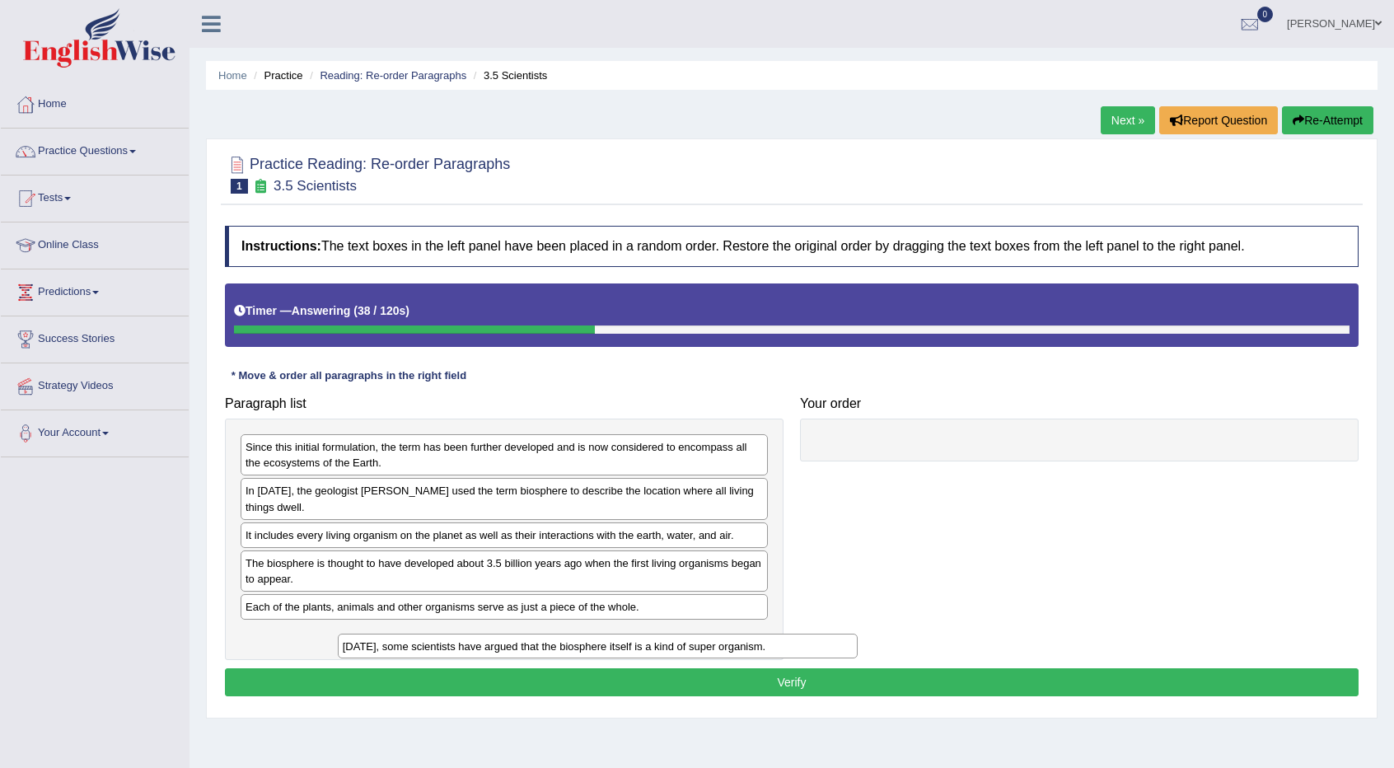
drag, startPoint x: 865, startPoint y: 448, endPoint x: 367, endPoint y: 619, distance: 526.5
click at [366, 634] on div "[DATE], some scientists have argued that the biosphere itself is a kind of supe…" at bounding box center [598, 646] width 520 height 25
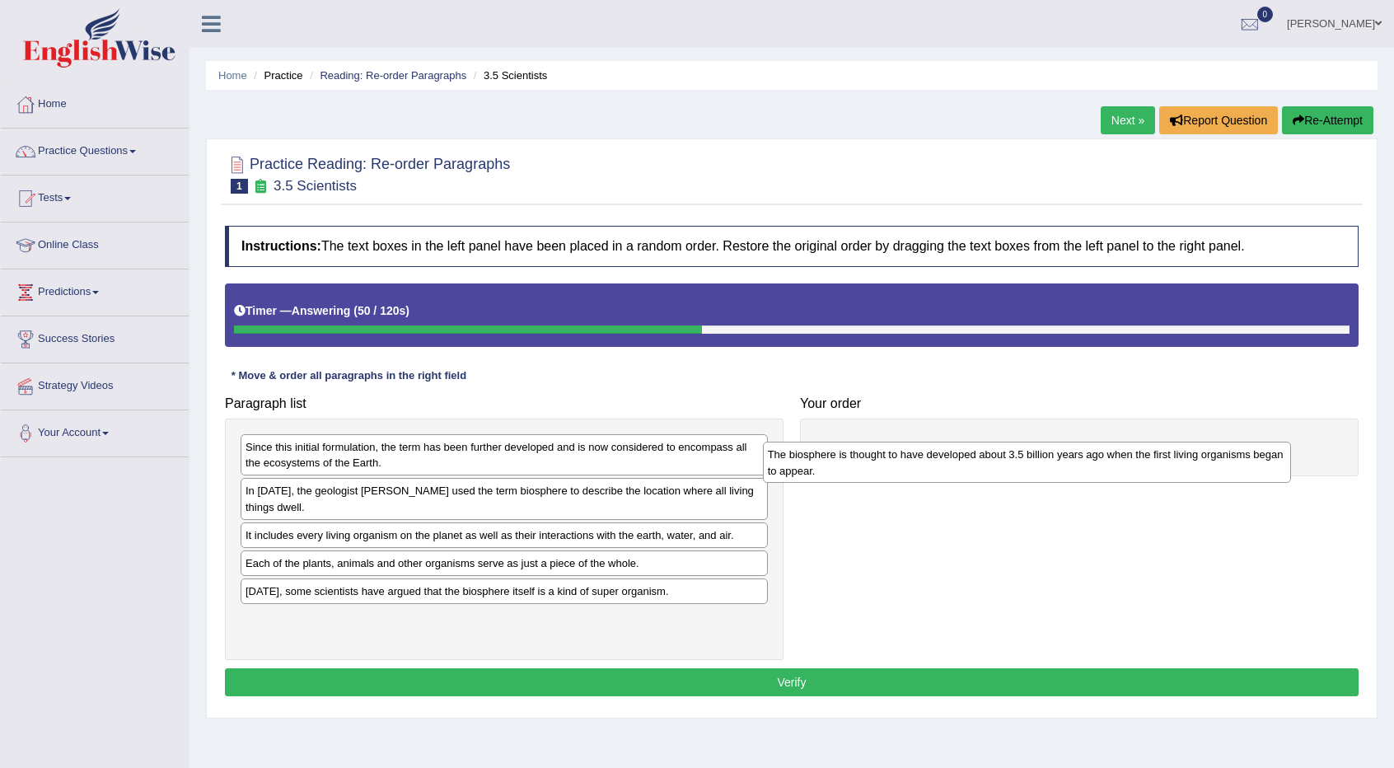
drag, startPoint x: 390, startPoint y: 569, endPoint x: 831, endPoint y: 463, distance: 453.4
click at [831, 463] on div "The biosphere is thought to have developed about 3.5 billion years ago when the…" at bounding box center [1027, 462] width 528 height 41
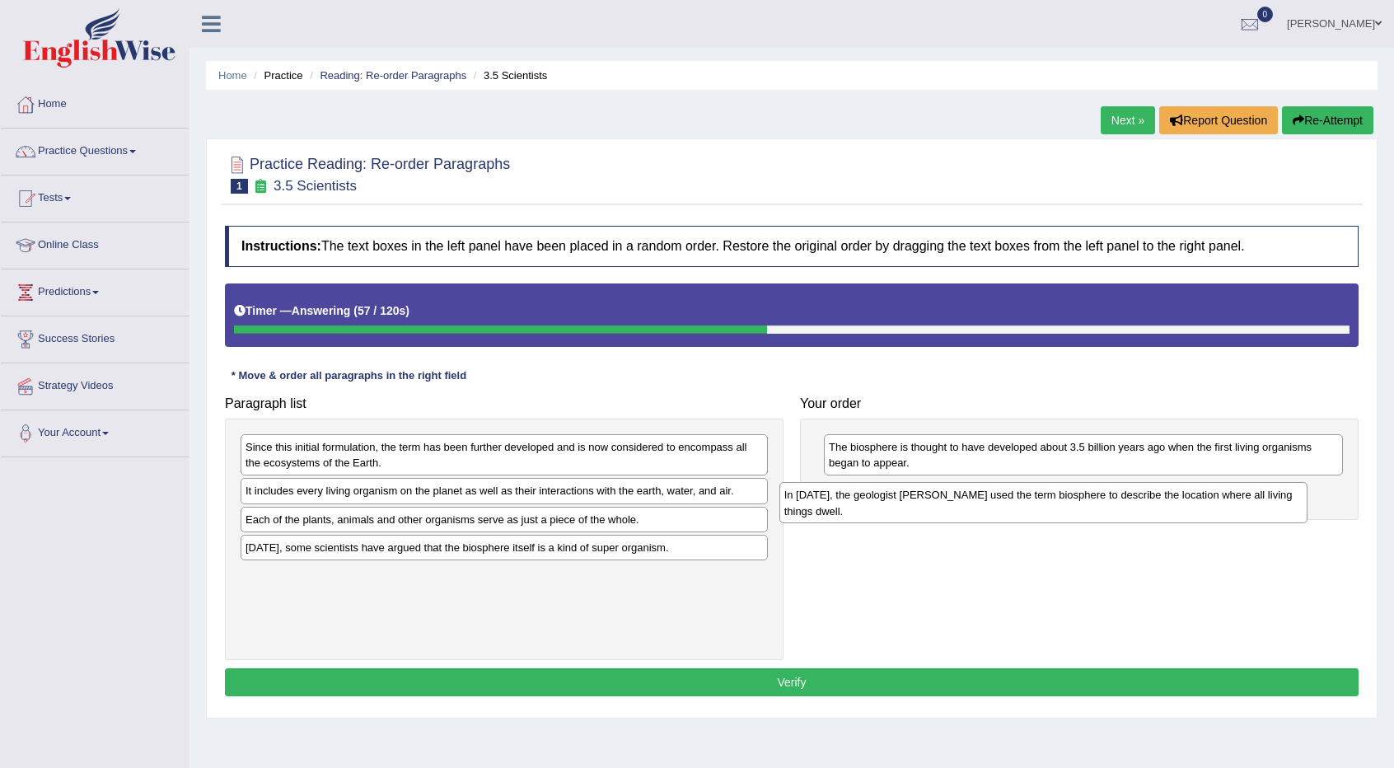
drag, startPoint x: 424, startPoint y: 504, endPoint x: 963, endPoint y: 509, distance: 539.0
click at [963, 509] on div "In [DATE], the geologist [PERSON_NAME] used the term biosphere to describe the …" at bounding box center [1044, 502] width 528 height 41
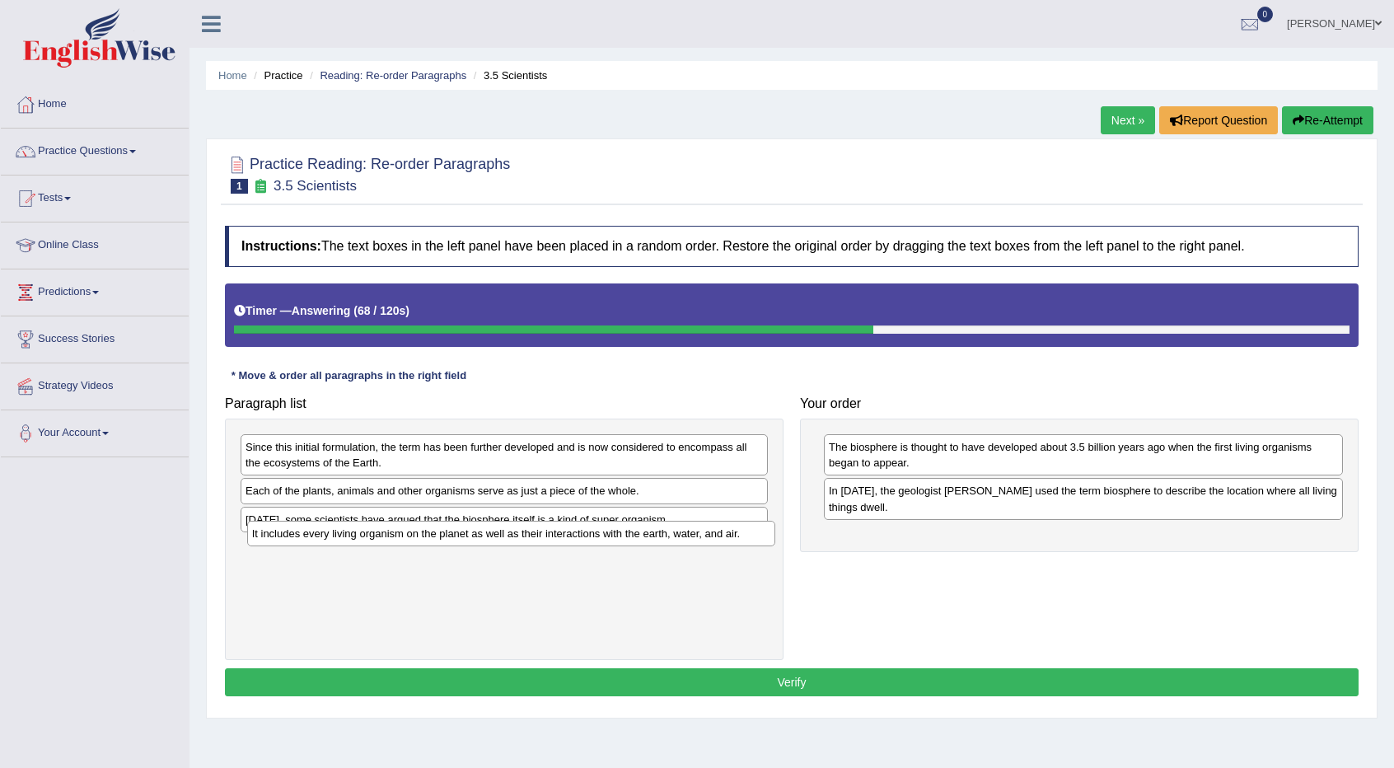
drag, startPoint x: 361, startPoint y: 495, endPoint x: 366, endPoint y: 532, distance: 38.2
click at [364, 537] on div "It includes every living organism on the planet as well as their interactions w…" at bounding box center [511, 533] width 528 height 25
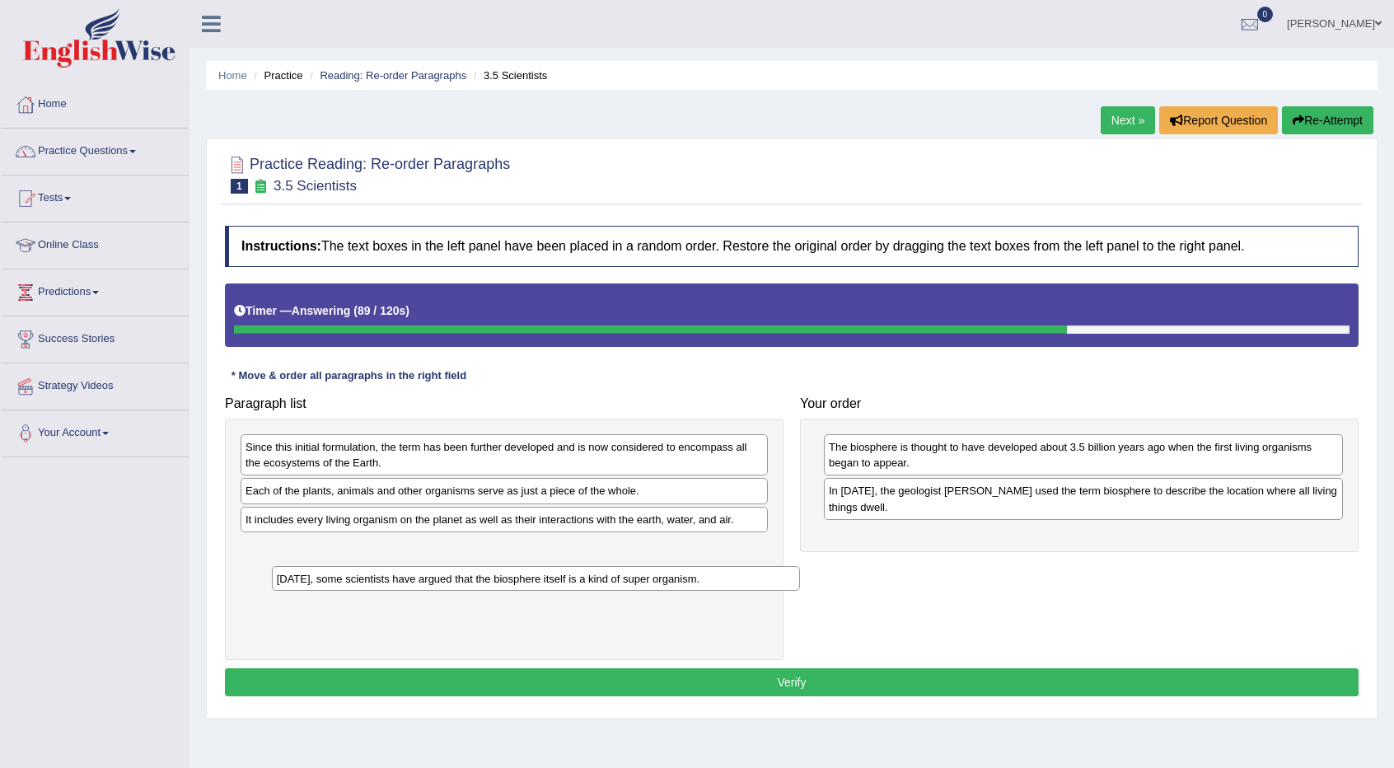
drag, startPoint x: 405, startPoint y: 522, endPoint x: 434, endPoint y: 574, distance: 60.1
click at [435, 581] on div "[DATE], some scientists have argued that the biosphere itself is a kind of supe…" at bounding box center [536, 578] width 528 height 25
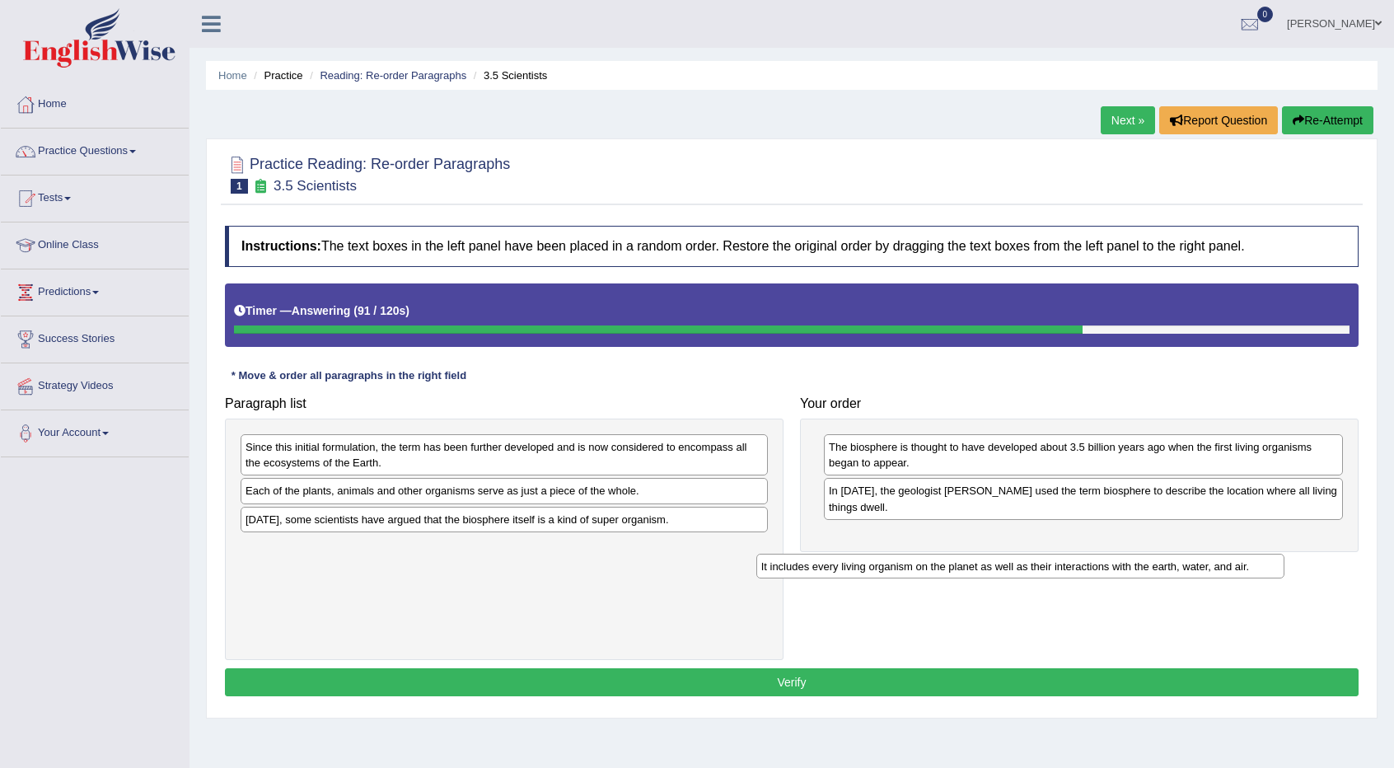
drag, startPoint x: 508, startPoint y: 517, endPoint x: 1022, endPoint y: 550, distance: 515.3
click at [1021, 554] on div "It includes every living organism on the planet as well as their interactions w…" at bounding box center [1021, 566] width 528 height 25
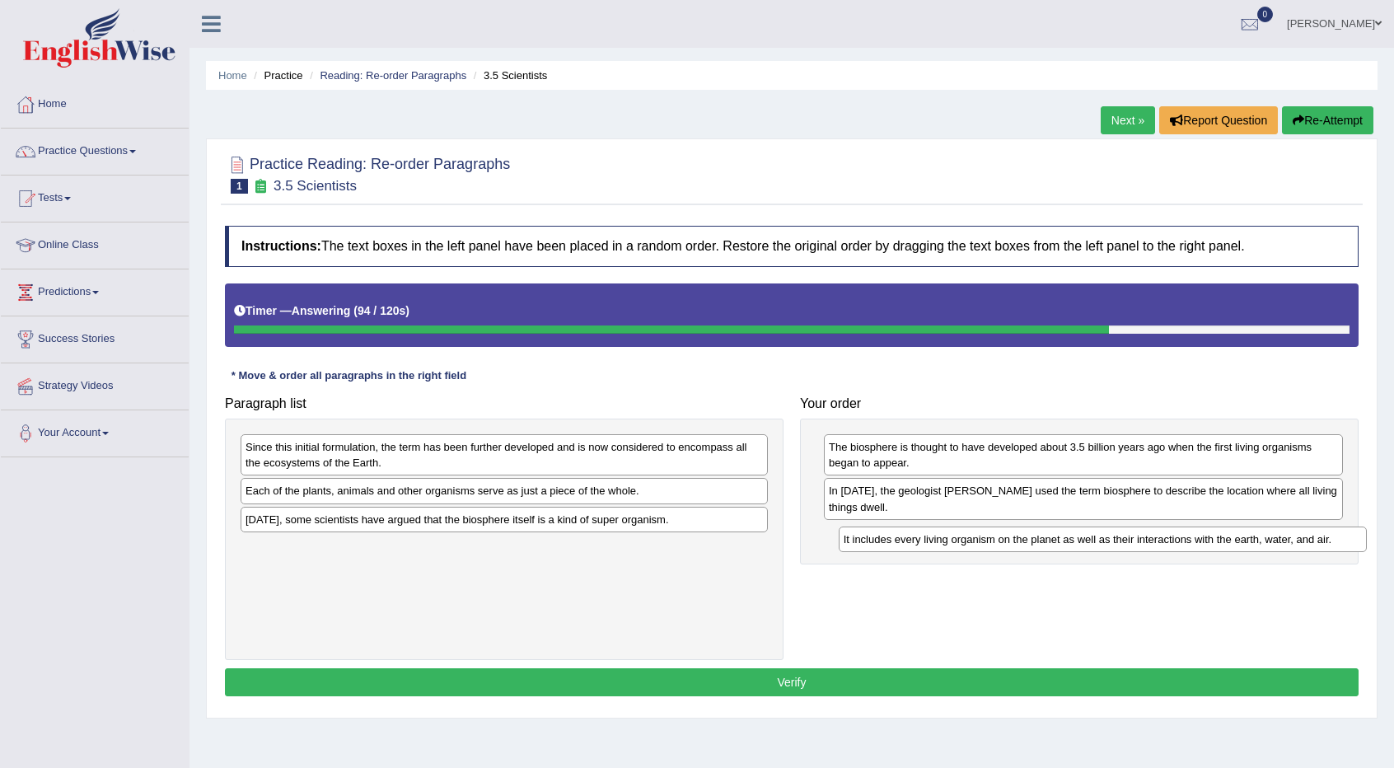
drag, startPoint x: 445, startPoint y: 541, endPoint x: 965, endPoint y: 543, distance: 520.1
click at [965, 543] on div "It includes every living organism on the planet as well as their interactions w…" at bounding box center [1103, 539] width 528 height 25
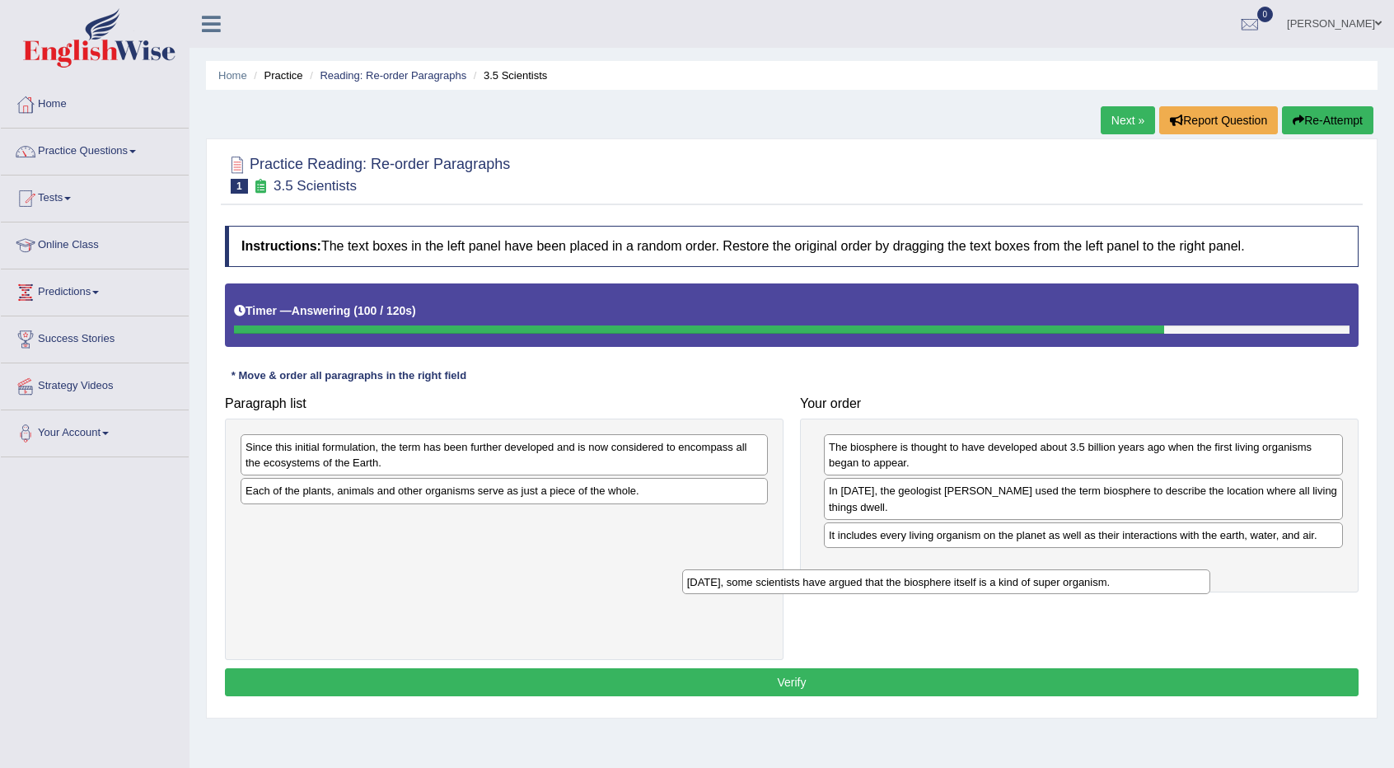
drag, startPoint x: 574, startPoint y: 521, endPoint x: 855, endPoint y: 513, distance: 282.0
click at [1015, 584] on div "[DATE], some scientists have argued that the biosphere itself is a kind of supe…" at bounding box center [946, 582] width 528 height 25
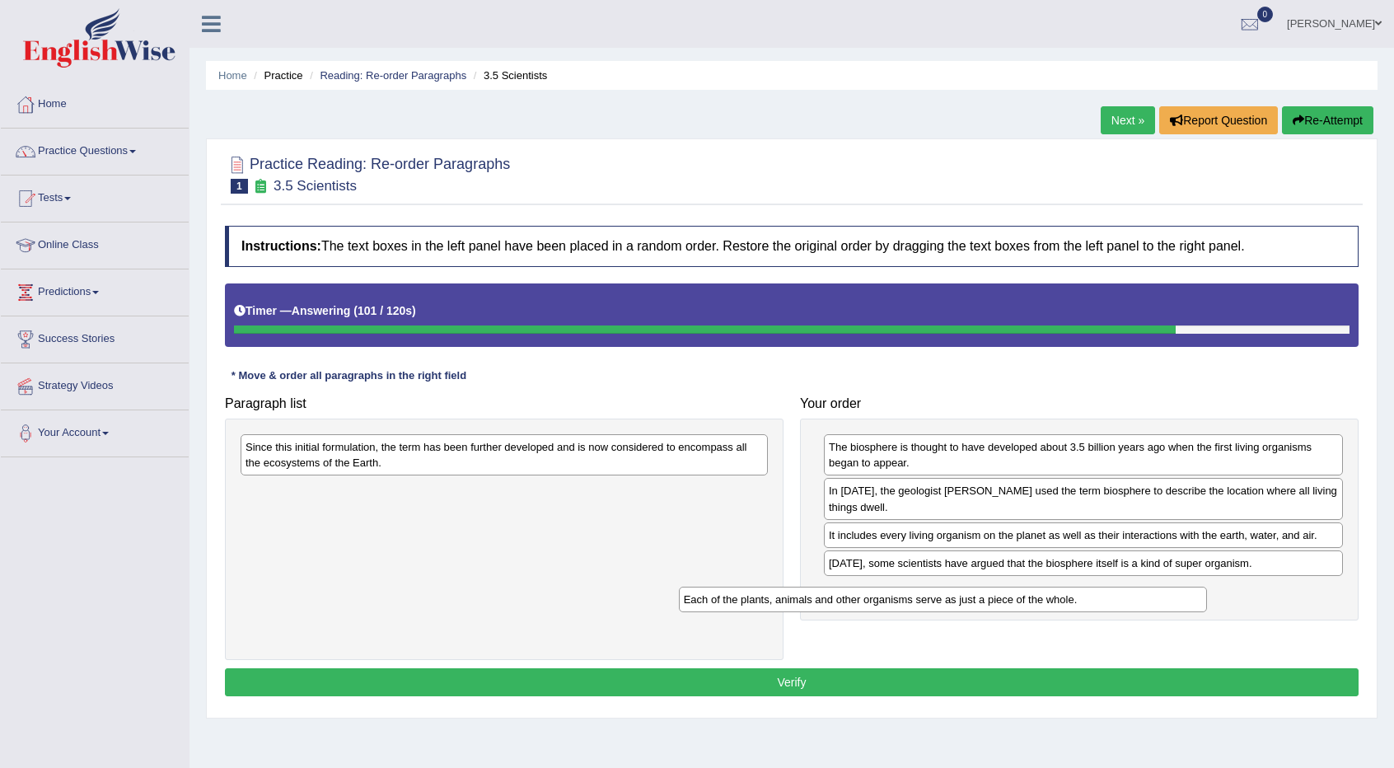
drag, startPoint x: 482, startPoint y: 492, endPoint x: 987, endPoint y: 582, distance: 513.1
click at [987, 587] on div "Each of the plants, animals and other organisms serve as just a piece of the wh…" at bounding box center [943, 599] width 528 height 25
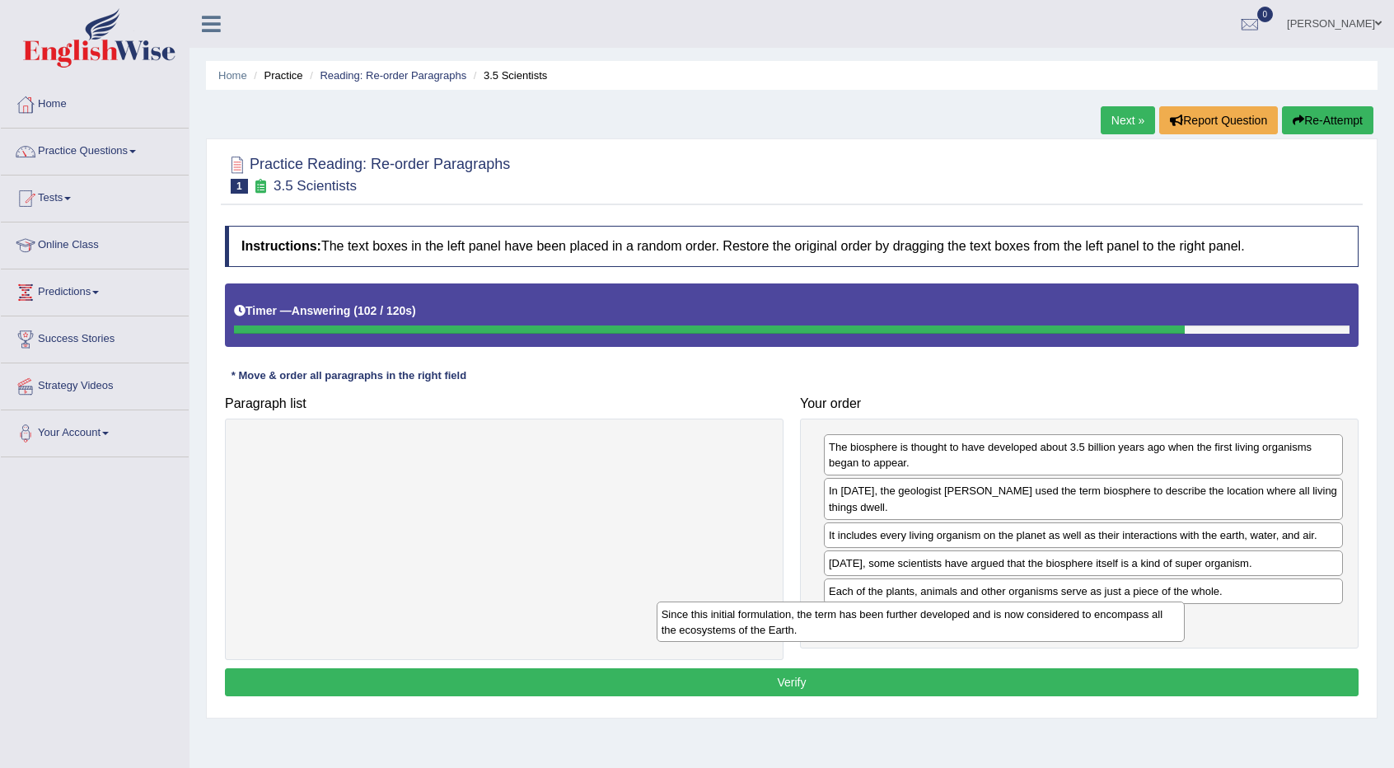
drag, startPoint x: 529, startPoint y: 452, endPoint x: 1062, endPoint y: 621, distance: 559.1
click at [1062, 621] on div "Since this initial formulation, the term has been further developed and is now …" at bounding box center [921, 622] width 528 height 41
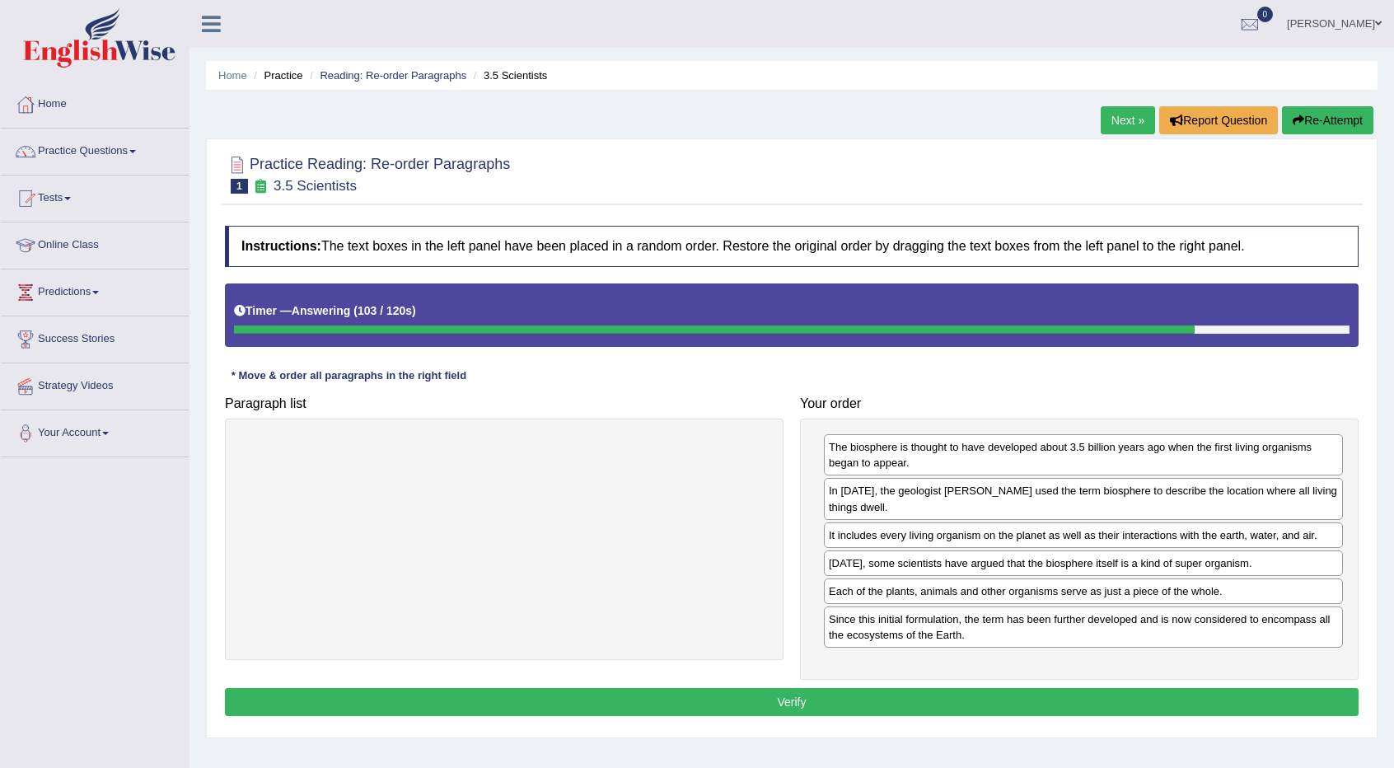
click at [837, 695] on button "Verify" at bounding box center [792, 702] width 1134 height 28
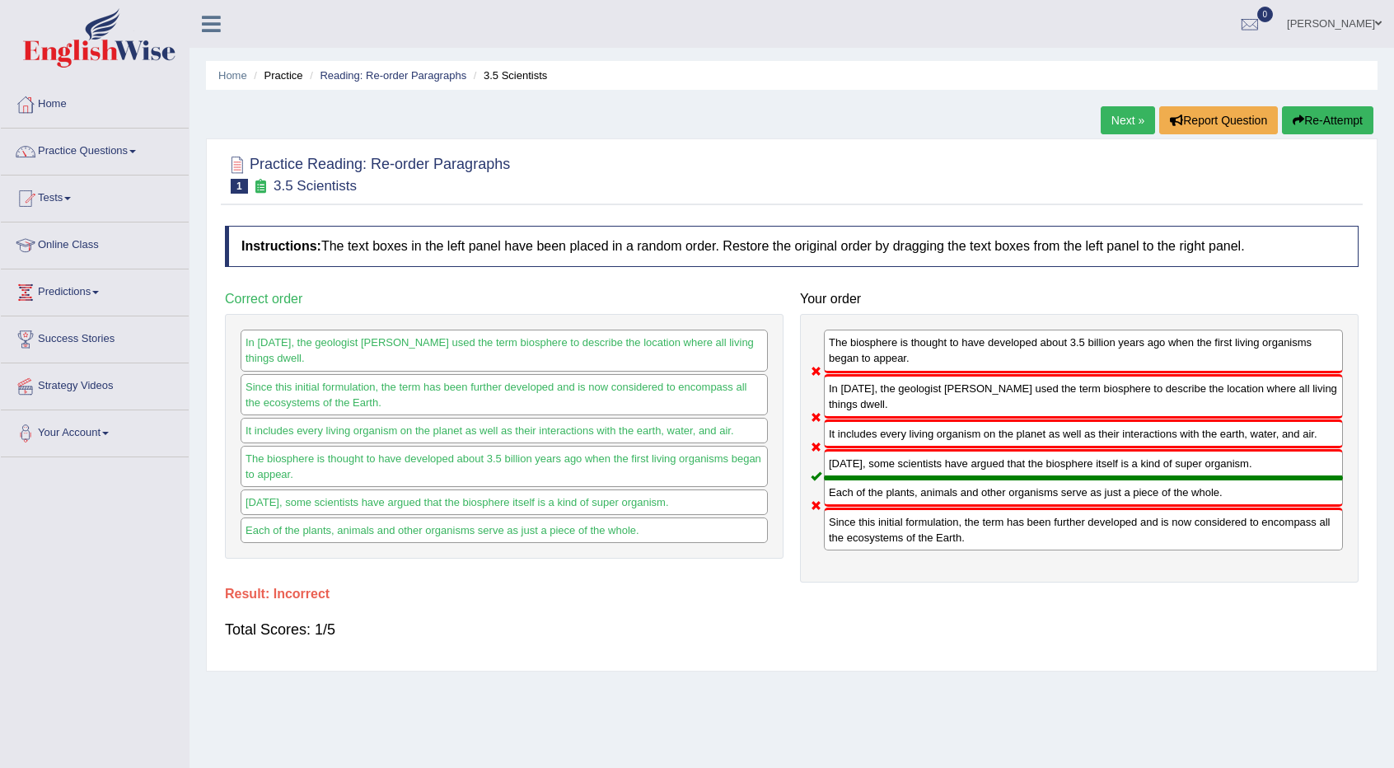
drag, startPoint x: 926, startPoint y: 467, endPoint x: 925, endPoint y: 450, distance: 17.4
click at [925, 450] on div "[DATE], some scientists have argued that the biosphere itself is a kind of supe…" at bounding box center [1083, 463] width 519 height 29
click at [1335, 121] on button "Re-Attempt" at bounding box center [1327, 120] width 91 height 28
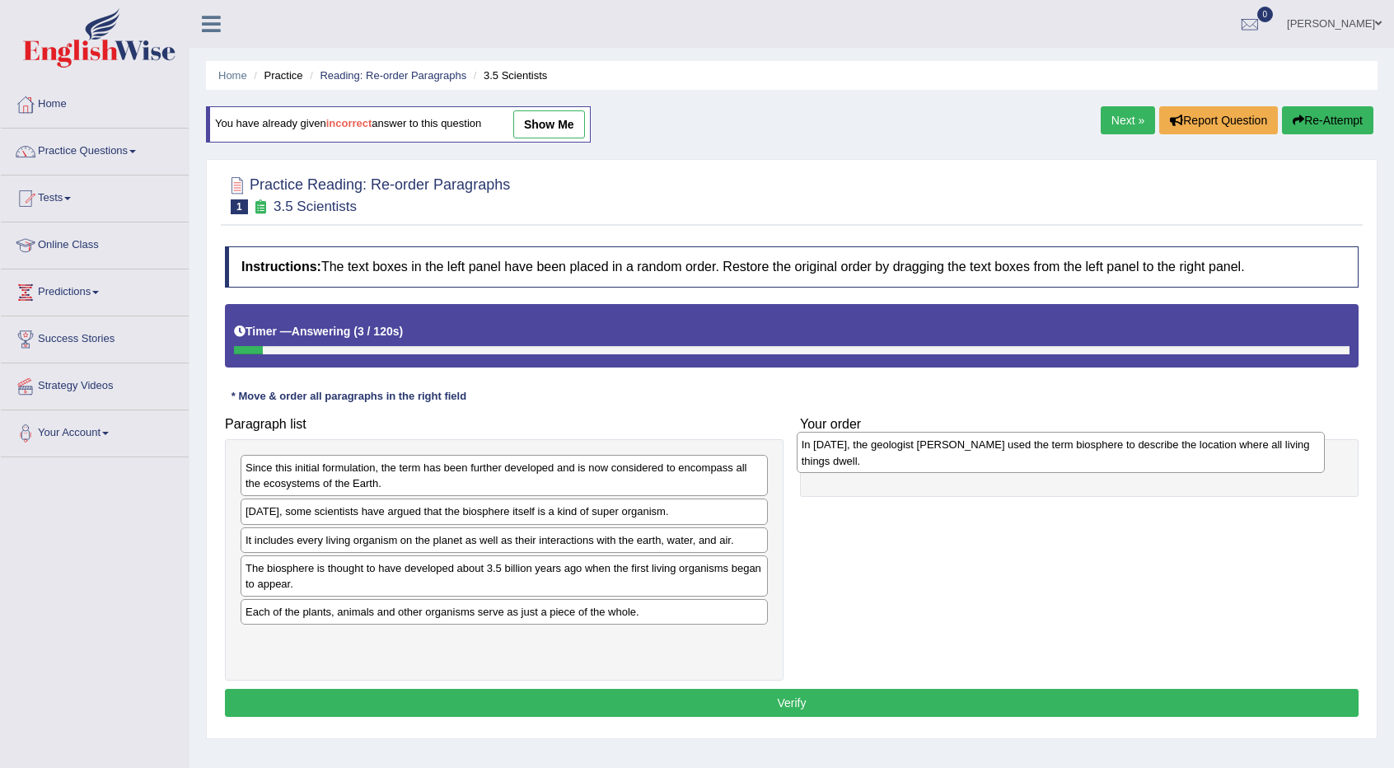
drag, startPoint x: 298, startPoint y: 523, endPoint x: 855, endPoint y: 457, distance: 560.2
click at [855, 457] on div "In [DATE], the geologist [PERSON_NAME] used the term biosphere to describe the …" at bounding box center [1061, 452] width 528 height 41
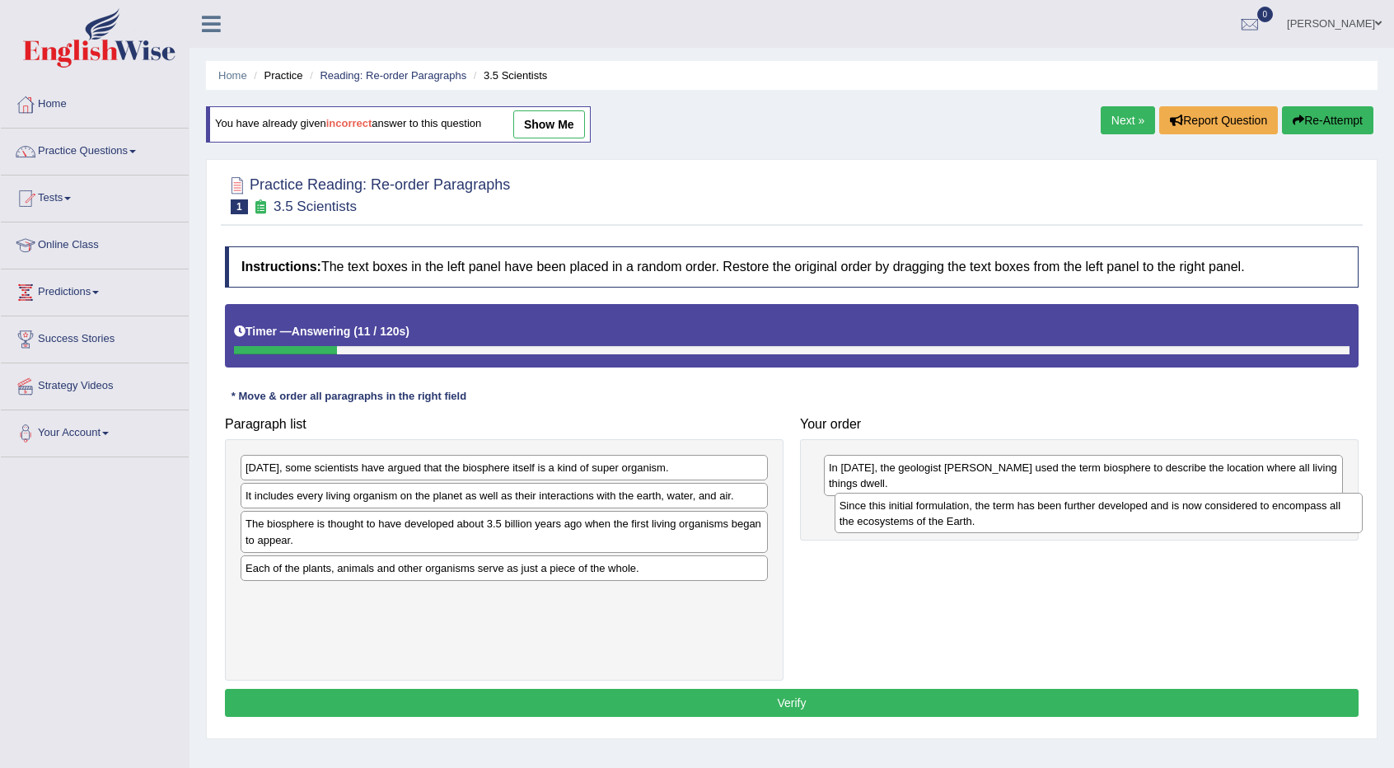
drag, startPoint x: 368, startPoint y: 479, endPoint x: 962, endPoint y: 517, distance: 595.4
click at [962, 517] on div "Since this initial formulation, the term has been further developed and is now …" at bounding box center [1099, 513] width 528 height 41
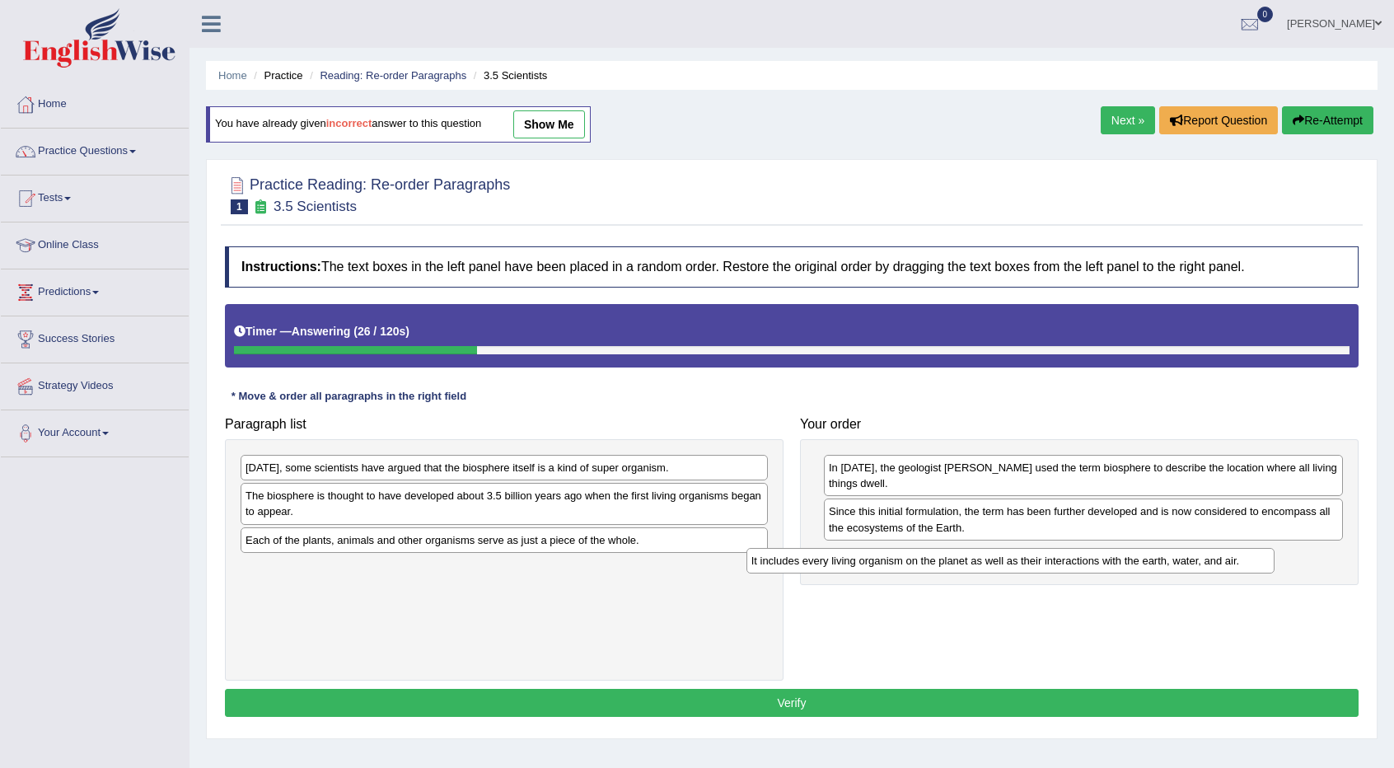
drag, startPoint x: 449, startPoint y: 494, endPoint x: 956, endPoint y: 560, distance: 511.1
click at [956, 560] on div "It includes every living organism on the planet as well as their interactions w…" at bounding box center [1011, 560] width 528 height 25
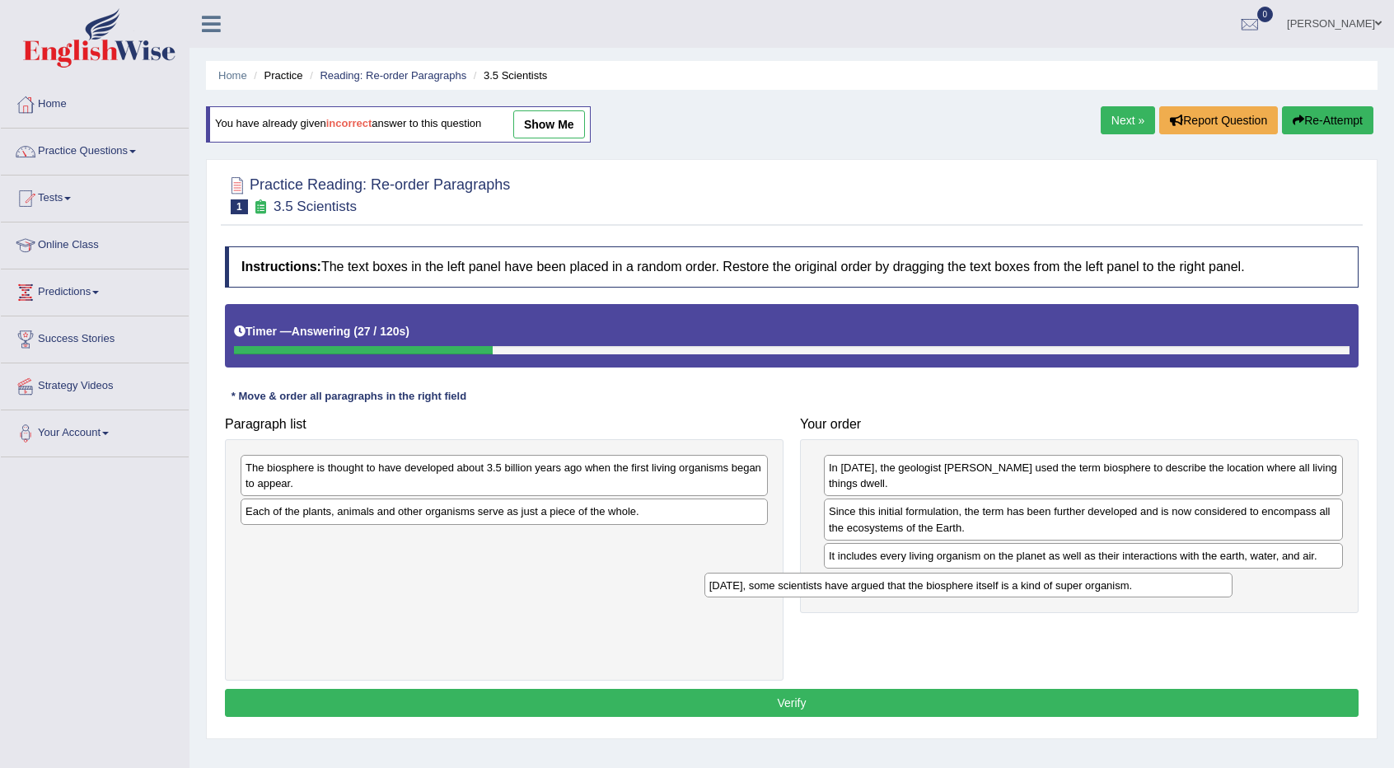
drag, startPoint x: 529, startPoint y: 476, endPoint x: 1010, endPoint y: 610, distance: 499.5
click at [1010, 598] on div "[DATE], some scientists have argued that the biosphere itself is a kind of supe…" at bounding box center [969, 585] width 528 height 25
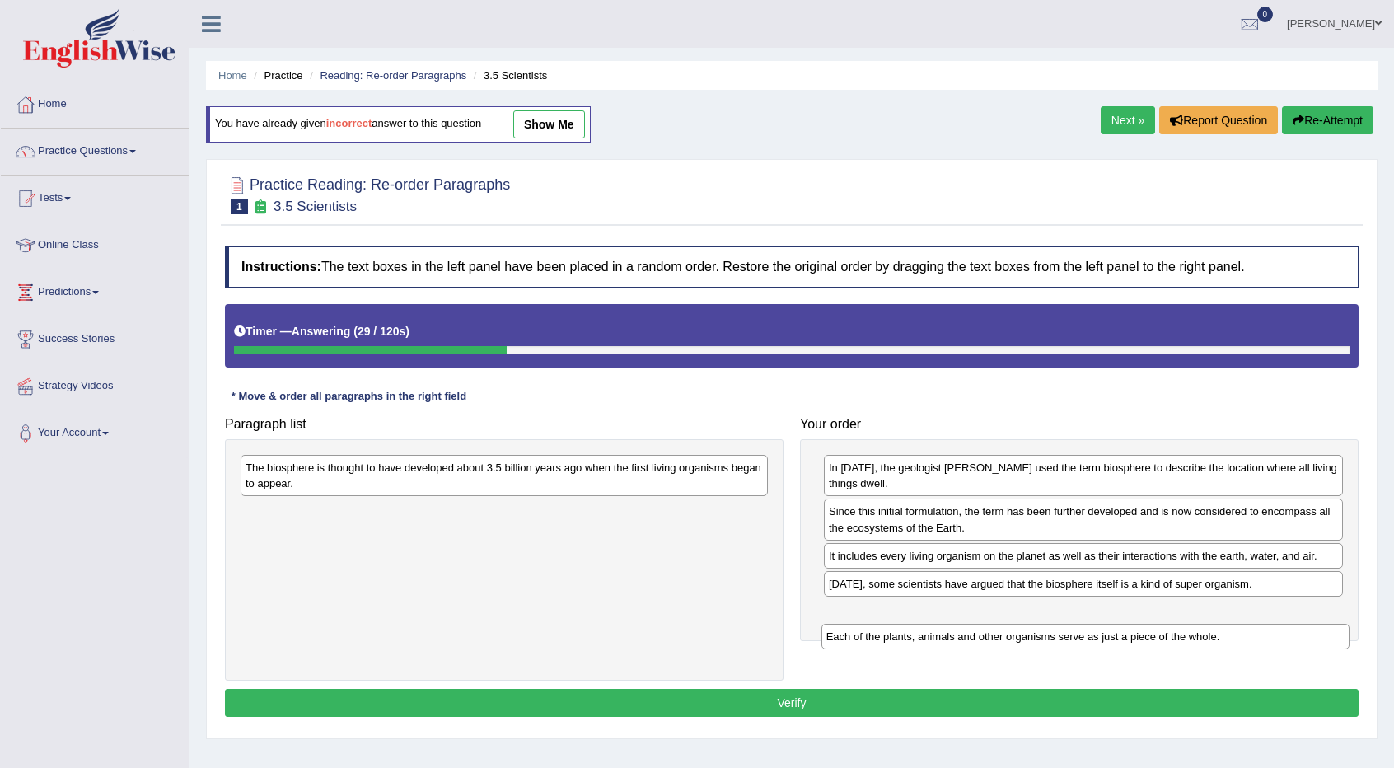
drag, startPoint x: 543, startPoint y: 509, endPoint x: 1119, endPoint y: 624, distance: 587.4
click at [1121, 626] on div "Each of the plants, animals and other organisms serve as just a piece of the wh…" at bounding box center [1086, 636] width 528 height 25
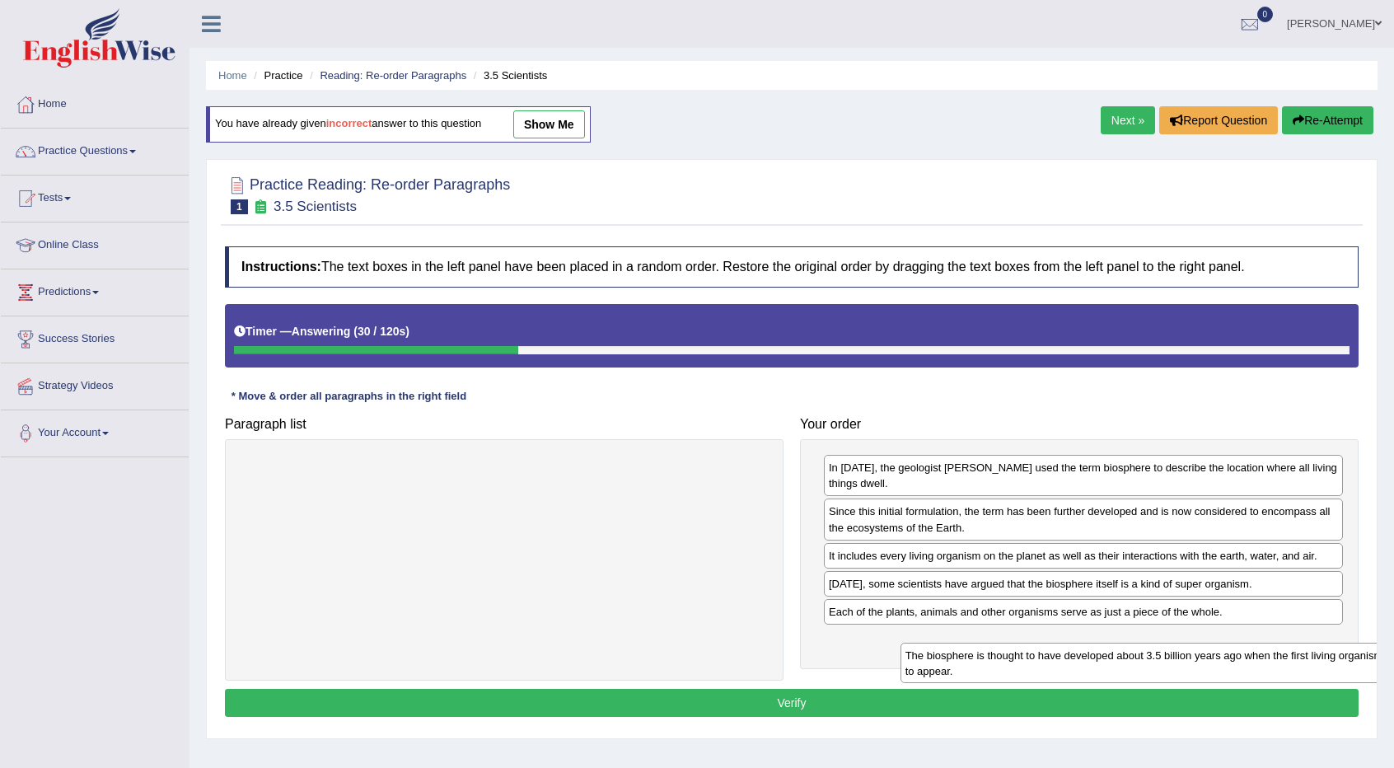
drag, startPoint x: 698, startPoint y: 523, endPoint x: 1201, endPoint y: 647, distance: 517.7
click at [1205, 654] on div "The biosphere is thought to have developed about 3.5 billion years ago when the…" at bounding box center [1165, 663] width 528 height 41
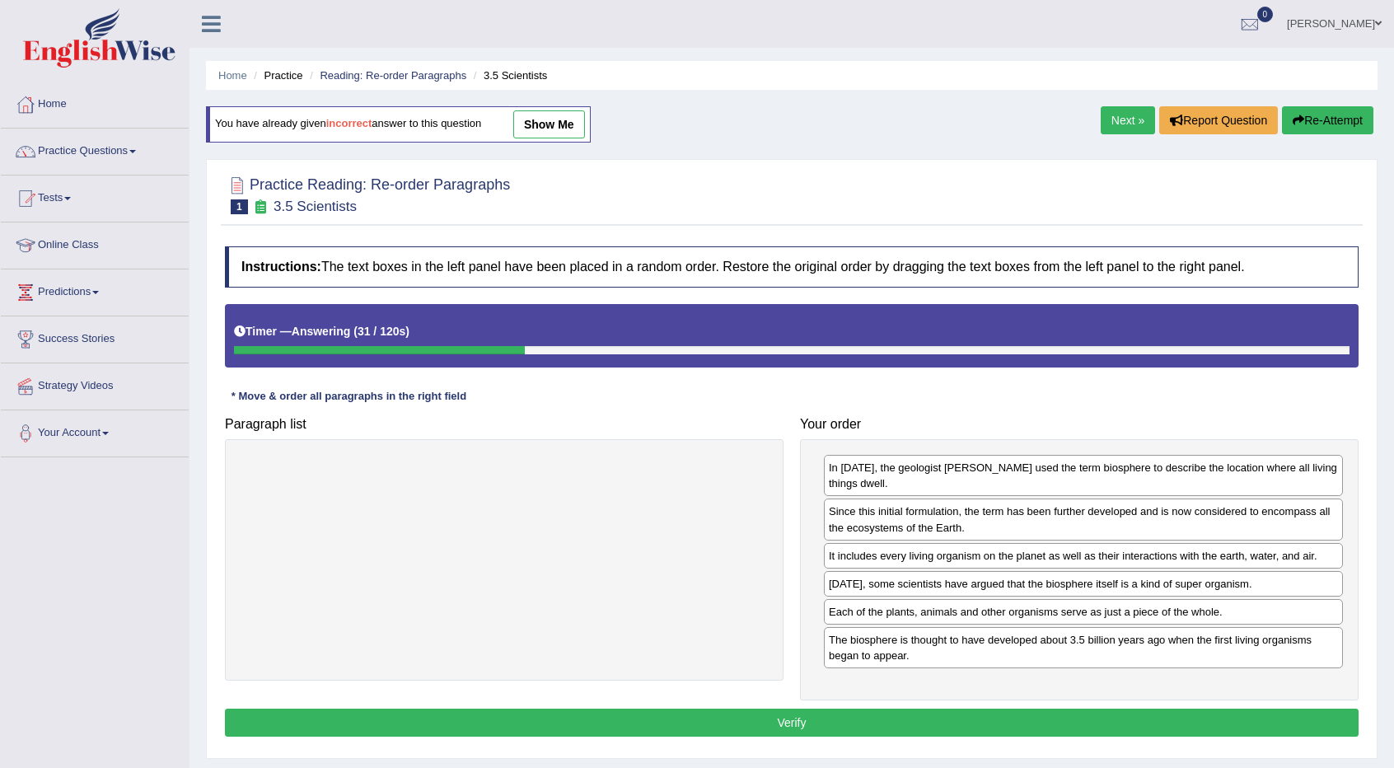
click at [944, 720] on button "Verify" at bounding box center [792, 723] width 1134 height 28
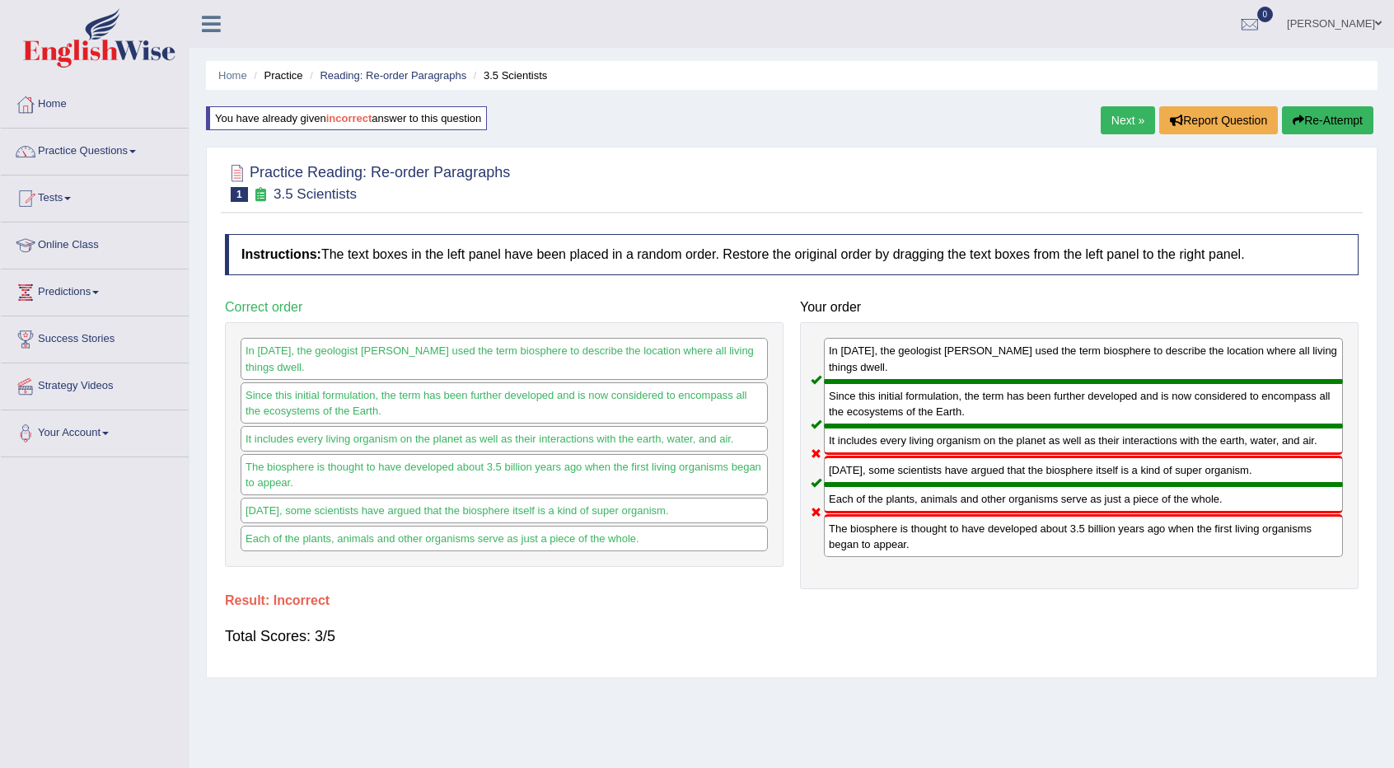
click at [1321, 127] on button "Re-Attempt" at bounding box center [1327, 120] width 91 height 28
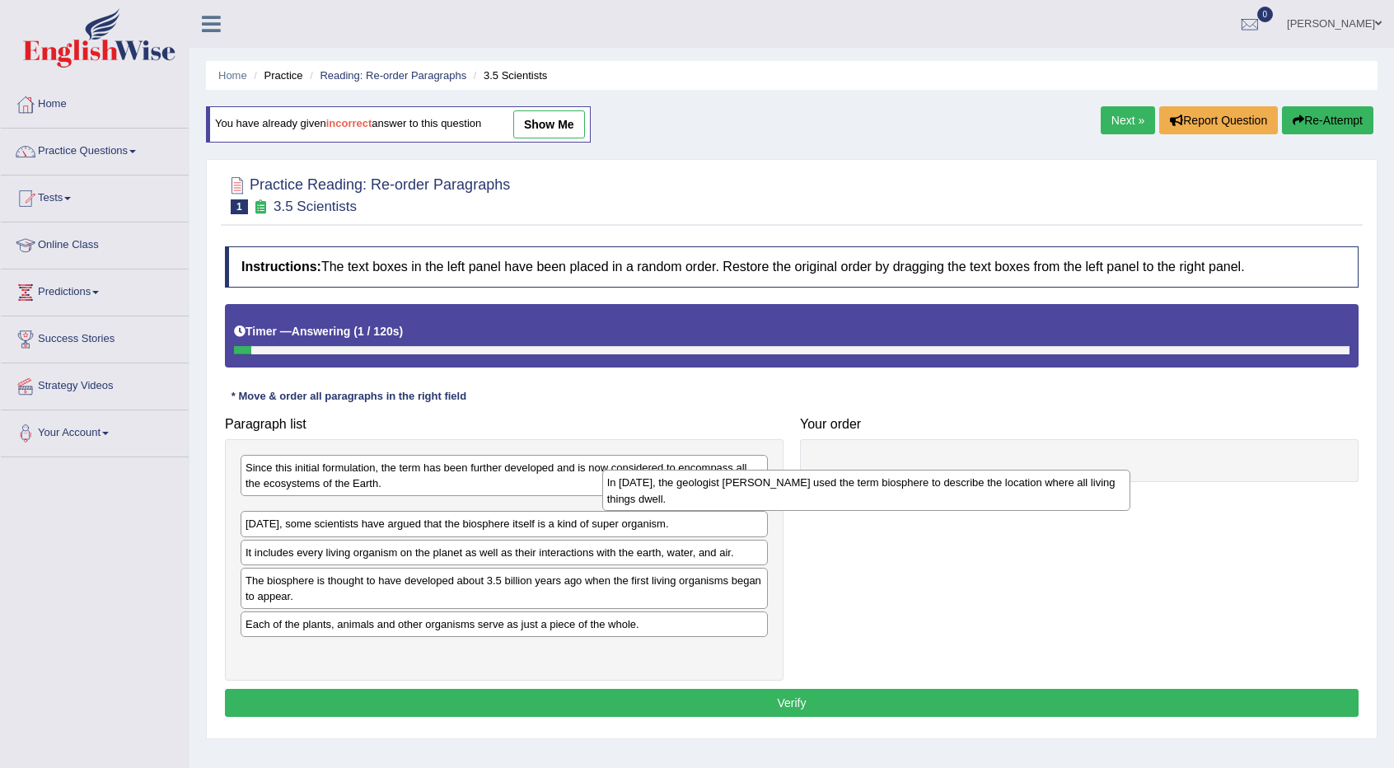
drag, startPoint x: 448, startPoint y: 523, endPoint x: 860, endPoint y: 487, distance: 414.5
click at [860, 487] on div "In [DATE], the geologist [PERSON_NAME] used the term biosphere to describe the …" at bounding box center [866, 490] width 528 height 41
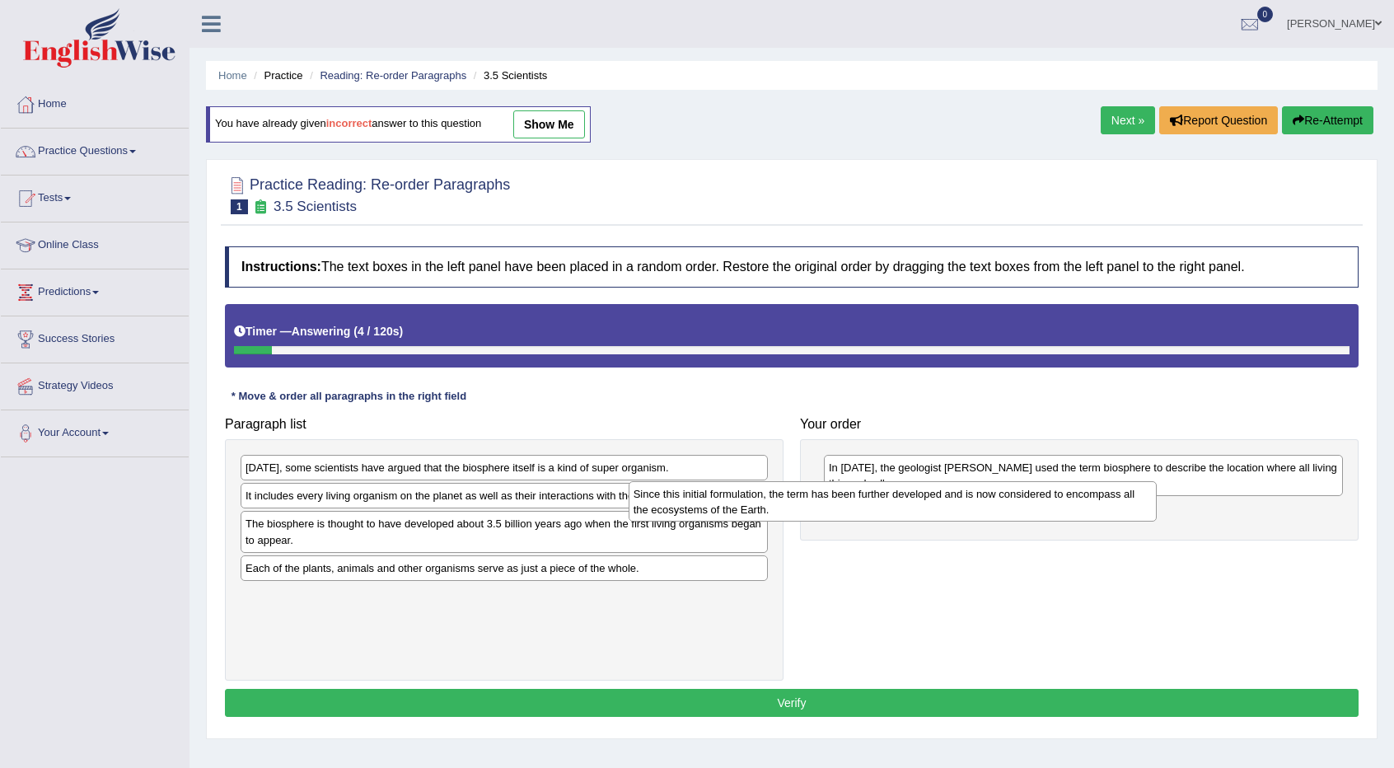
drag, startPoint x: 434, startPoint y: 484, endPoint x: 734, endPoint y: 504, distance: 300.7
click at [734, 504] on div "Since this initial formulation, the term has been further developed and is now …" at bounding box center [893, 501] width 528 height 41
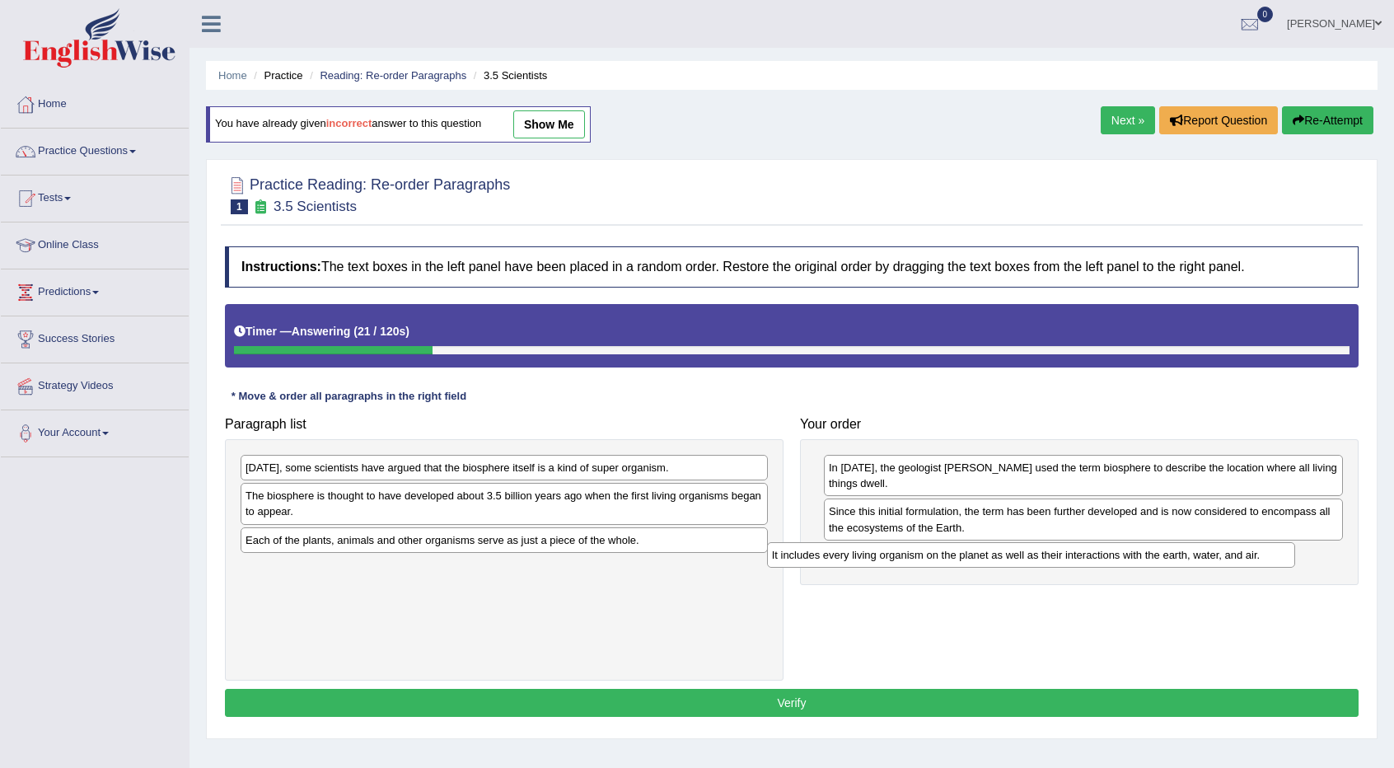
drag, startPoint x: 340, startPoint y: 499, endPoint x: 887, endPoint y: 560, distance: 549.7
click at [887, 560] on div "It includes every living organism on the planet as well as their interactions w…" at bounding box center [1031, 554] width 528 height 25
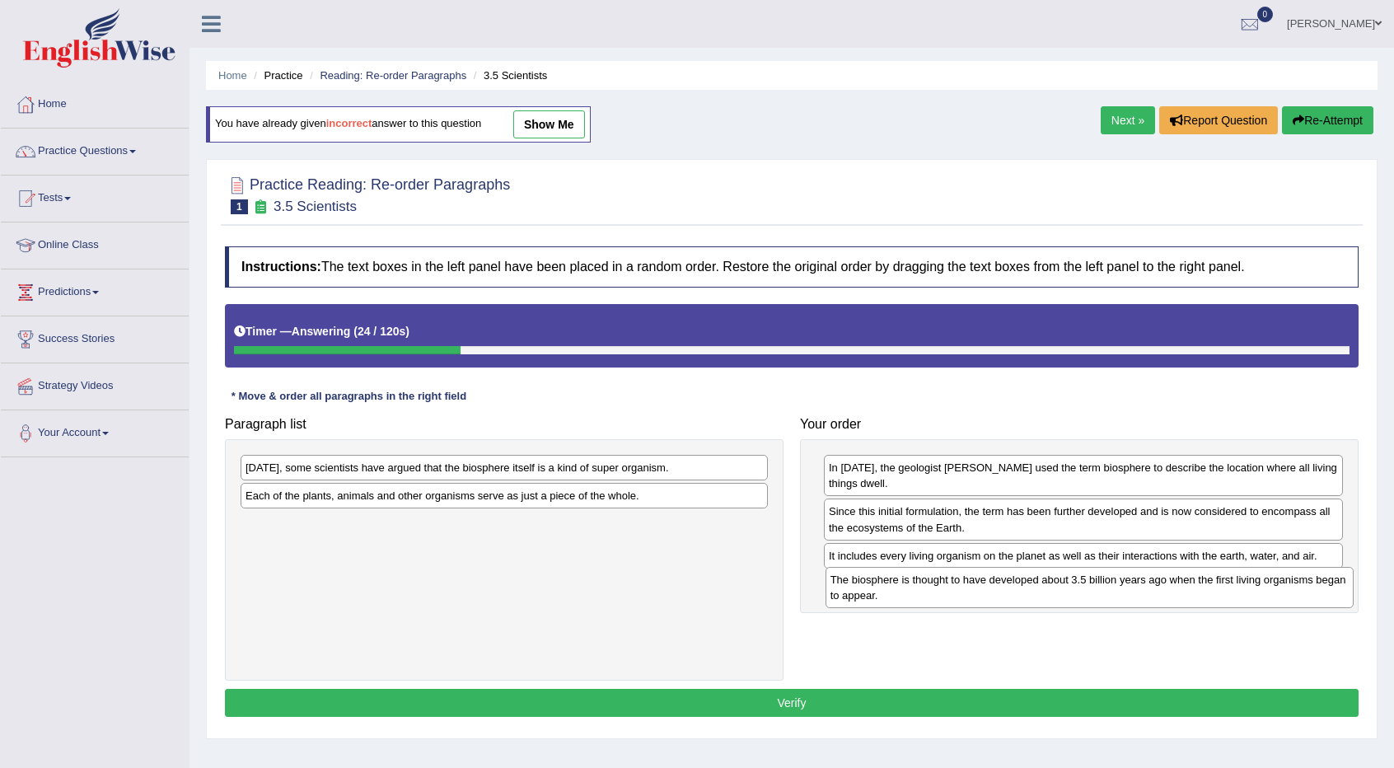
drag, startPoint x: 334, startPoint y: 498, endPoint x: 920, endPoint y: 583, distance: 592.1
click at [920, 583] on div "The biosphere is thought to have developed about 3.5 billion years ago when the…" at bounding box center [1090, 587] width 528 height 41
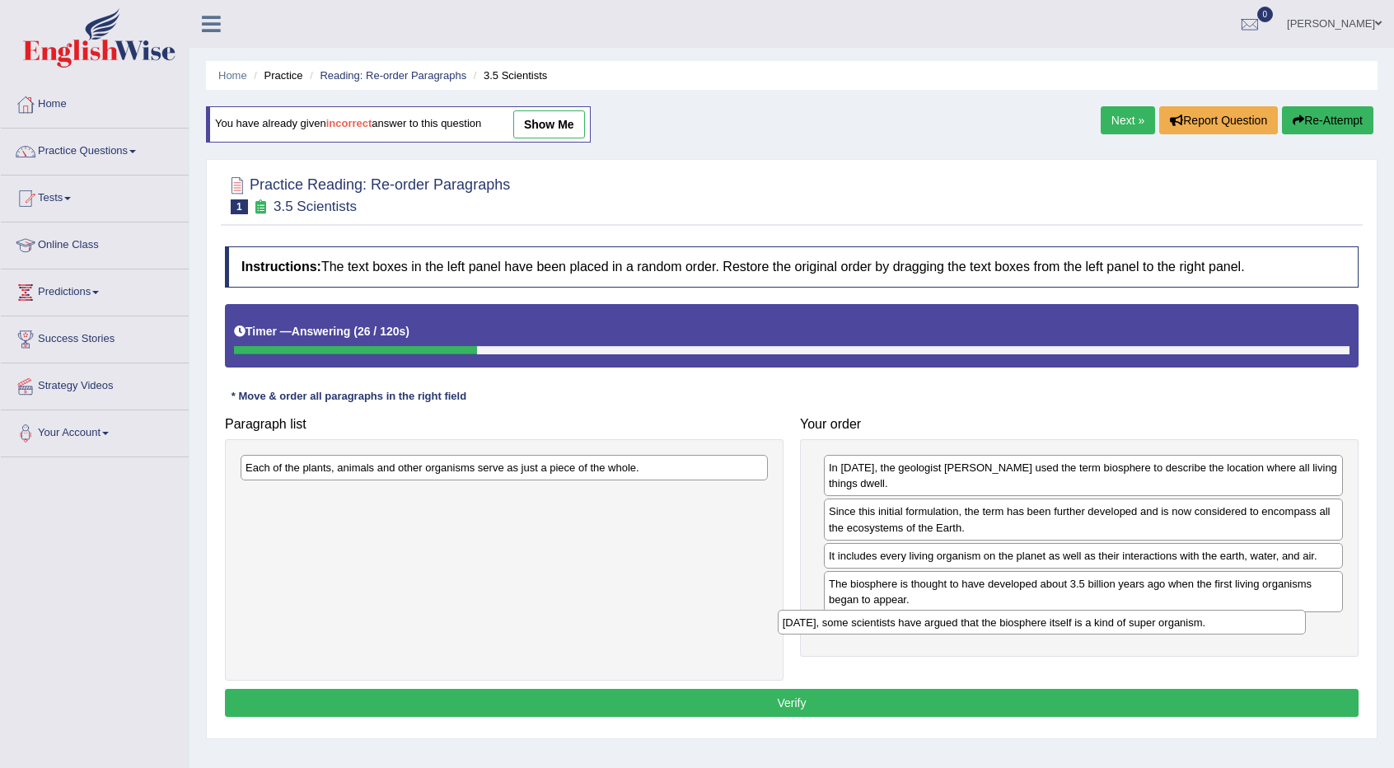
drag, startPoint x: 438, startPoint y: 474, endPoint x: 966, endPoint y: 626, distance: 548.8
click at [966, 626] on div "[DATE], some scientists have argued that the biosphere itself is a kind of supe…" at bounding box center [1042, 622] width 528 height 25
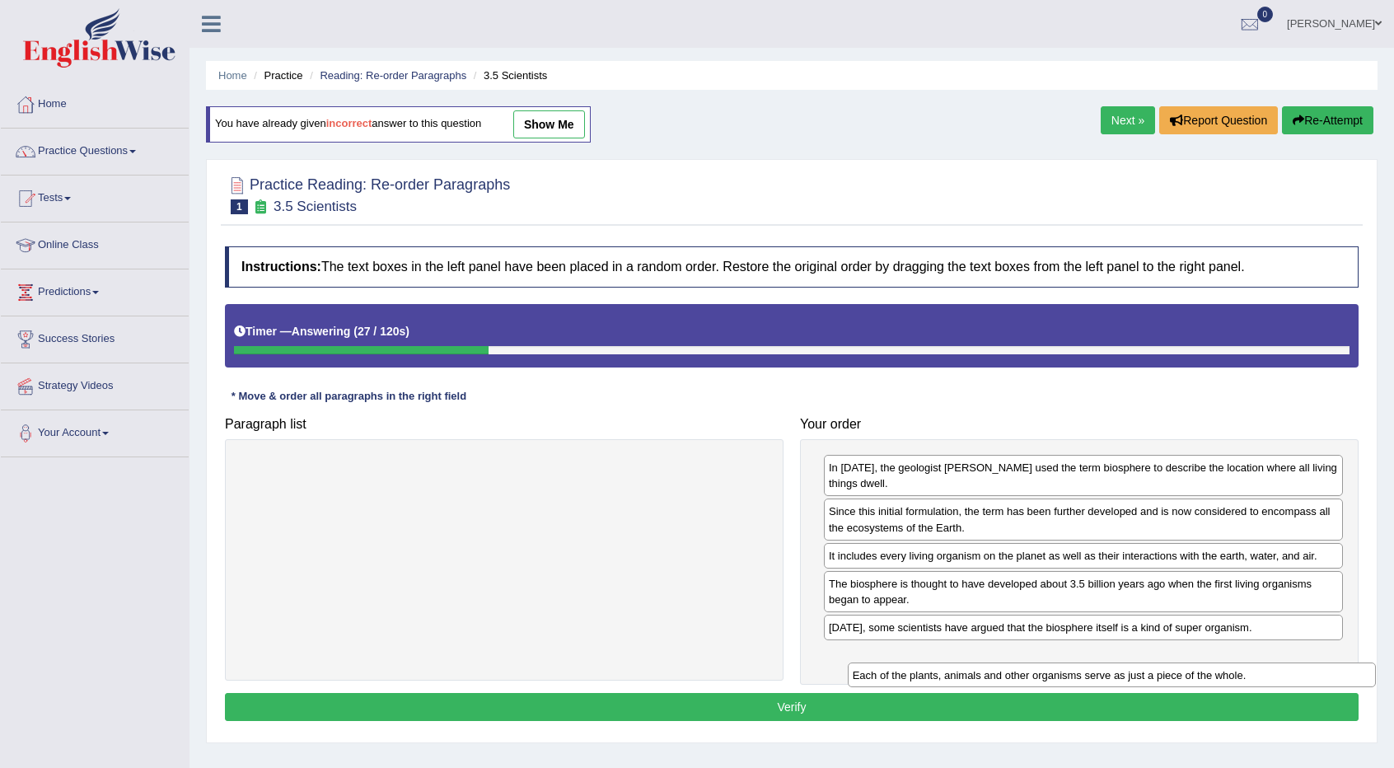
drag, startPoint x: 415, startPoint y: 464, endPoint x: 1024, endPoint y: 673, distance: 644.0
click at [1024, 673] on div "Each of the plants, animals and other organisms serve as just a piece of the wh…" at bounding box center [1112, 675] width 528 height 25
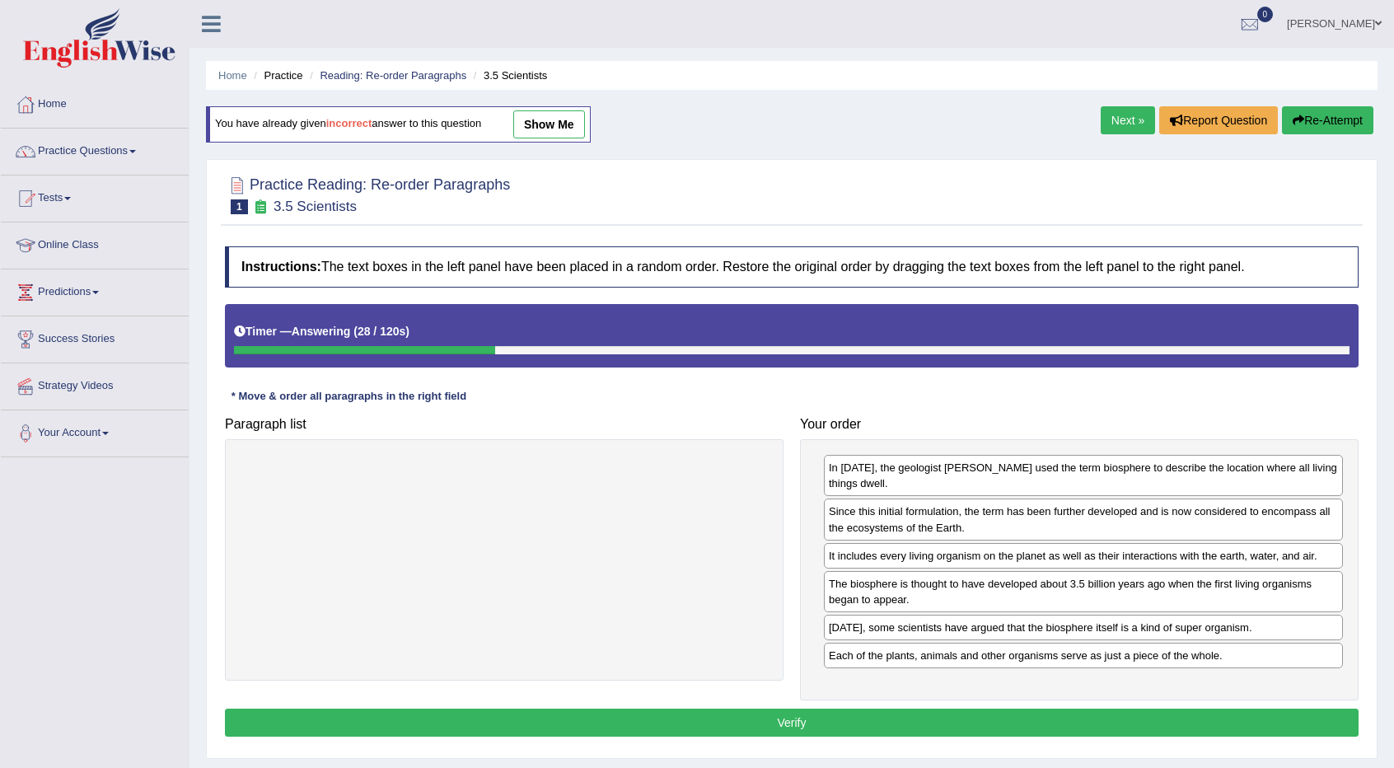
drag, startPoint x: 809, startPoint y: 701, endPoint x: 808, endPoint y: 712, distance: 10.8
click at [809, 702] on div "Instructions: The text boxes in the left panel have been placed in a random ord…" at bounding box center [792, 494] width 1142 height 512
click at [805, 720] on button "Verify" at bounding box center [792, 723] width 1134 height 28
